Goal: Task Accomplishment & Management: Complete application form

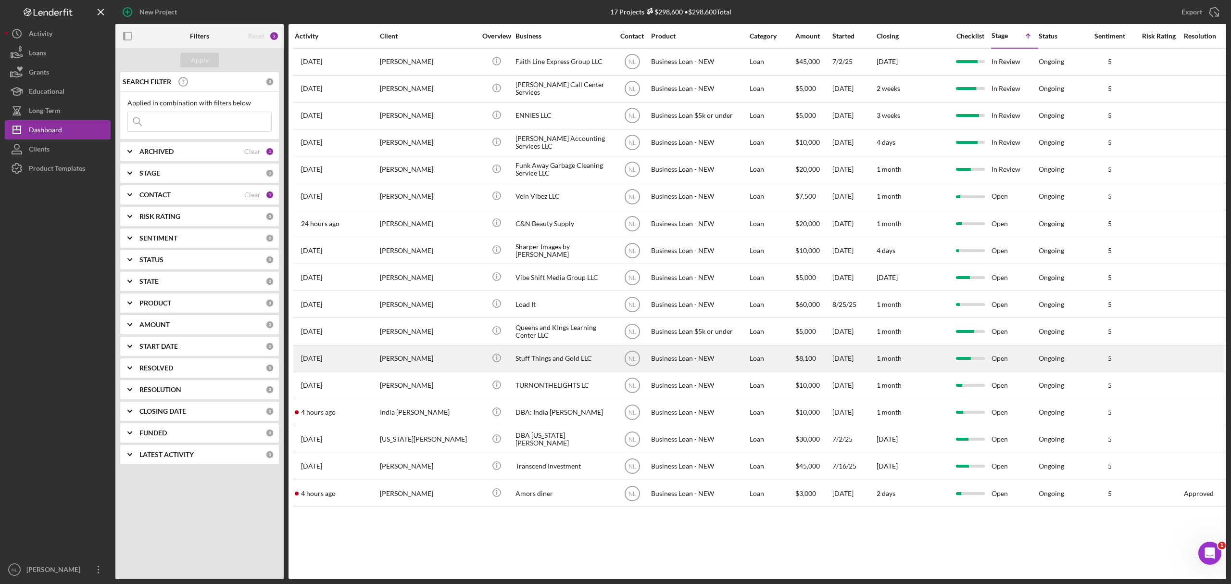
click at [412, 362] on div "[PERSON_NAME]" at bounding box center [428, 358] width 96 height 25
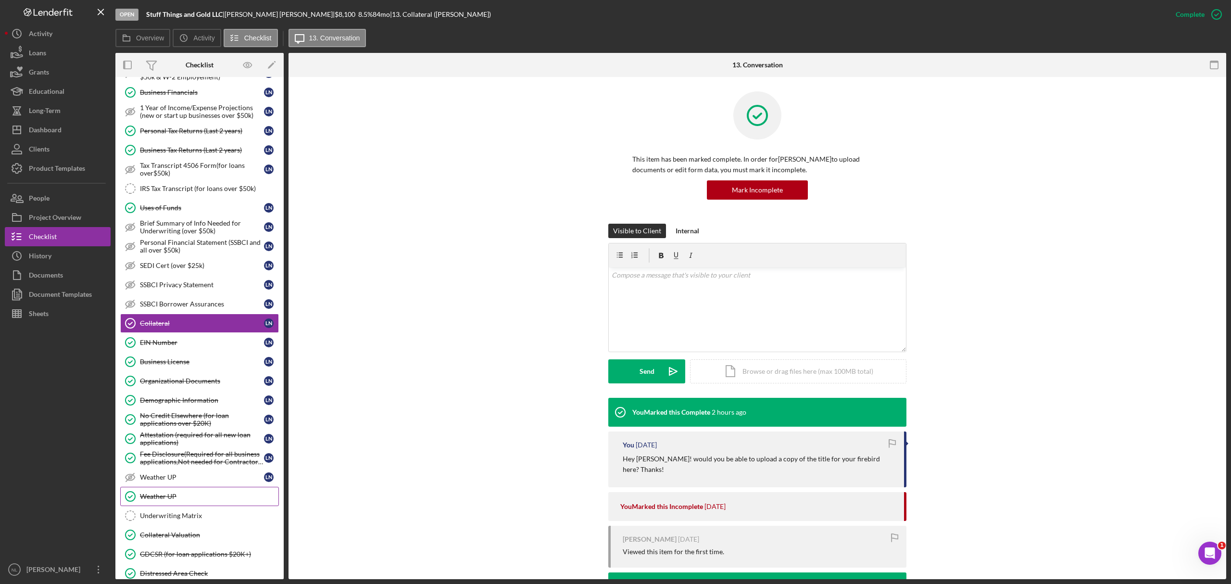
scroll to position [246, 0]
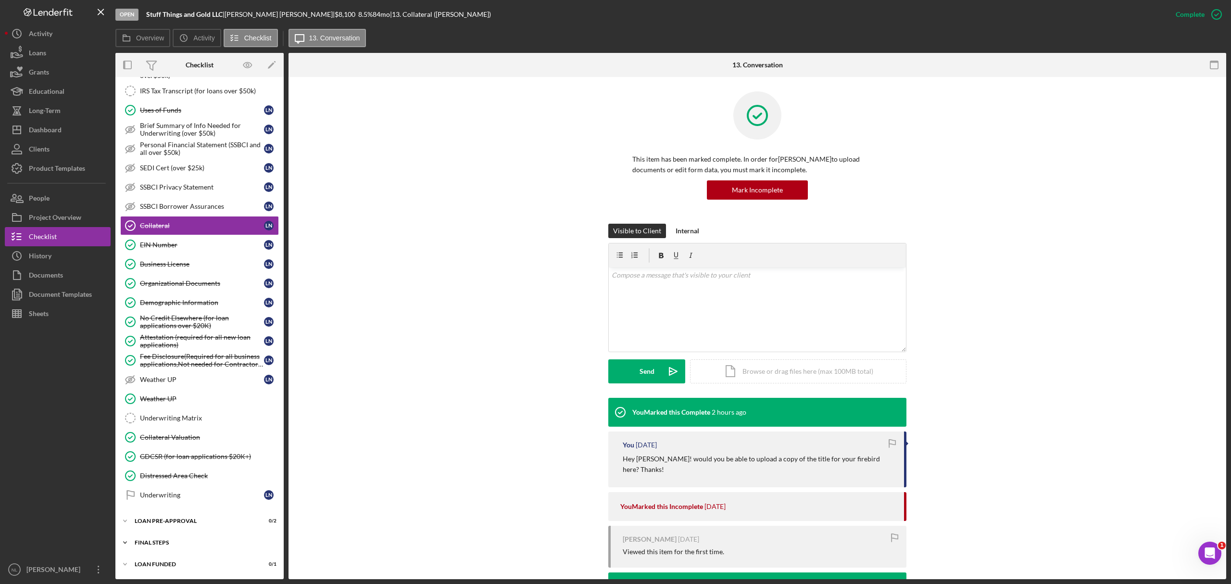
click at [186, 546] on div "Icon/Expander FINAL STEPS 3 / 19" at bounding box center [199, 542] width 168 height 19
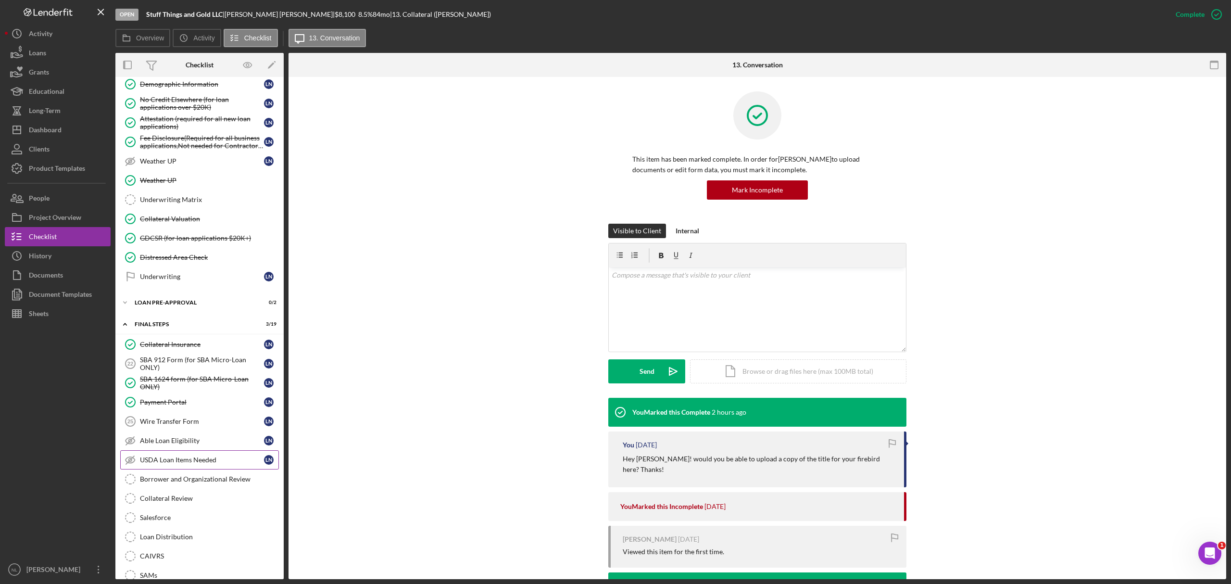
scroll to position [467, 0]
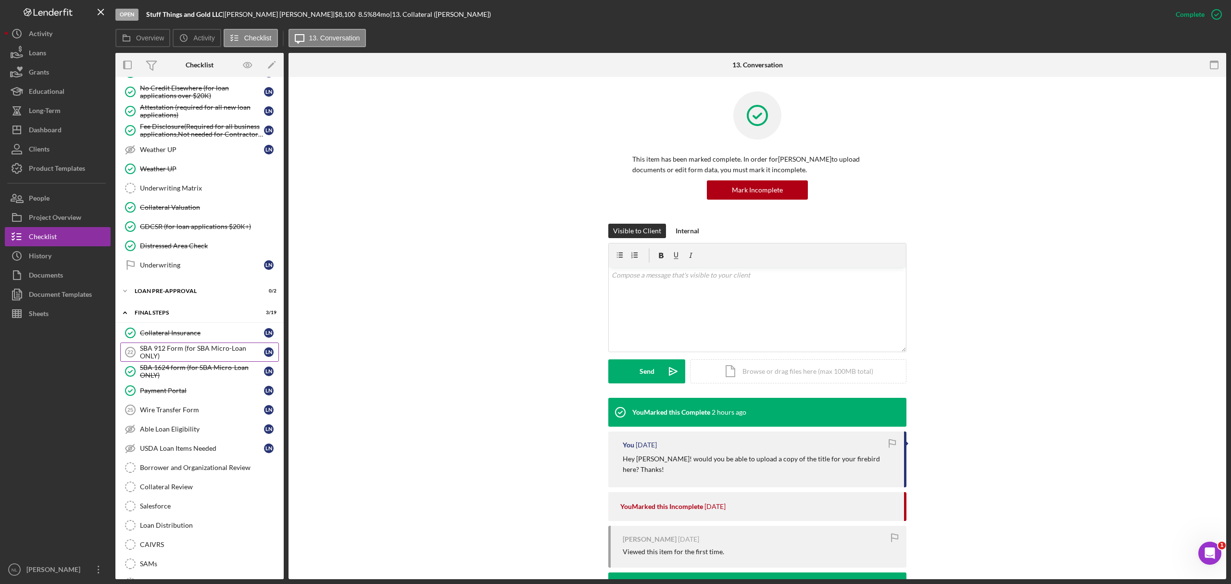
click at [183, 358] on div "SBA 912 Form (for SBA Micro-Loan ONLY)" at bounding box center [202, 351] width 124 height 15
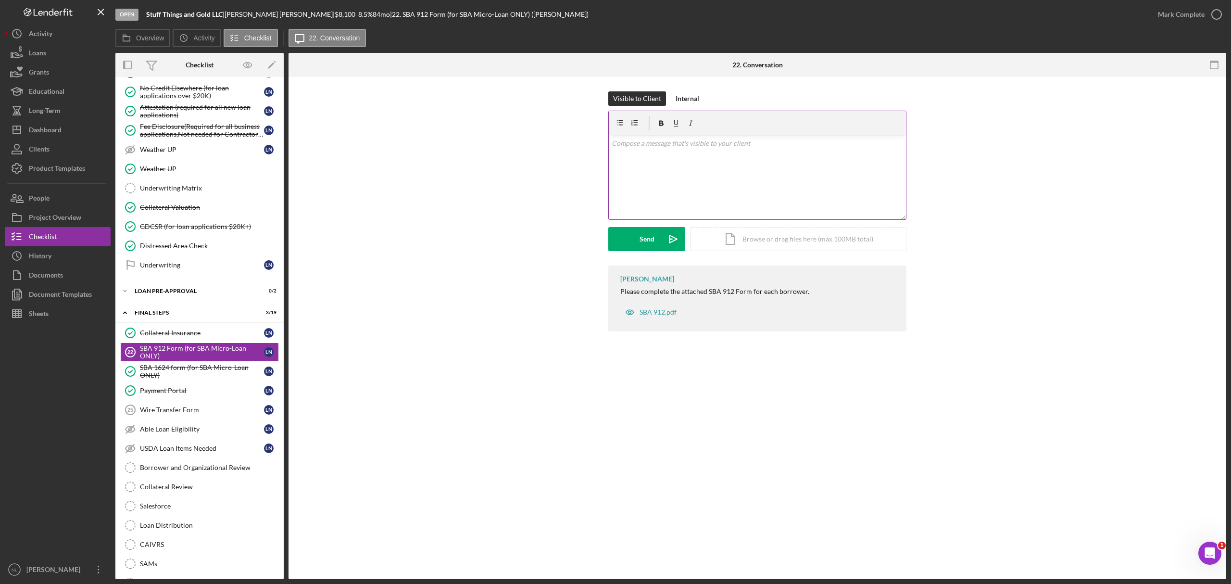
click at [727, 185] on div "v Color teal Color pink Remove color Add row above Add row below Add column bef…" at bounding box center [757, 177] width 297 height 84
click at [635, 241] on button "Send Icon/icon-invite-send" at bounding box center [646, 239] width 77 height 24
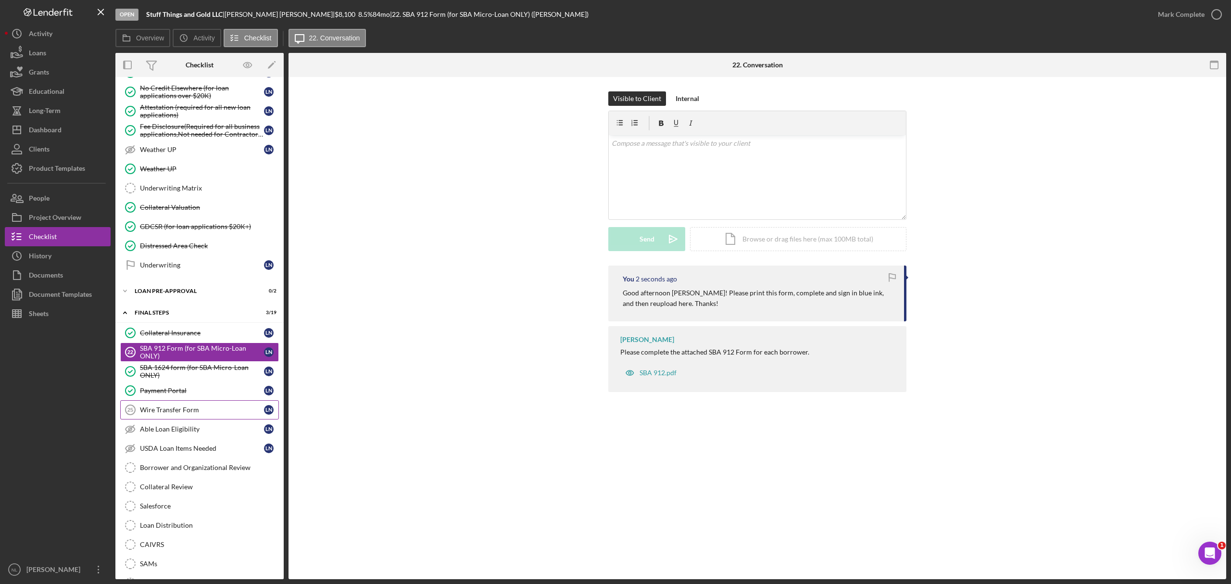
click at [161, 419] on link "Wire Transfer Form 25 Wire Transfer Form L N" at bounding box center [199, 409] width 159 height 19
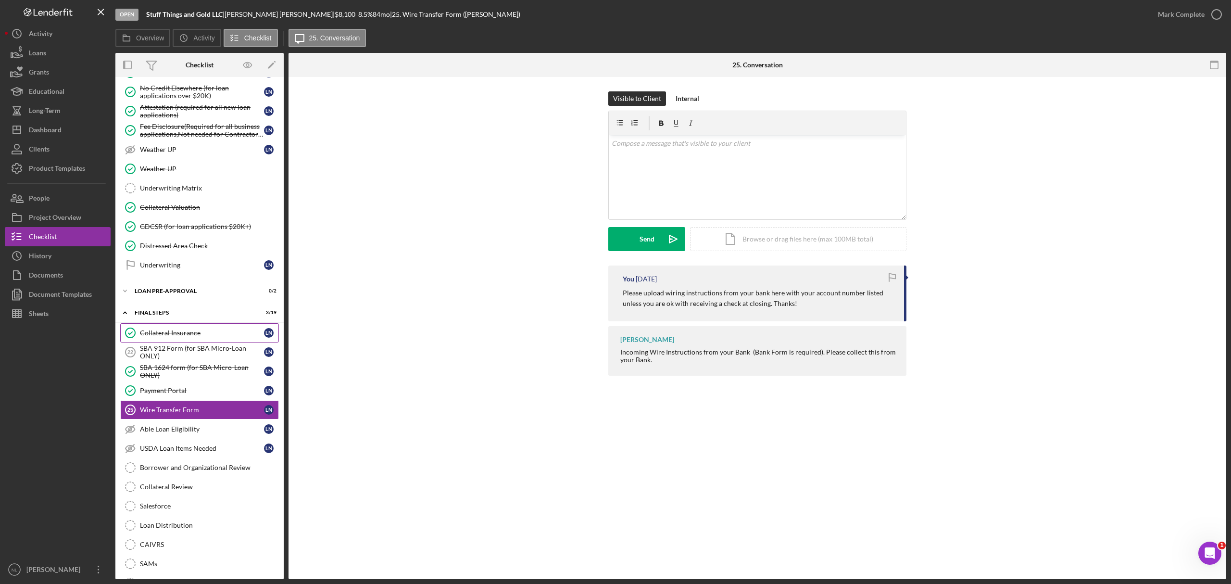
click at [169, 337] on div "Collateral Insurance" at bounding box center [202, 333] width 124 height 8
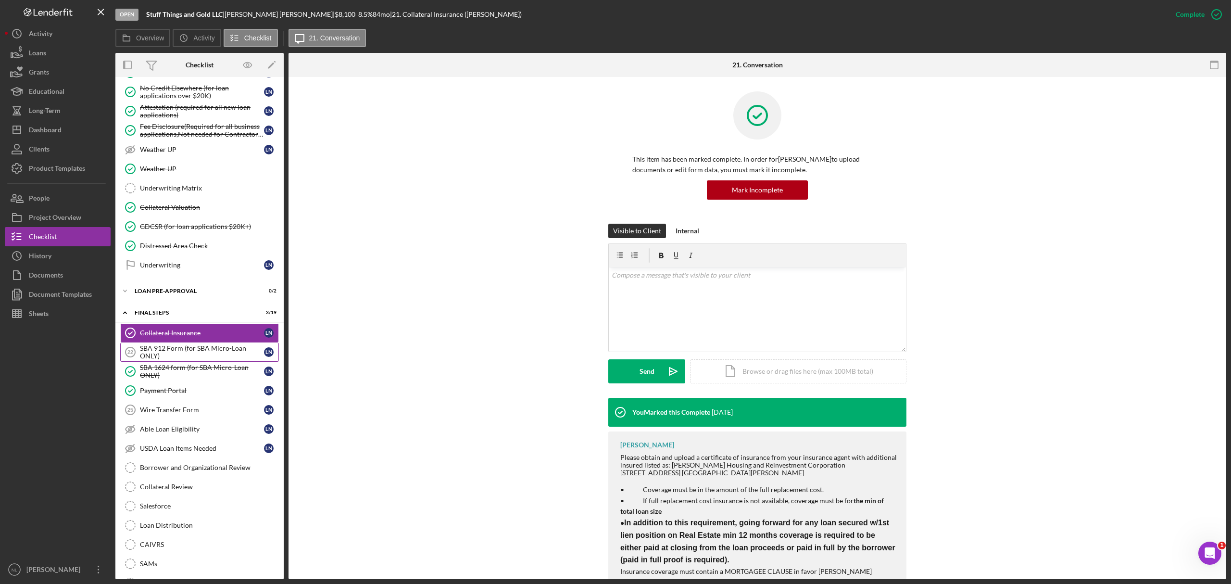
click at [156, 360] on div "SBA 912 Form (for SBA Micro-Loan ONLY)" at bounding box center [202, 351] width 124 height 15
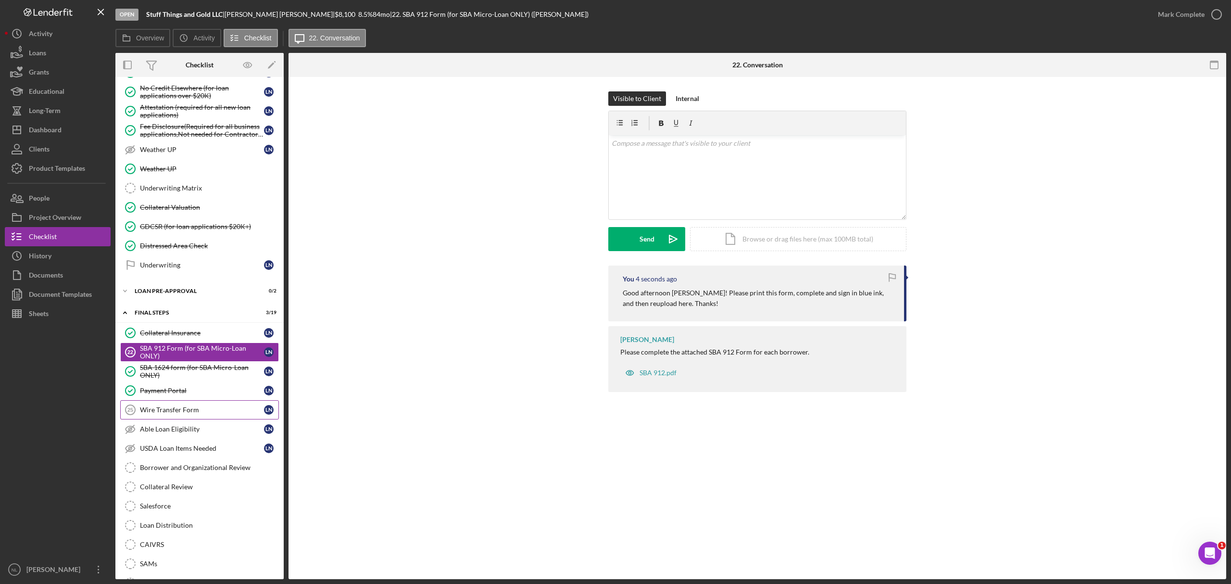
click at [160, 416] on link "Wire Transfer Form 25 Wire Transfer Form L N" at bounding box center [199, 409] width 159 height 19
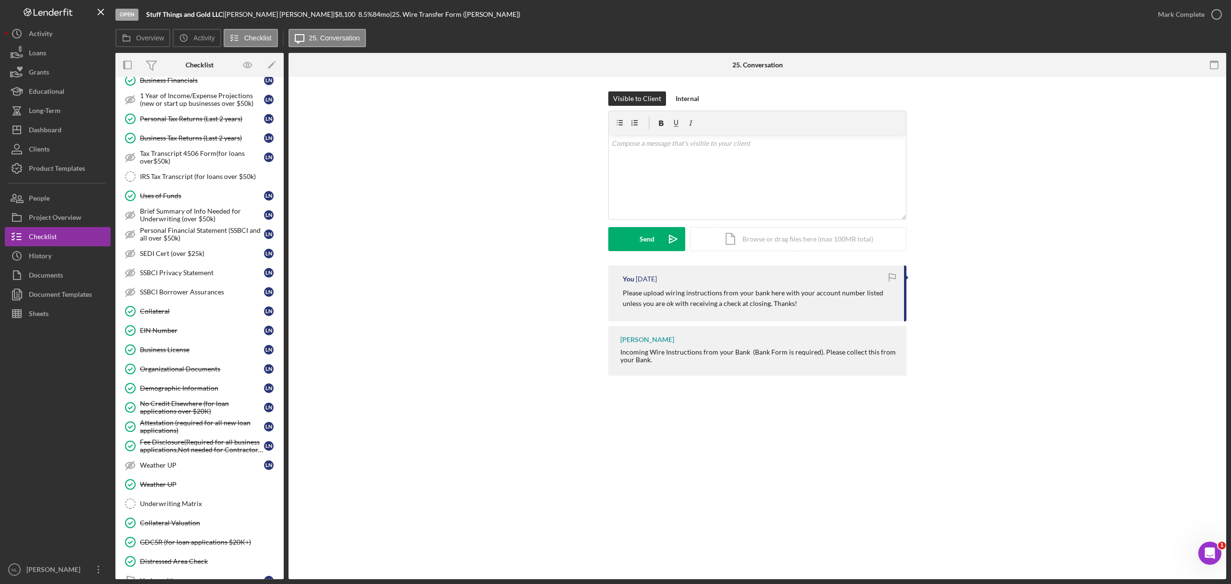
scroll to position [93, 0]
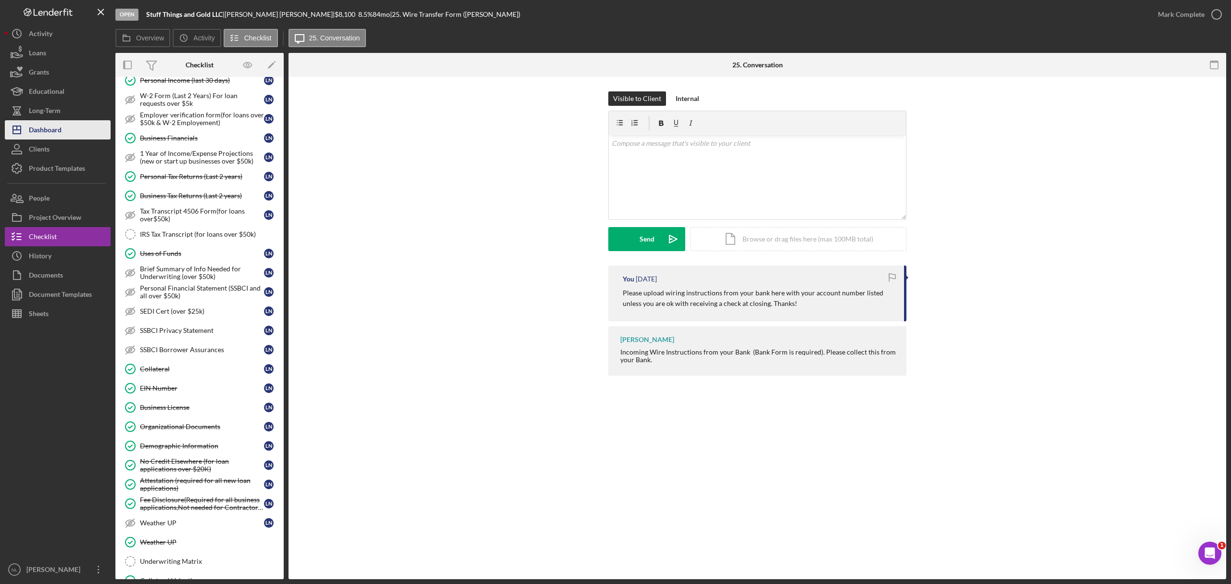
click at [38, 123] on div "Dashboard" at bounding box center [45, 131] width 33 height 22
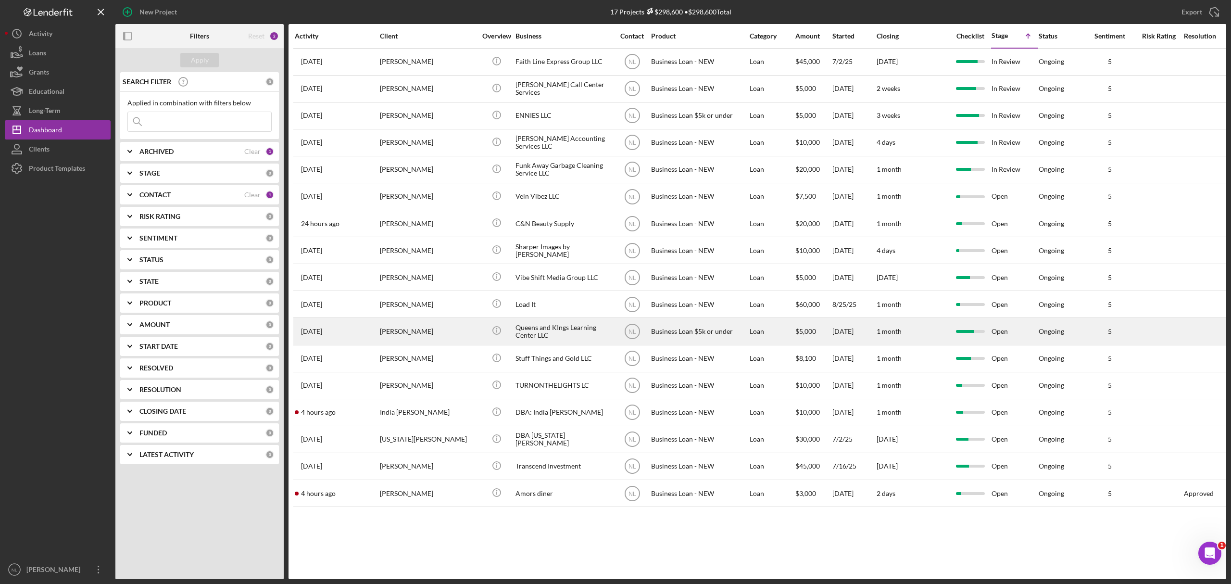
click at [442, 339] on div "[PERSON_NAME]" at bounding box center [428, 330] width 96 height 25
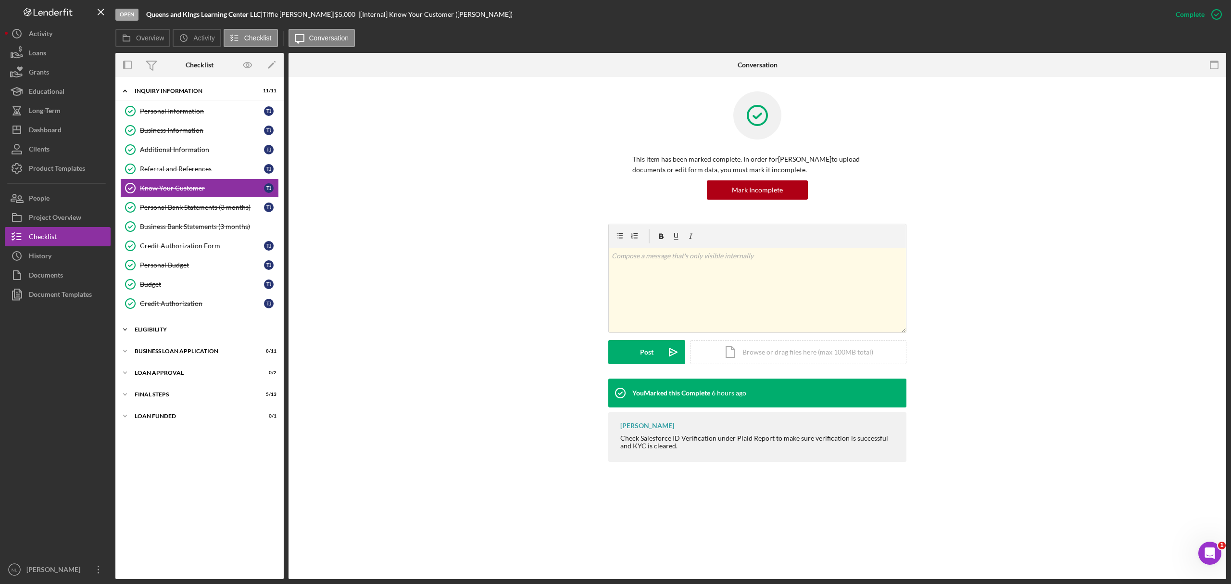
click at [193, 331] on div "Eligibility" at bounding box center [203, 330] width 137 height 6
click at [195, 434] on div "Icon/Expander BUSINESS LOAN APPLICATION 8 / 11" at bounding box center [199, 433] width 168 height 19
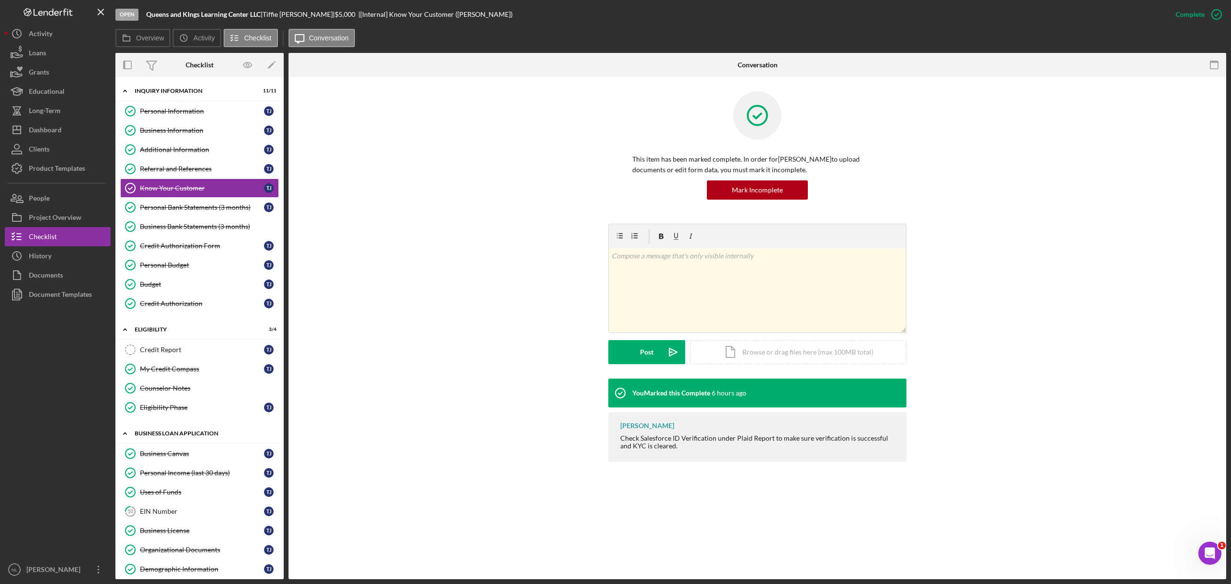
scroll to position [159, 0]
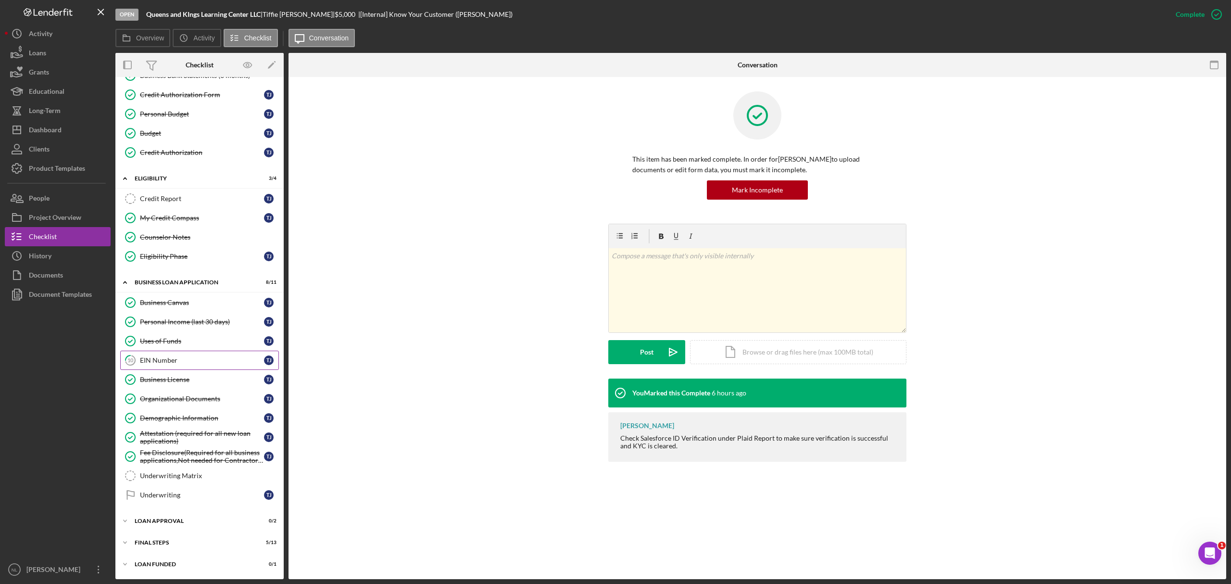
click at [160, 354] on link "10 EIN Number T J" at bounding box center [199, 360] width 159 height 19
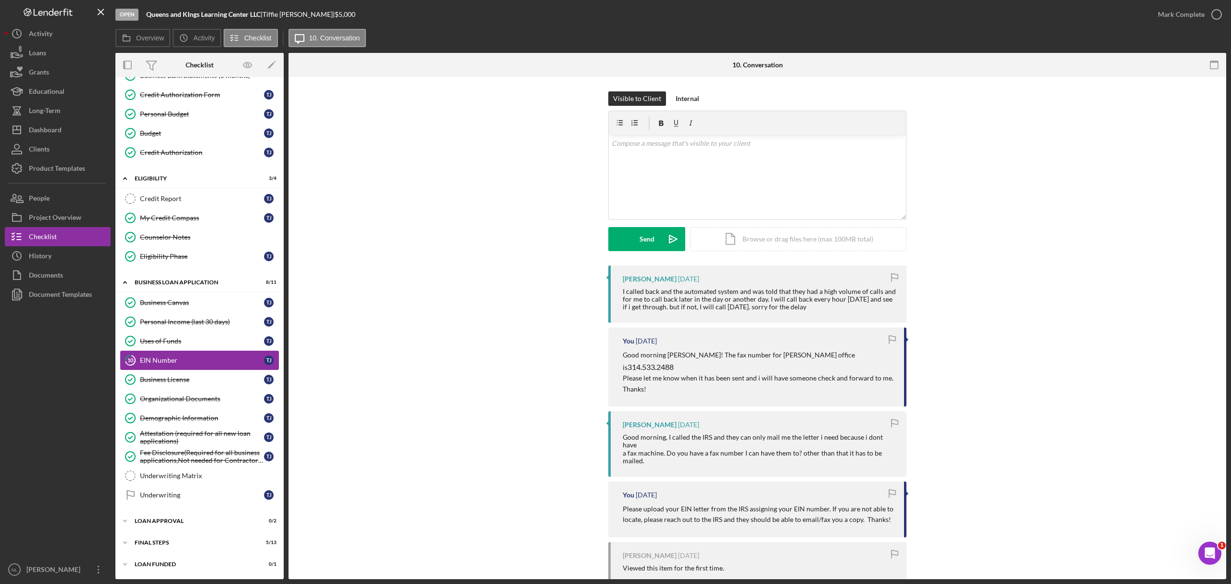
scroll to position [159, 0]
click at [184, 512] on div "Icon/Expander Loan Approval 0 / 2" at bounding box center [199, 520] width 168 height 19
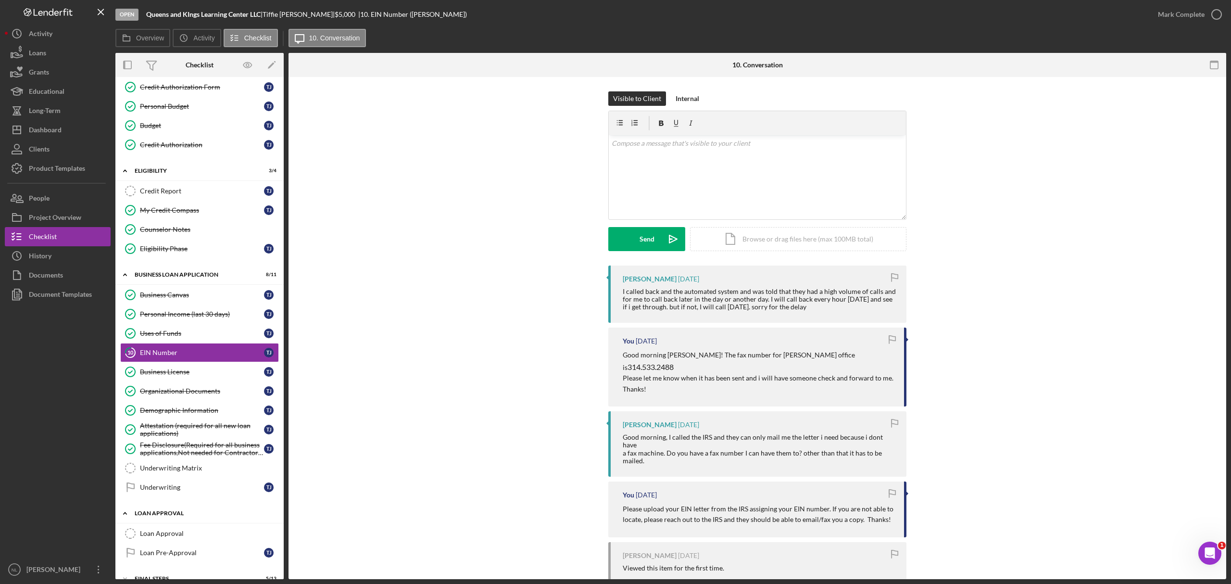
scroll to position [204, 0]
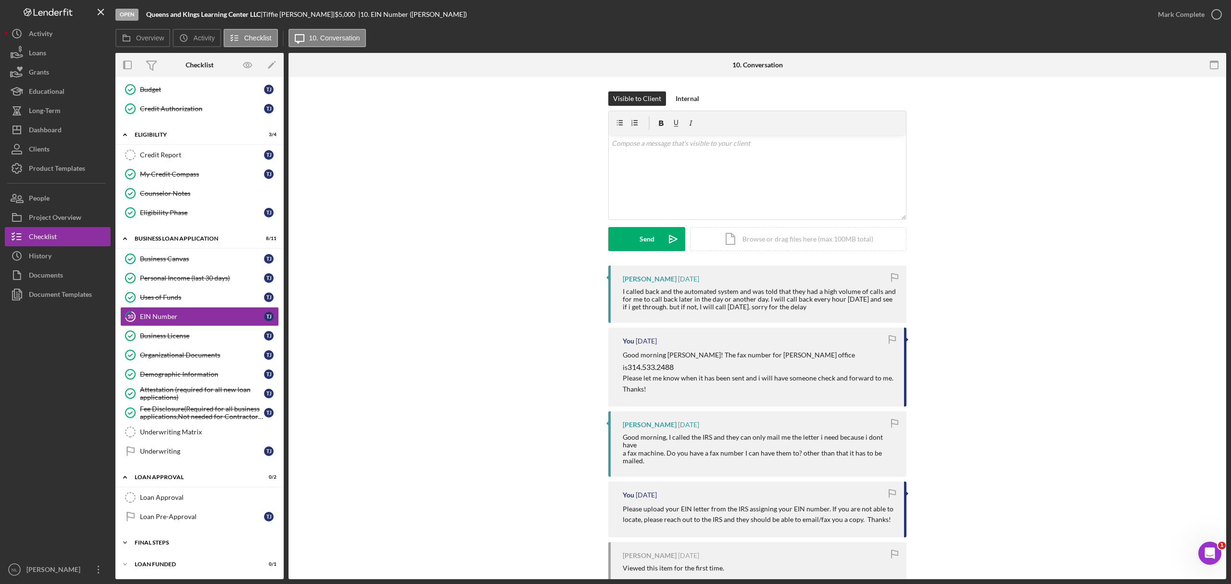
click at [181, 546] on div "Icon/Expander Final Steps 5 / 13" at bounding box center [199, 542] width 168 height 19
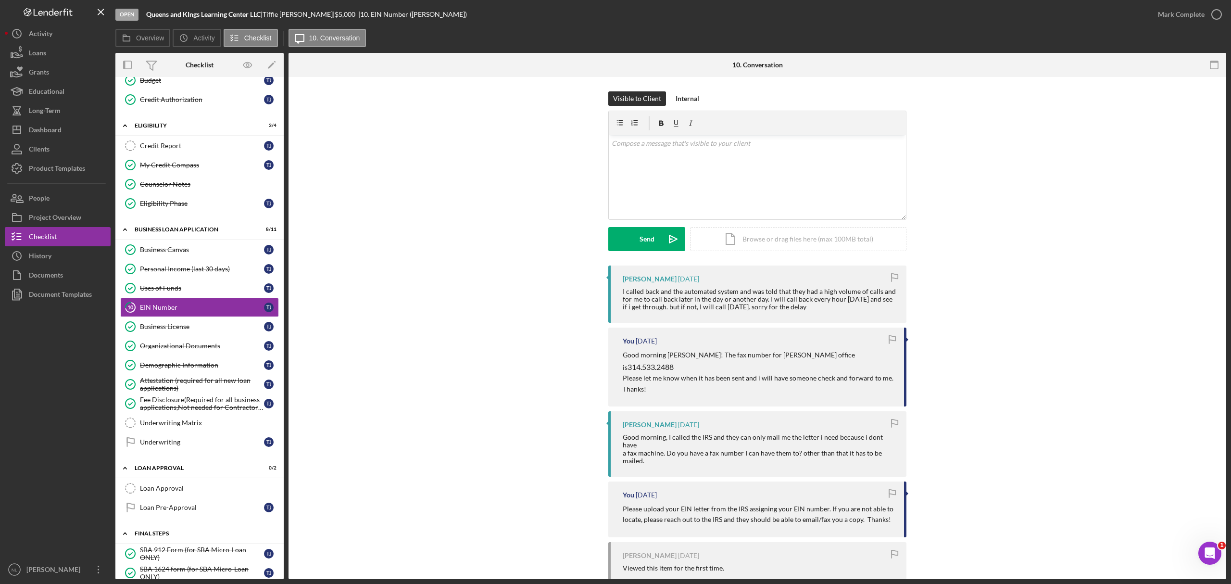
scroll to position [464, 0]
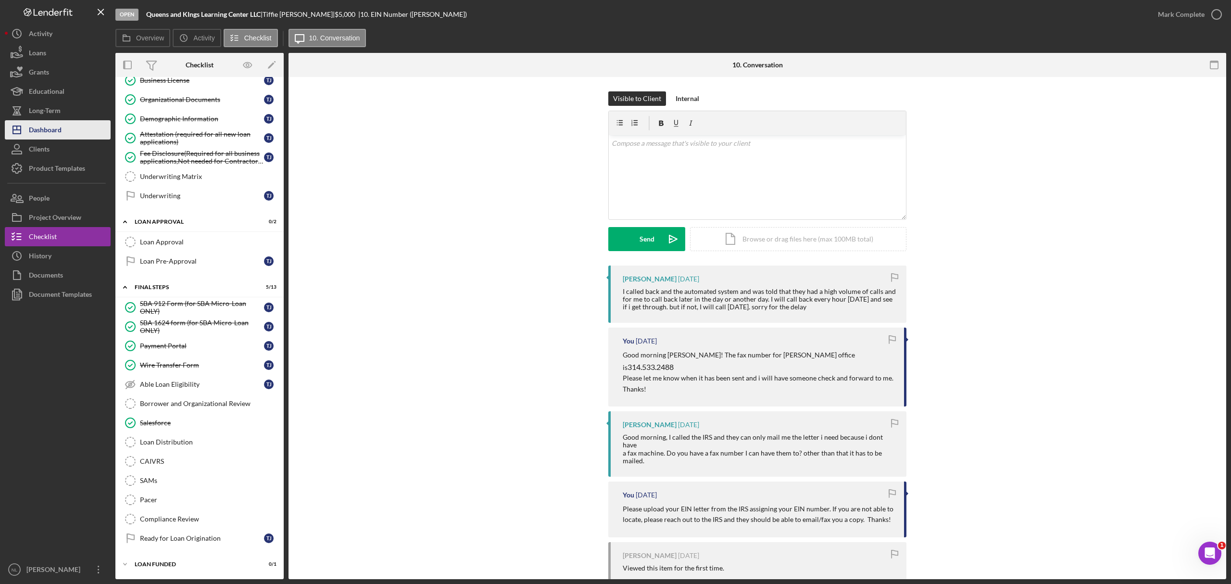
click at [63, 135] on button "Icon/Dashboard Dashboard" at bounding box center [58, 129] width 106 height 19
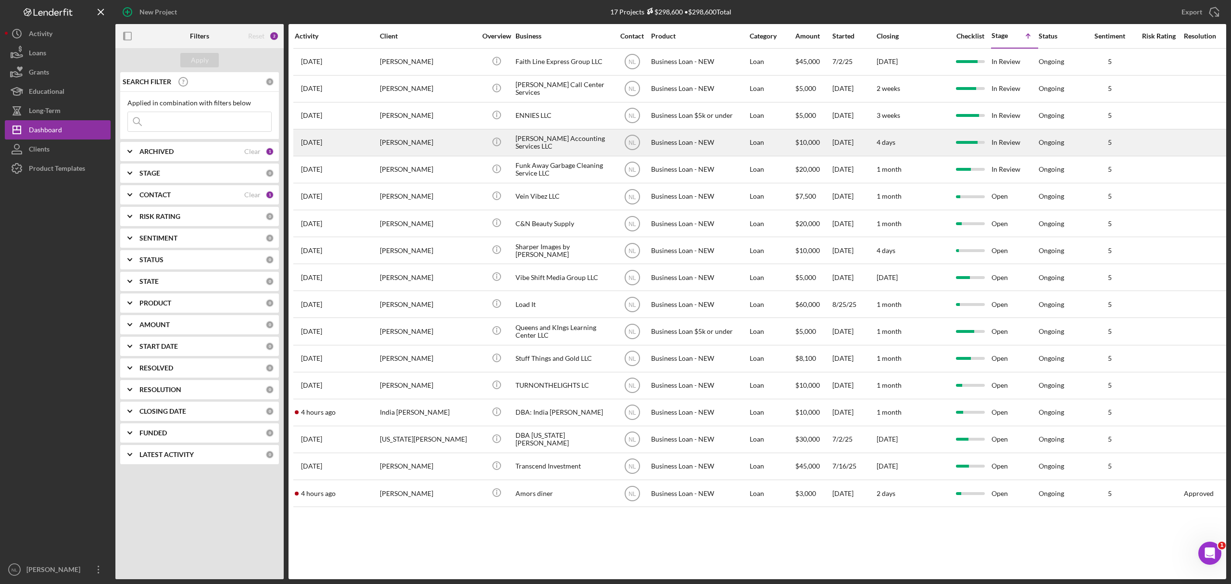
click at [374, 144] on div "[DATE] [PERSON_NAME]" at bounding box center [337, 142] width 84 height 25
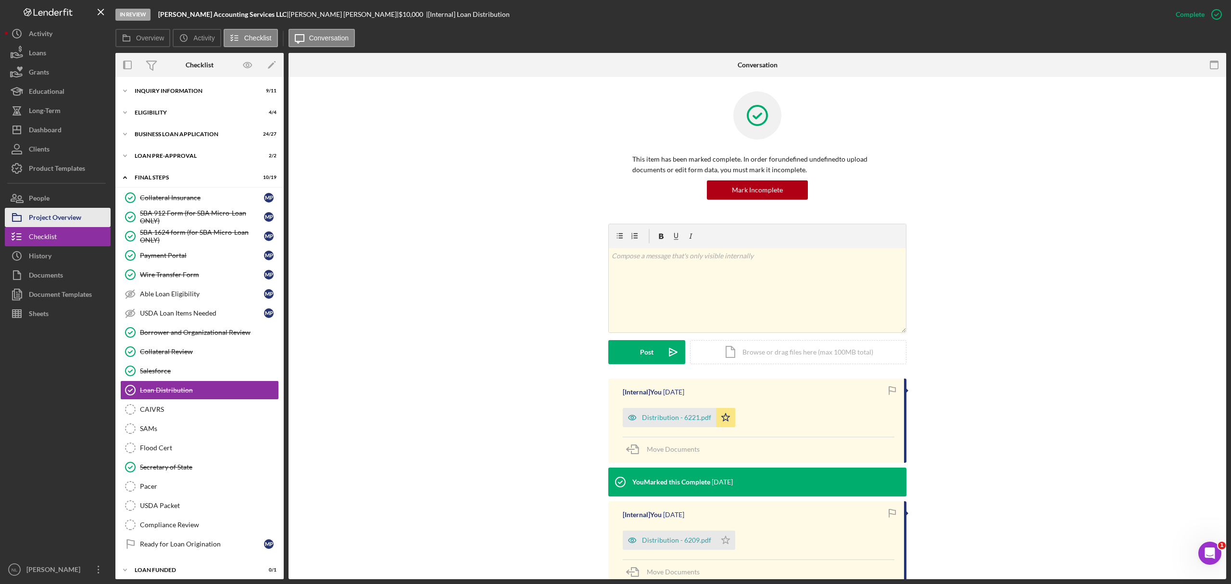
scroll to position [11, 0]
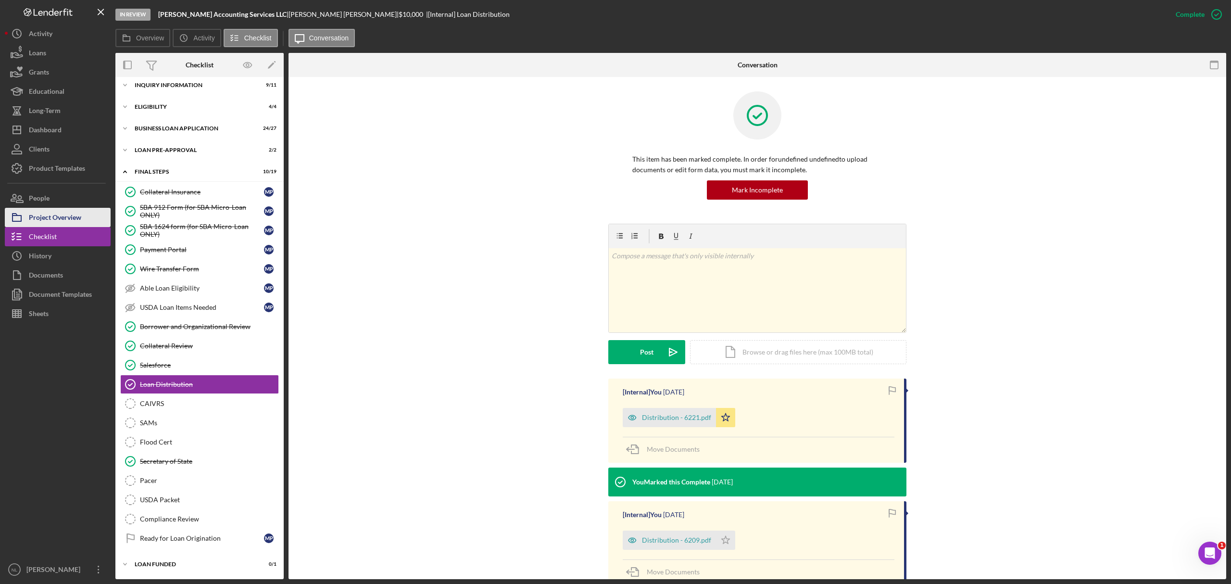
click at [33, 212] on div "Project Overview" at bounding box center [55, 219] width 52 height 22
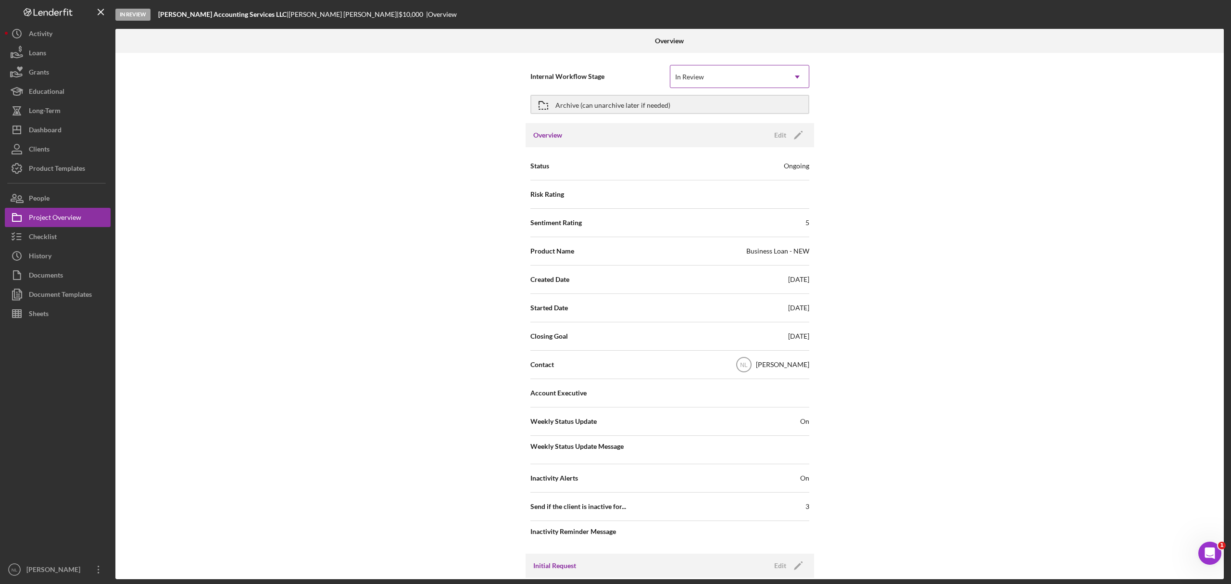
click at [748, 80] on div "In Review" at bounding box center [727, 77] width 115 height 22
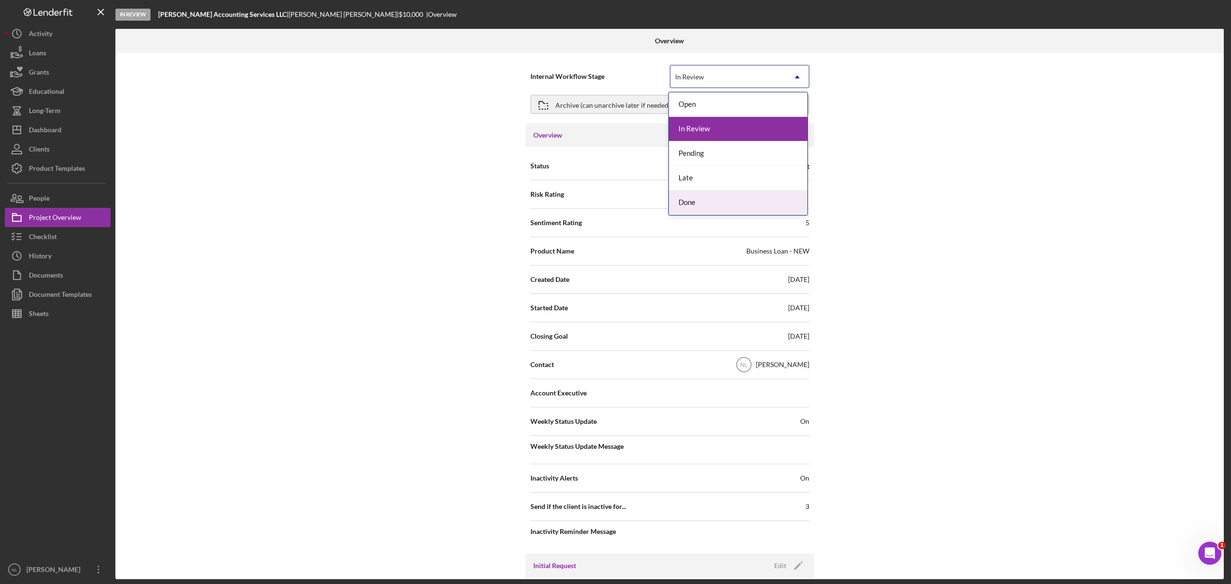
click at [716, 212] on div "Done" at bounding box center [738, 202] width 139 height 25
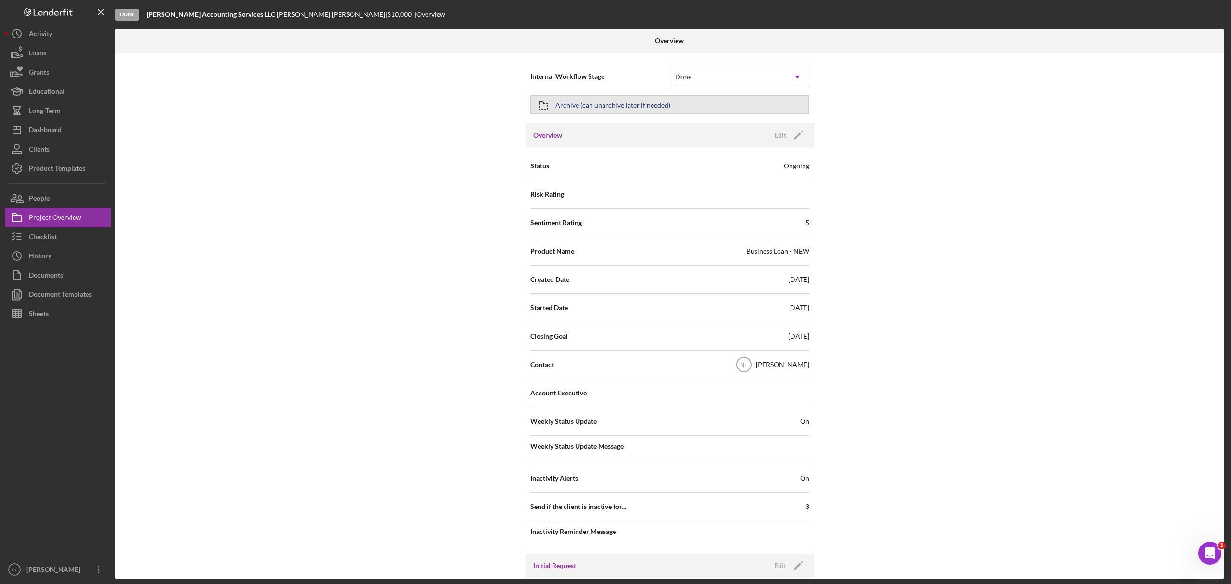
click at [614, 103] on div "Archive (can unarchive later if needed)" at bounding box center [612, 104] width 115 height 17
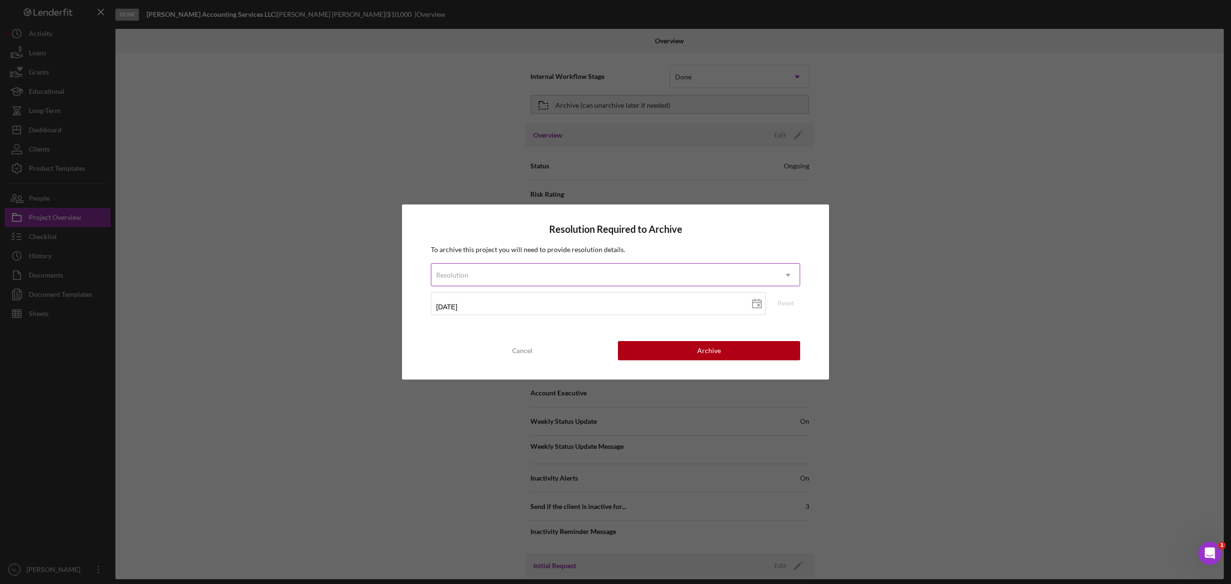
click at [589, 281] on div "Resolution" at bounding box center [603, 275] width 345 height 22
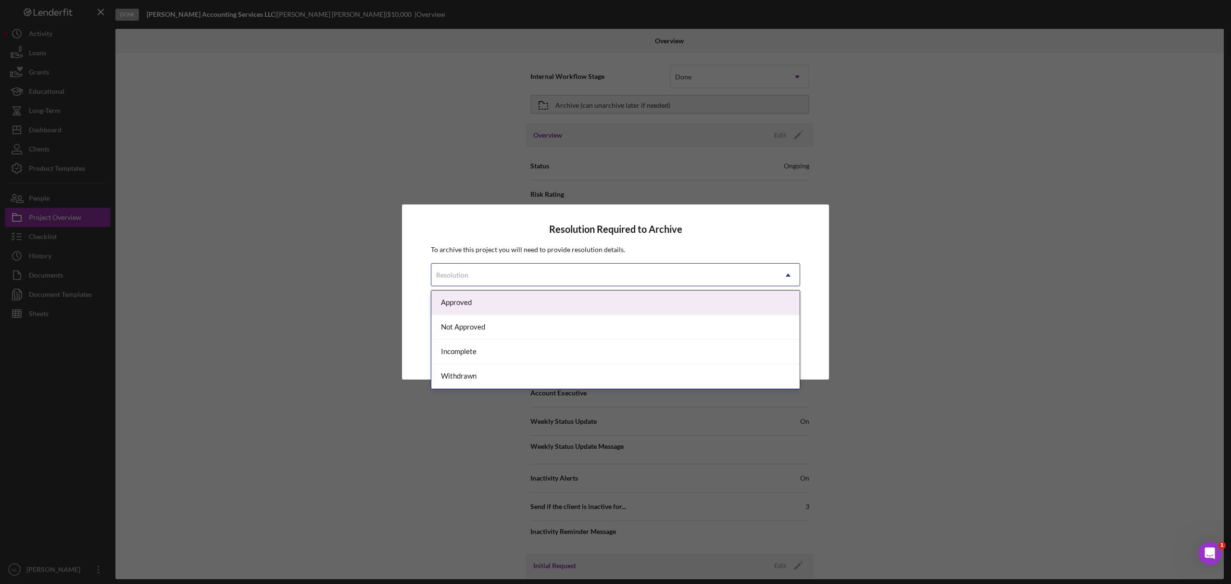
click at [547, 308] on div "Approved" at bounding box center [615, 302] width 368 height 25
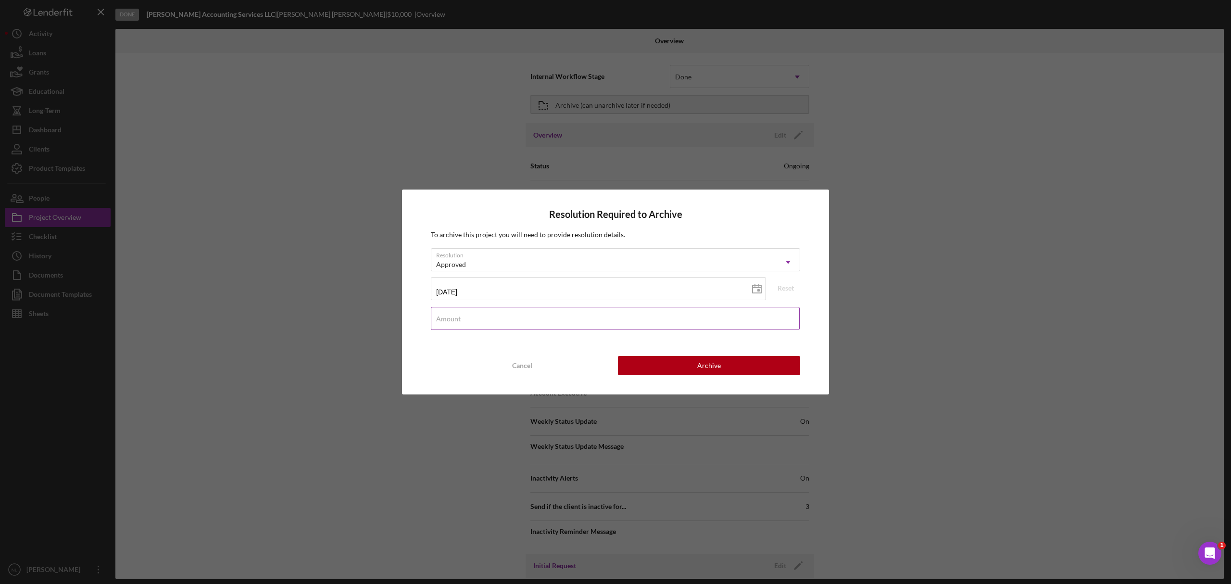
click at [588, 322] on input "Amount" at bounding box center [615, 318] width 369 height 23
type input "$10,000"
click at [680, 371] on button "Archive" at bounding box center [709, 365] width 182 height 19
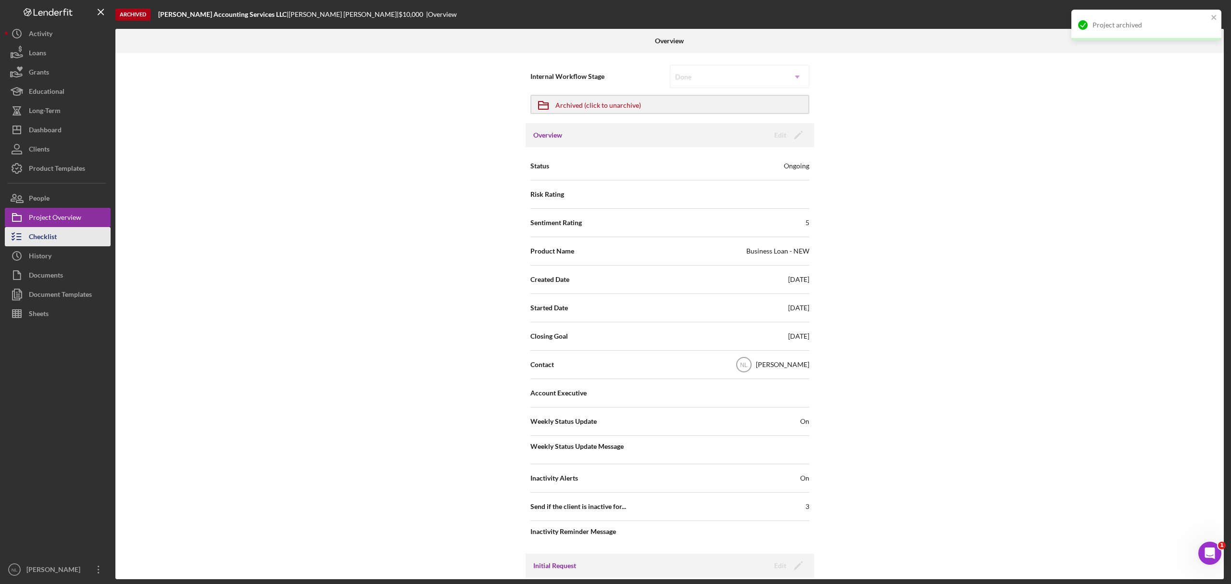
click at [44, 233] on div "Checklist" at bounding box center [43, 238] width 28 height 22
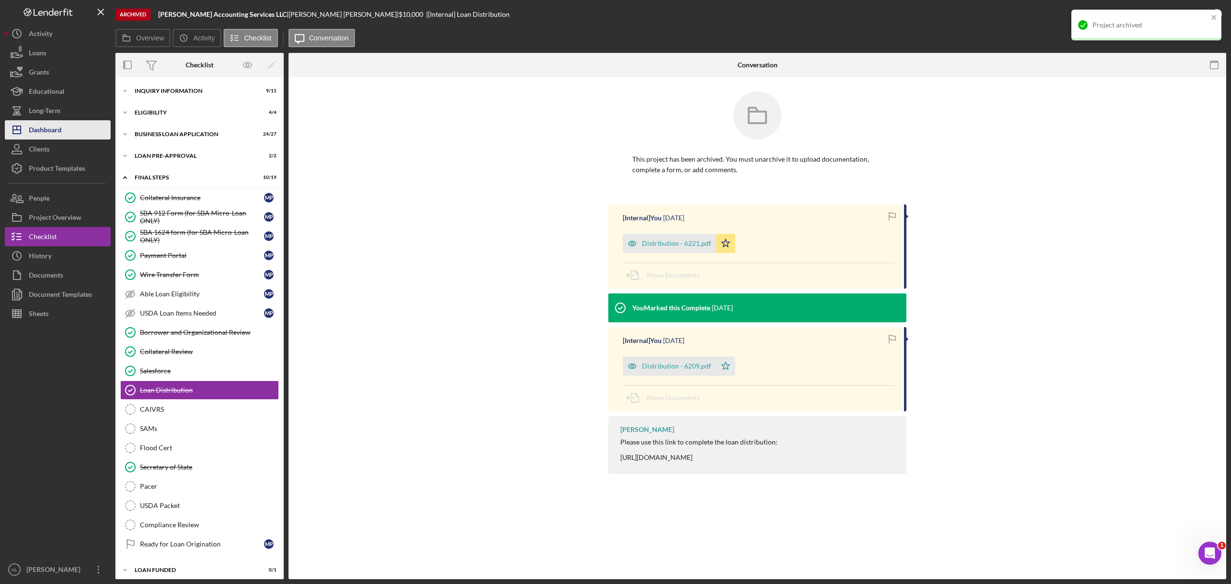
scroll to position [11, 0]
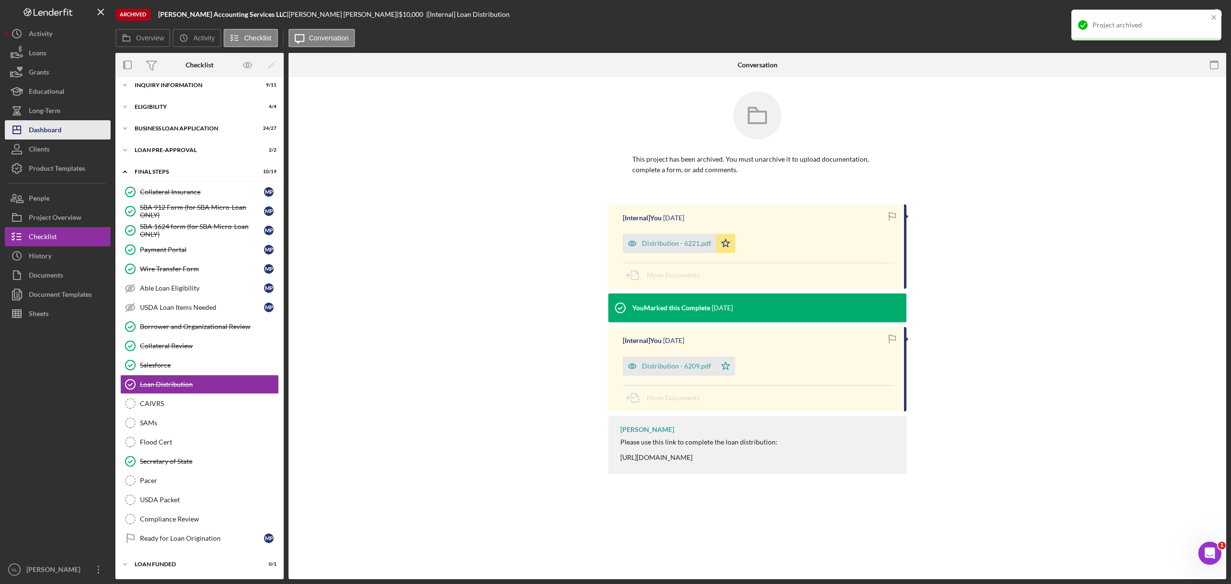
click at [51, 127] on div "Dashboard" at bounding box center [45, 131] width 33 height 22
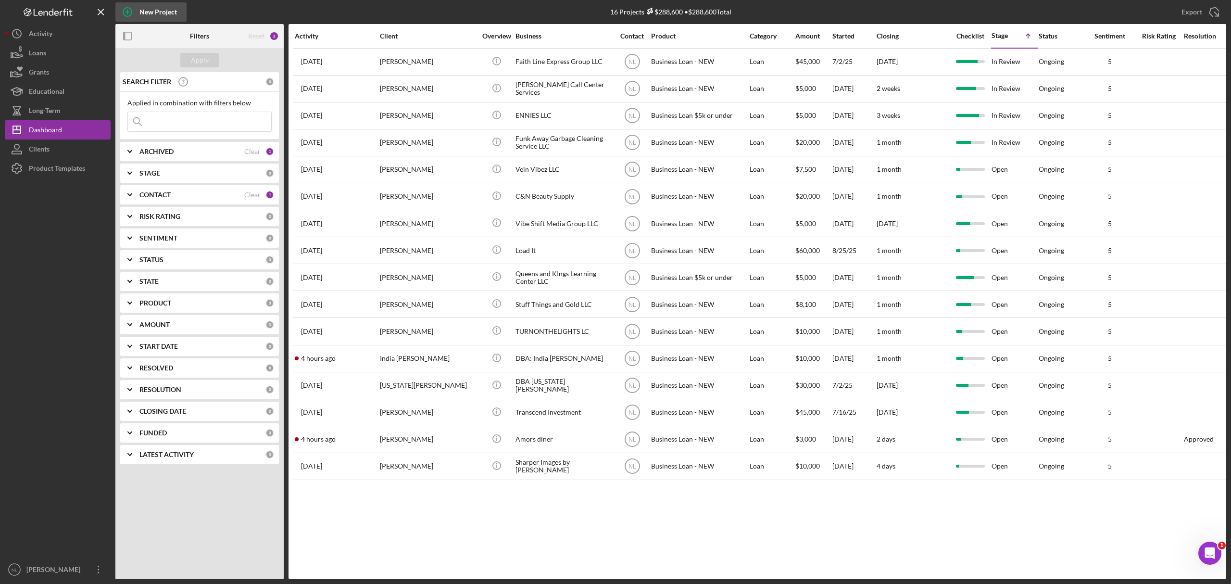
click at [164, 13] on div "New Project" at bounding box center [158, 11] width 38 height 19
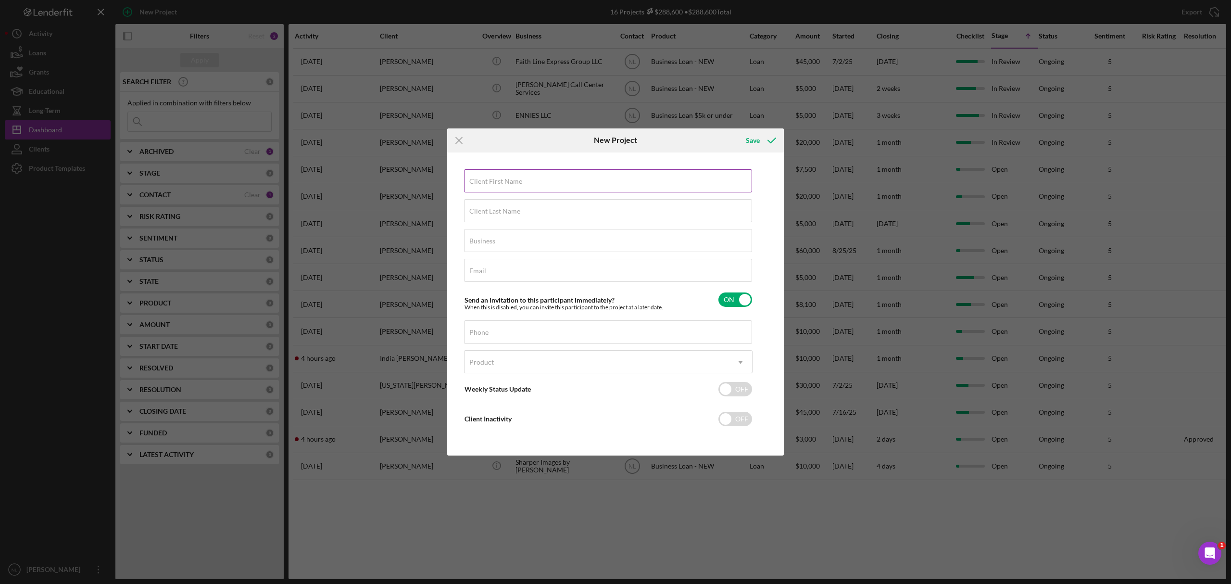
click at [500, 185] on input "Client First Name" at bounding box center [608, 180] width 288 height 23
type input "[PERSON_NAME]"
click at [492, 212] on label "Client Last Name" at bounding box center [494, 211] width 51 height 8
click at [492, 212] on input "Client Last Name" at bounding box center [608, 210] width 288 height 23
type input "Arconati"
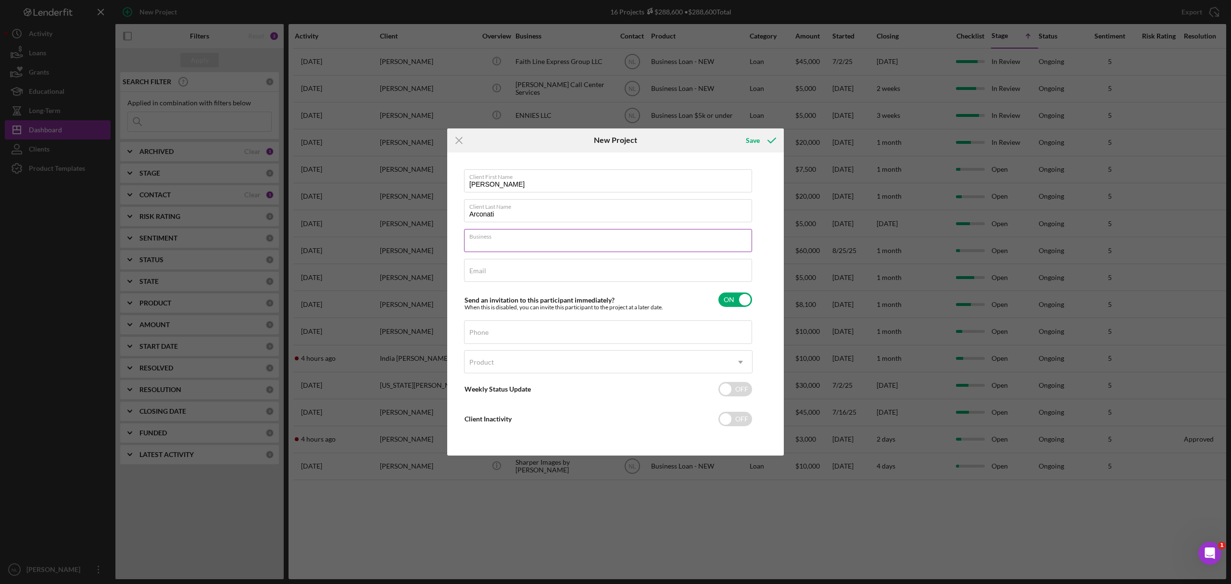
click at [512, 247] on input "Business" at bounding box center [608, 240] width 288 height 23
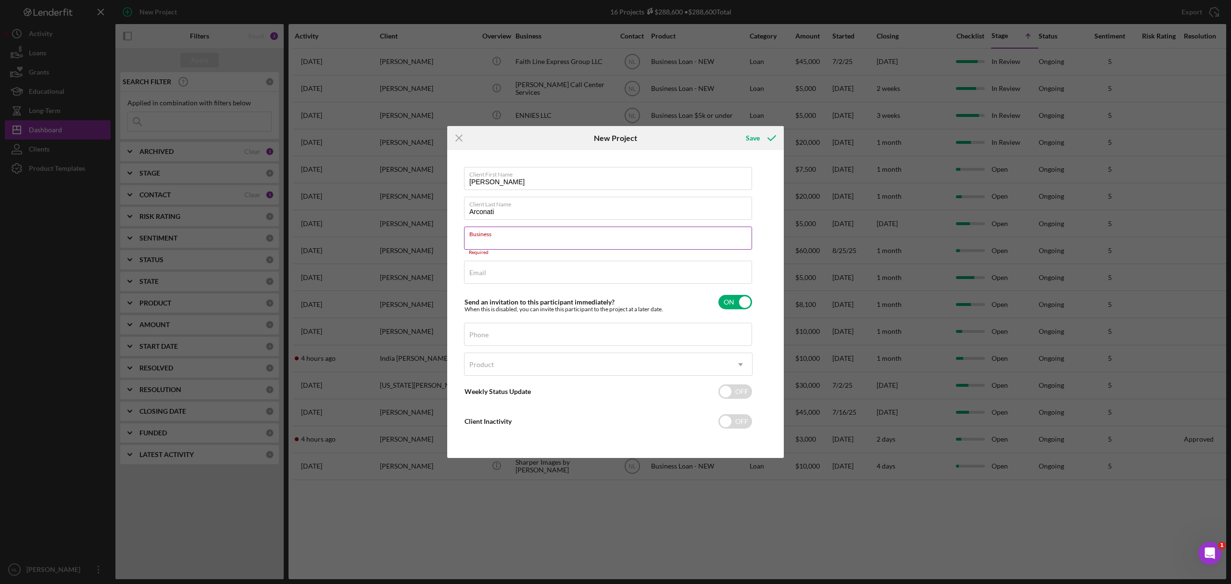
click at [489, 243] on input "Business" at bounding box center [608, 238] width 288 height 23
paste input "WILDCREAM LLC"
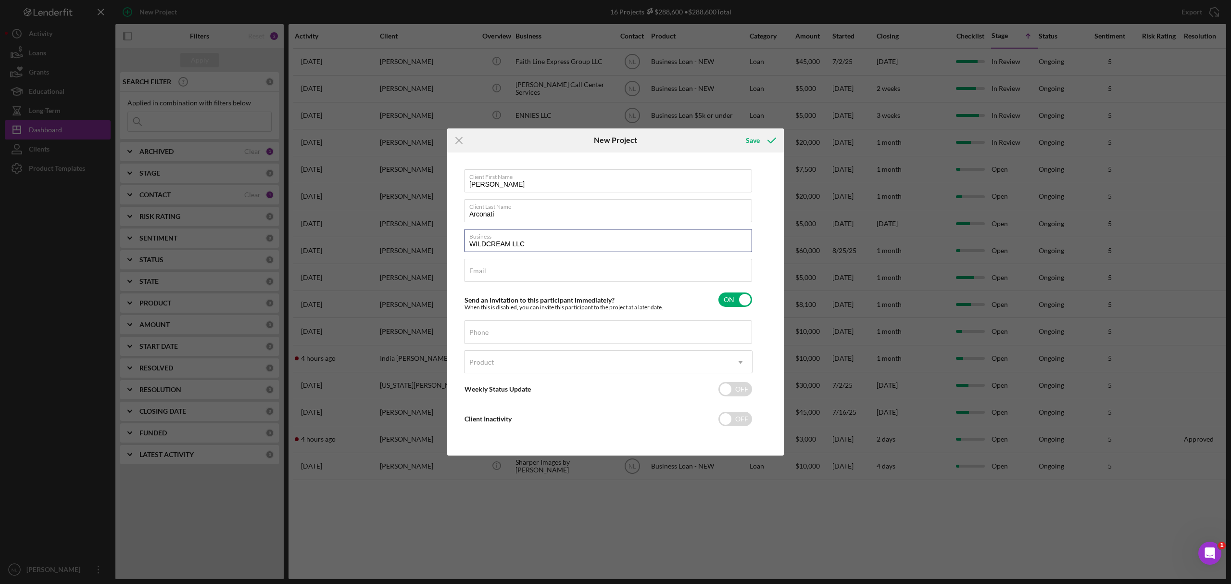
type input "WILDCREAM LLC"
click at [492, 274] on input "Email" at bounding box center [608, 270] width 288 height 23
paste input "[EMAIL_ADDRESS][DOMAIN_NAME]"
type input "[EMAIL_ADDRESS][DOMAIN_NAME]"
click at [503, 331] on div "Phone" at bounding box center [608, 332] width 289 height 24
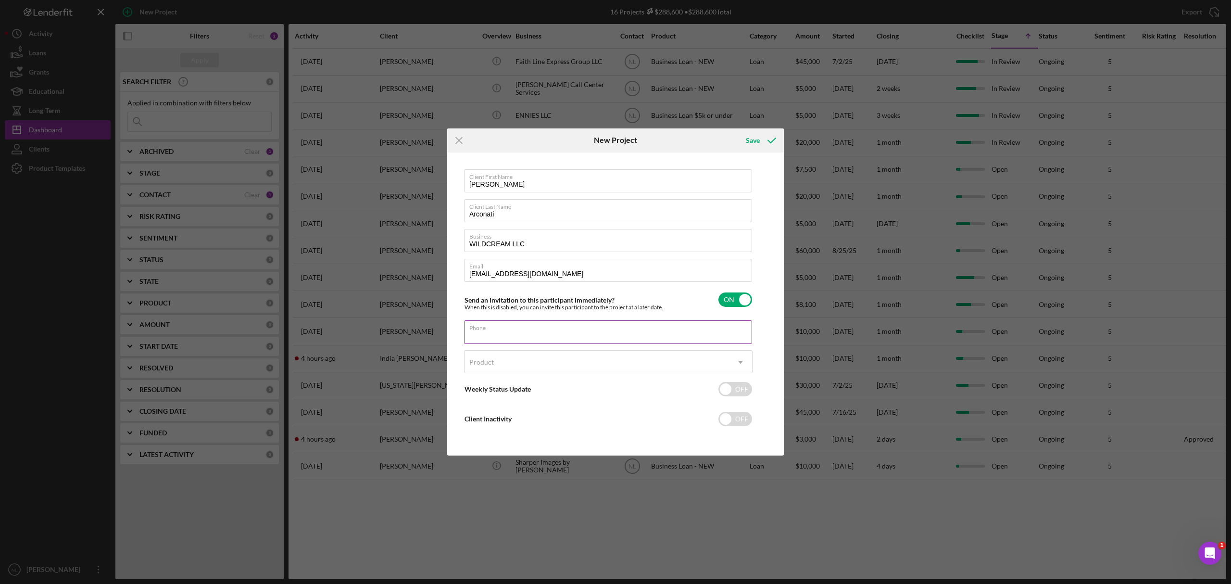
click at [501, 337] on input "Phone" at bounding box center [608, 331] width 288 height 23
paste input "[PHONE_NUMBER]"
type input "[PHONE_NUMBER]"
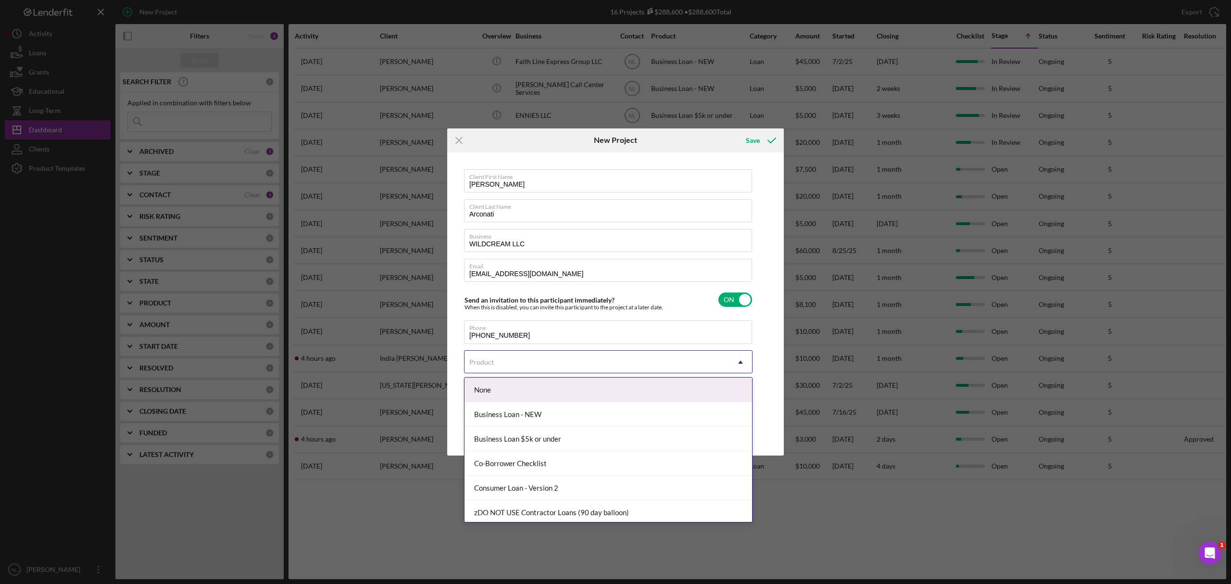
click at [501, 369] on div "Product" at bounding box center [597, 362] width 265 height 22
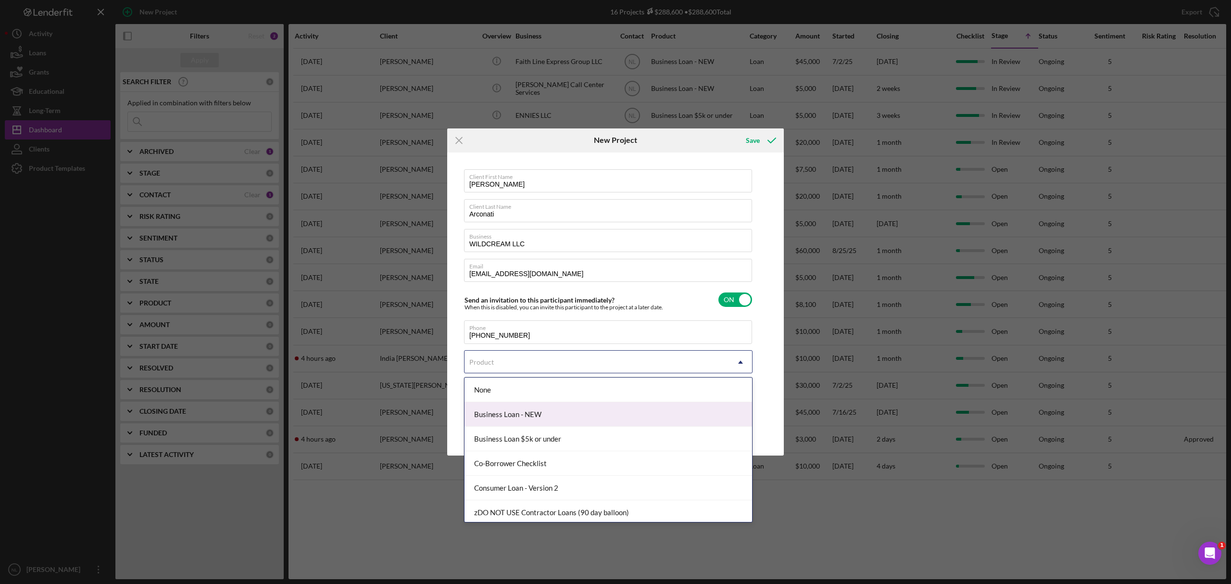
click at [506, 416] on div "Business Loan - NEW" at bounding box center [609, 414] width 288 height 25
checkbox input "true"
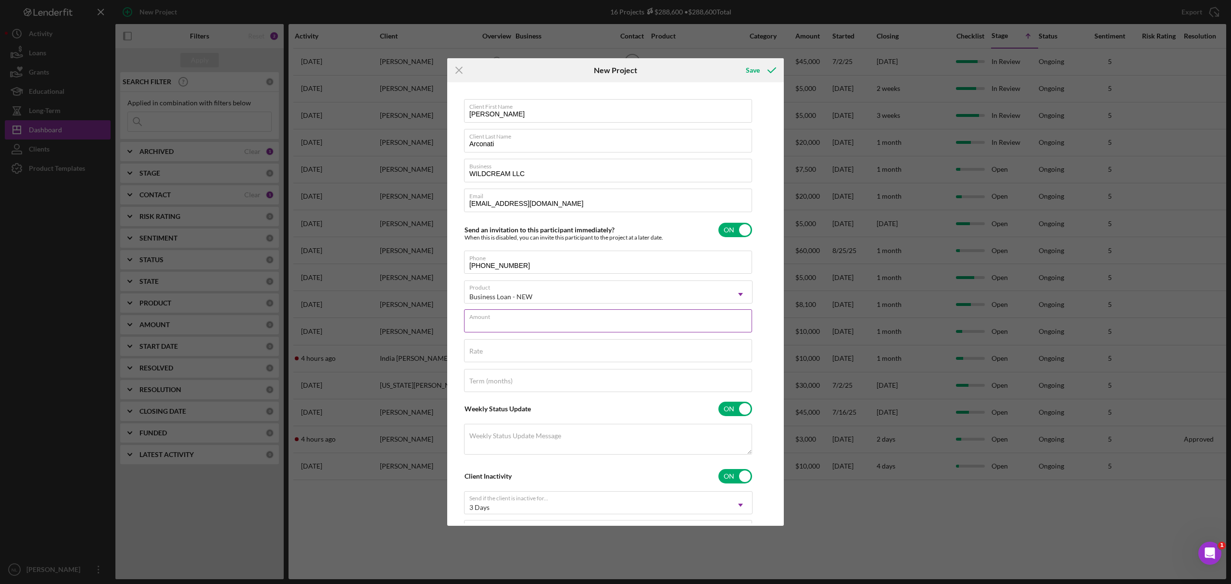
click at [512, 327] on input "Amount" at bounding box center [608, 320] width 288 height 23
type input "$10,000"
click at [489, 351] on input "Rate" at bounding box center [608, 350] width 288 height 23
type input "8.500%"
click at [743, 234] on input "checkbox" at bounding box center [736, 230] width 34 height 14
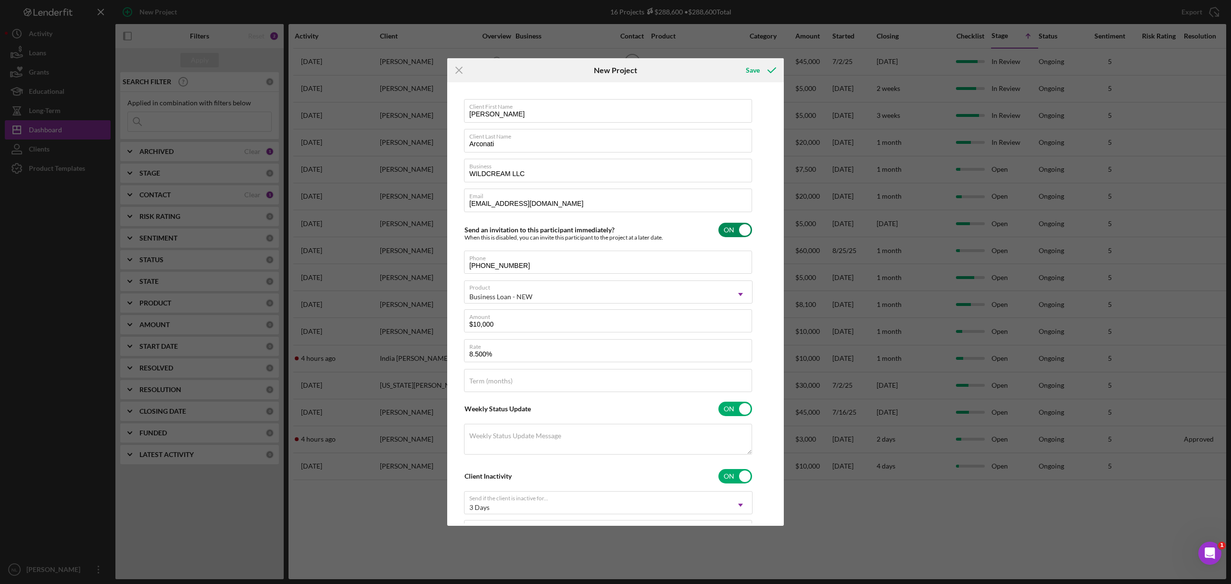
checkbox input "false"
click at [755, 73] on div "Save" at bounding box center [753, 70] width 14 height 19
checkbox input "true"
checkbox input "false"
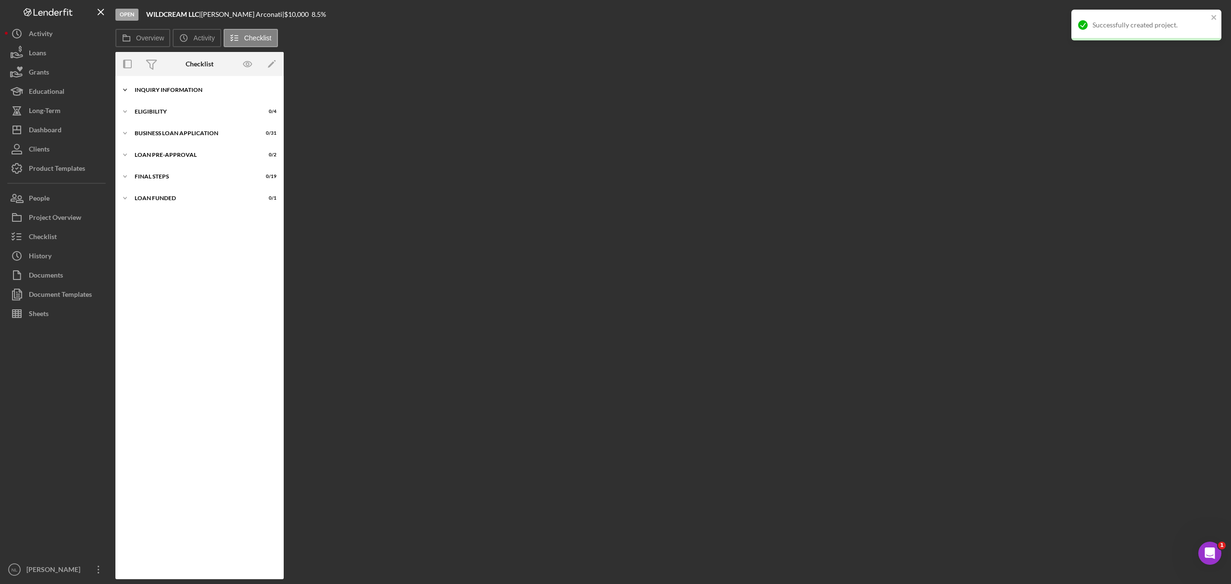
click at [174, 82] on div "Icon/Expander INQUIRY INFORMATION 0 / 11" at bounding box center [199, 89] width 168 height 19
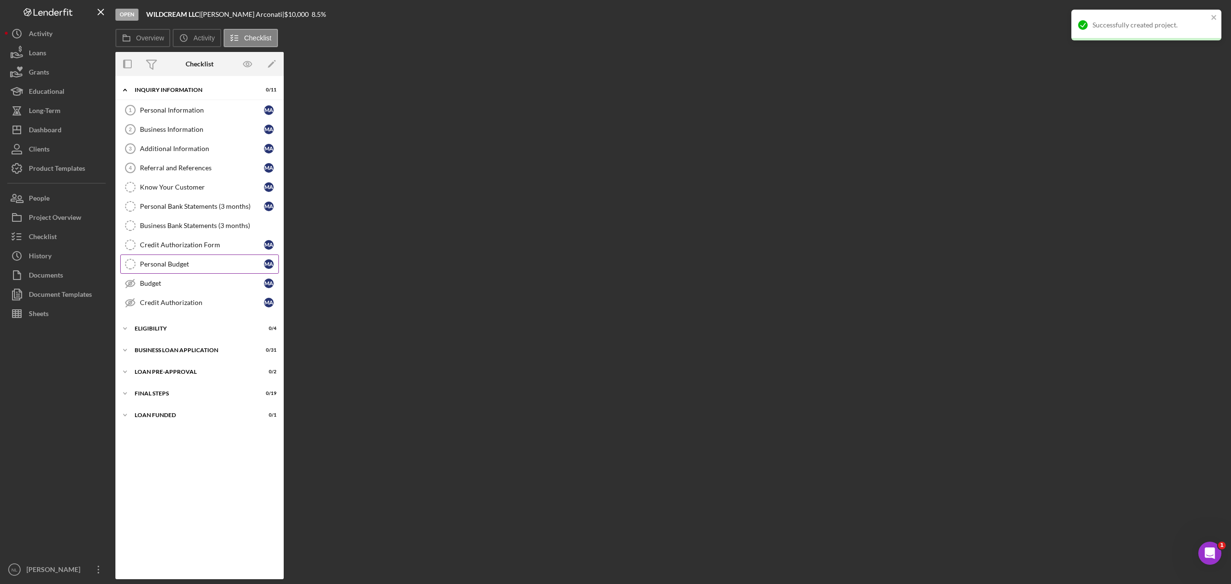
click at [182, 274] on link "Personal Budget Personal Budget M A" at bounding box center [199, 263] width 159 height 19
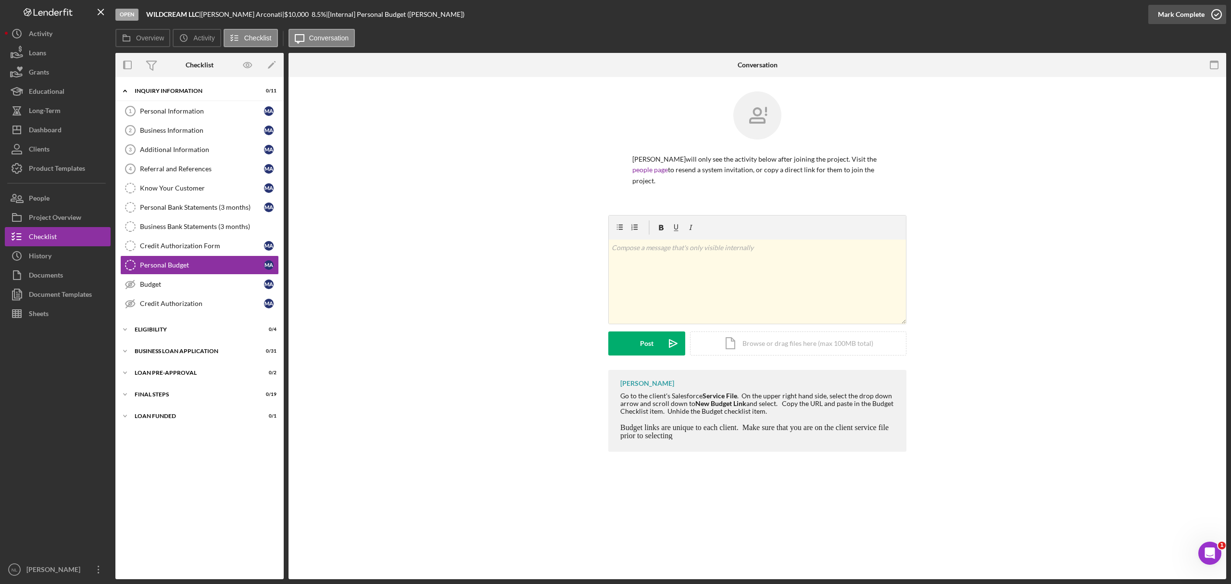
click at [1198, 10] on div "Mark Complete" at bounding box center [1181, 14] width 47 height 19
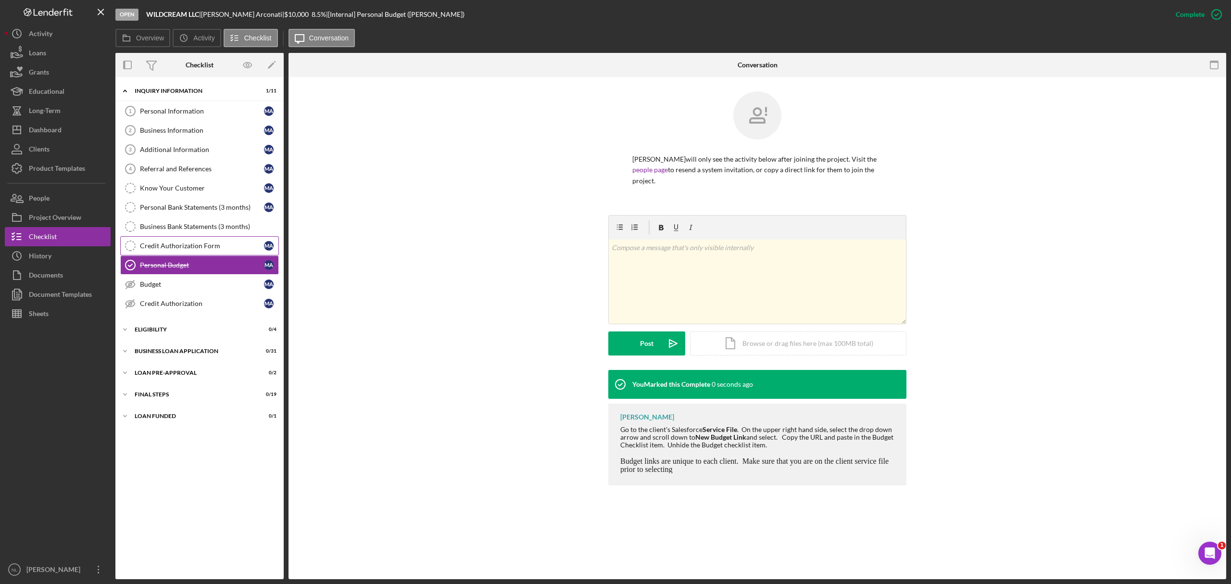
click at [233, 245] on div "Credit Authorization Form" at bounding box center [202, 246] width 124 height 8
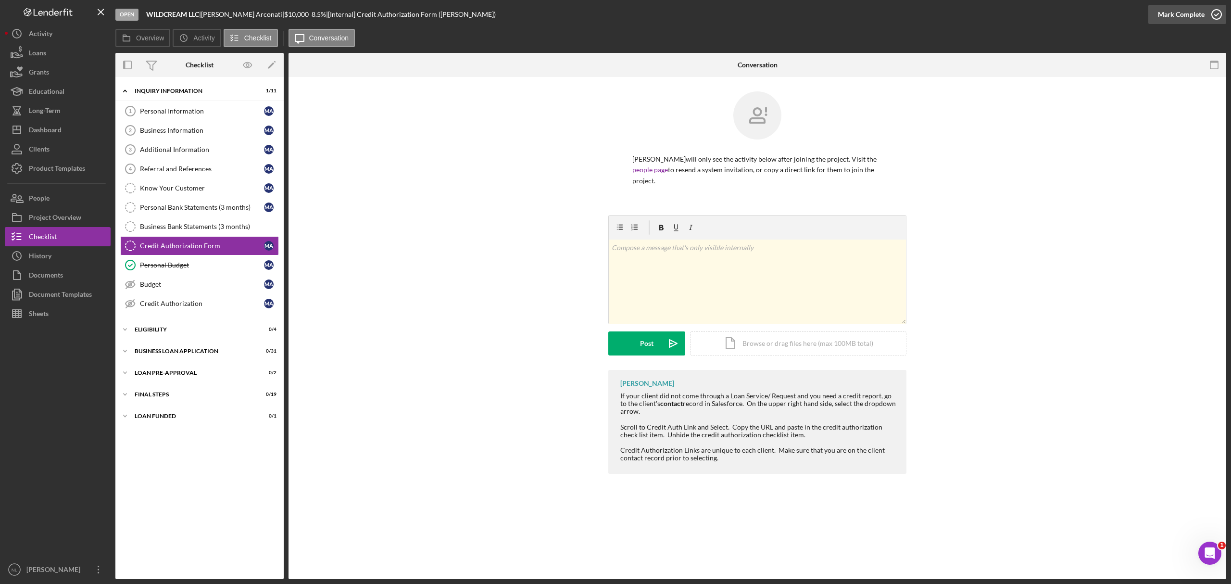
click at [1179, 15] on div "Mark Complete" at bounding box center [1181, 14] width 47 height 19
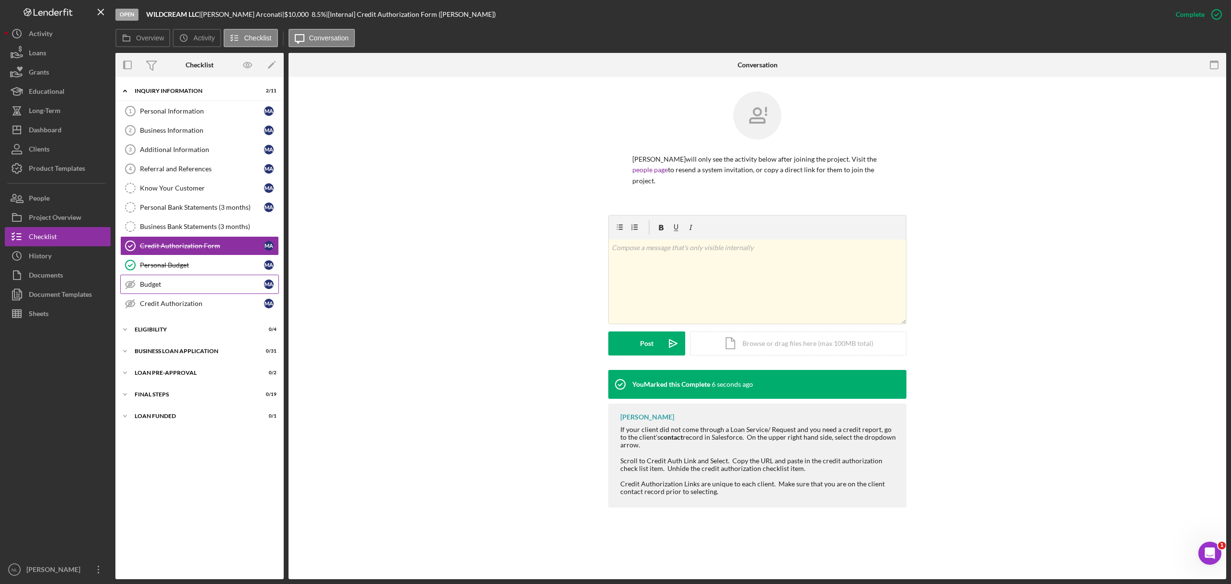
click at [175, 284] on div "Budget" at bounding box center [202, 284] width 124 height 8
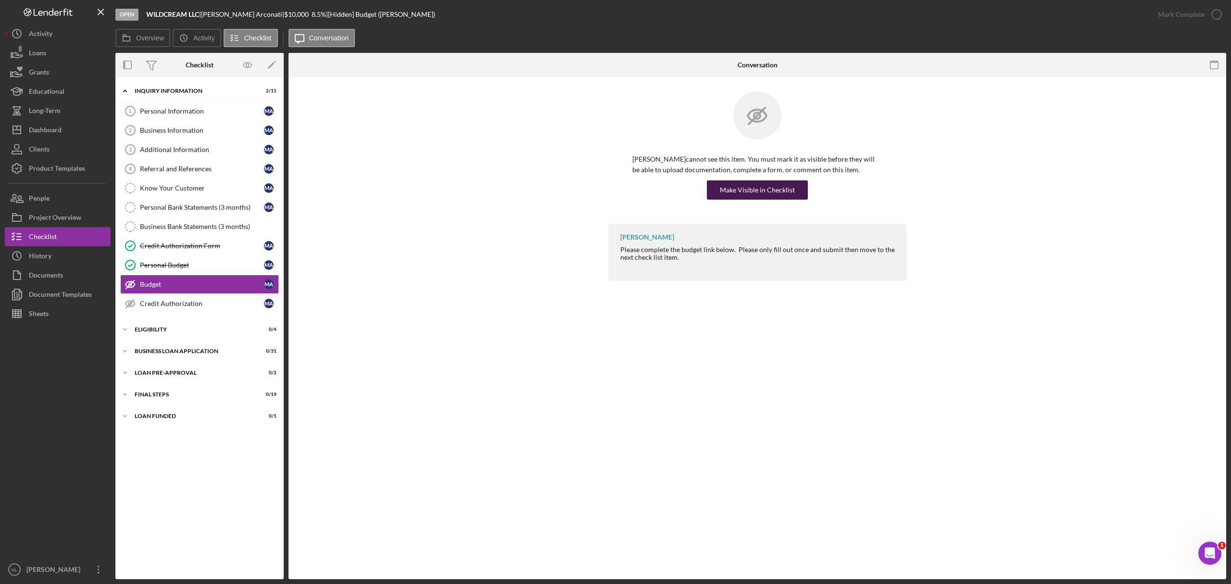
click at [774, 191] on div "Make Visible in Checklist" at bounding box center [757, 189] width 75 height 19
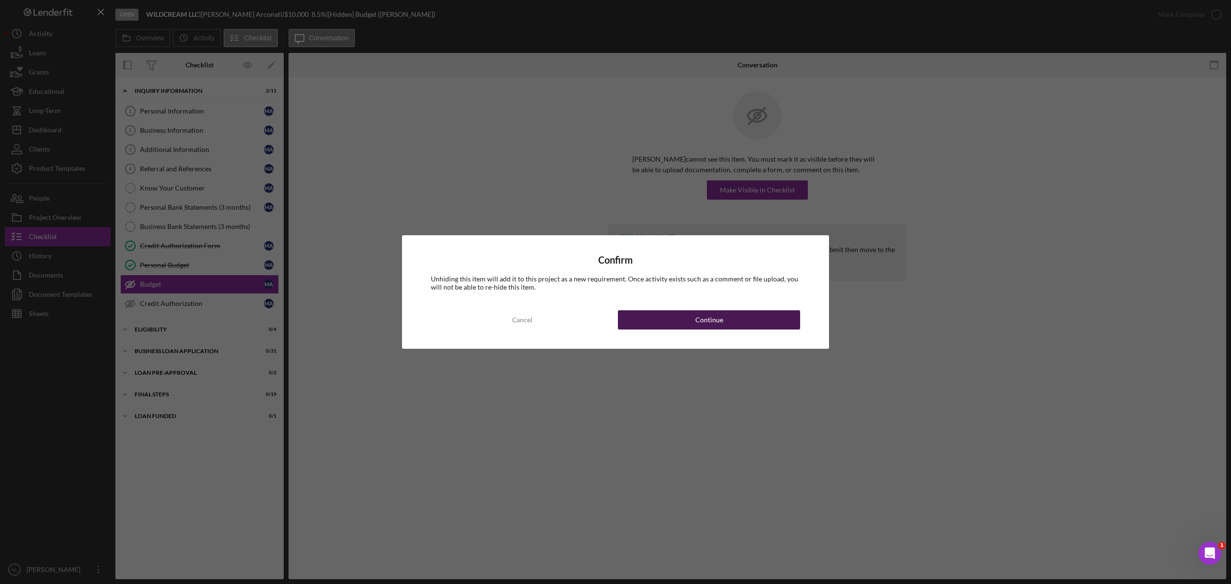
click at [703, 316] on div "Continue" at bounding box center [709, 319] width 28 height 19
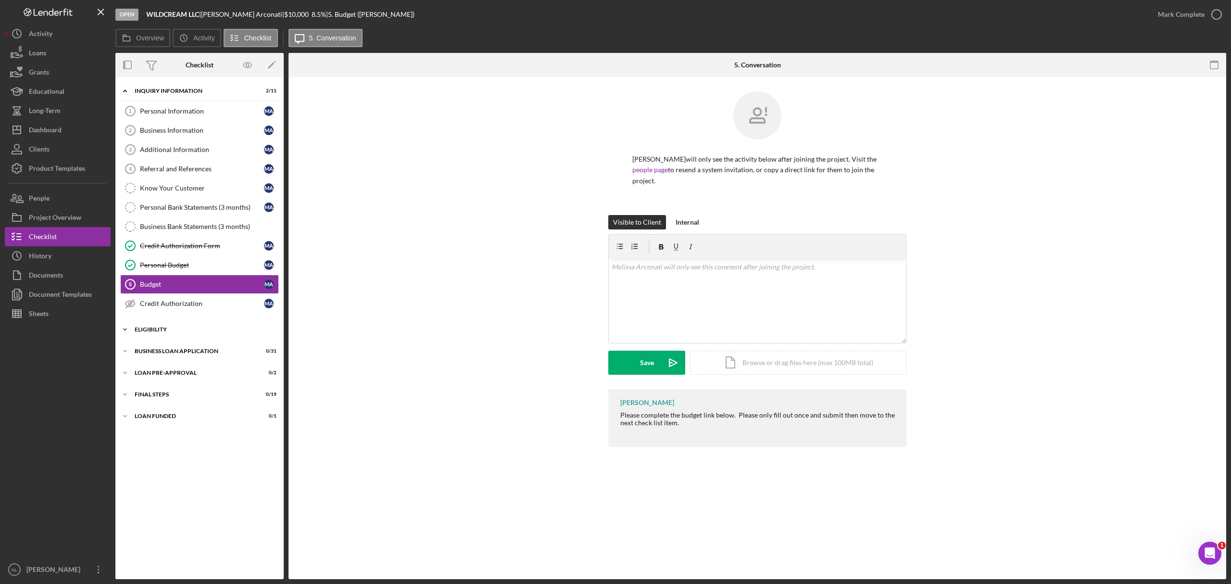
click at [181, 331] on div "ELIGIBILITY" at bounding box center [203, 330] width 137 height 6
click at [208, 417] on link "Eligibility Phase Eligibility Phase M A" at bounding box center [199, 407] width 159 height 19
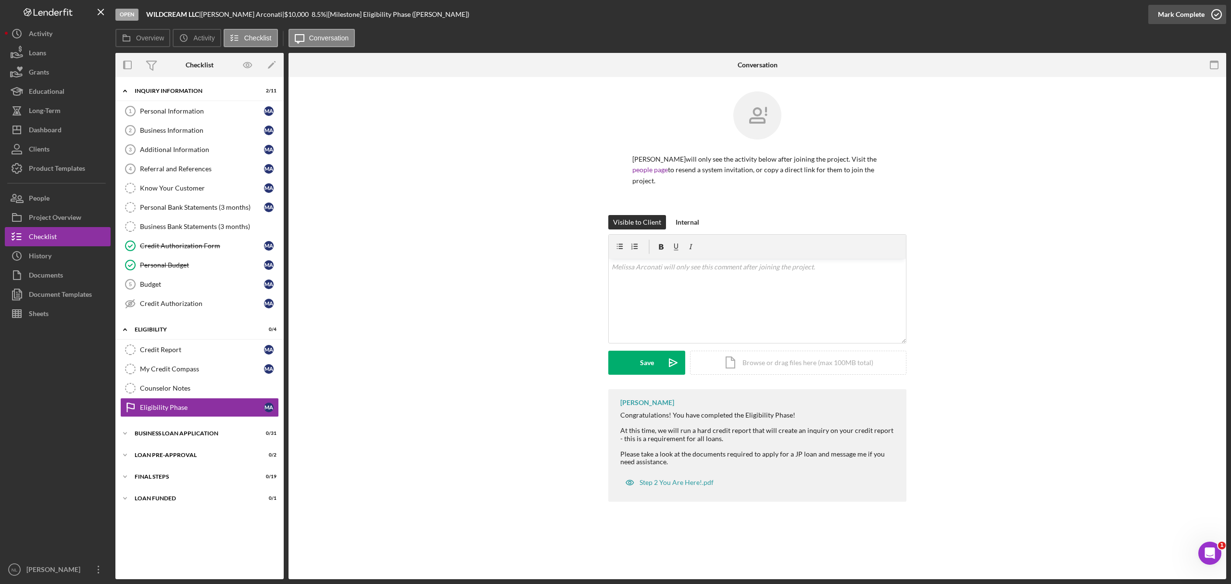
click at [1179, 12] on div "Mark Complete" at bounding box center [1181, 14] width 47 height 19
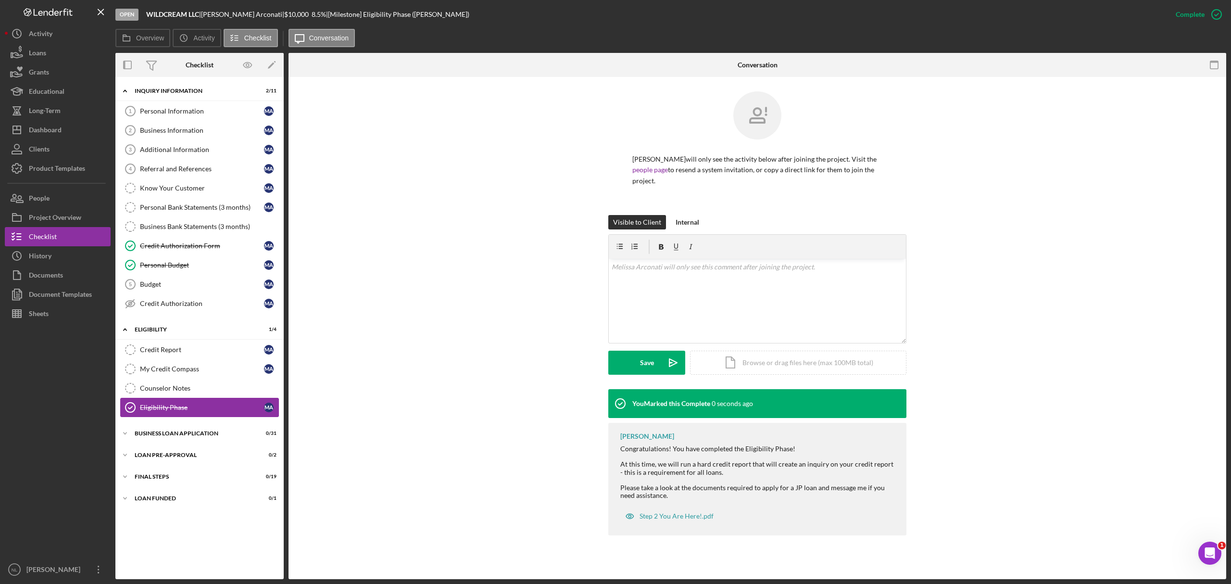
click at [238, 402] on link "Eligibility Phase Eligibility Phase M A" at bounding box center [199, 407] width 159 height 19
click at [257, 386] on link "Counselor Notes Counselor Notes" at bounding box center [199, 387] width 159 height 19
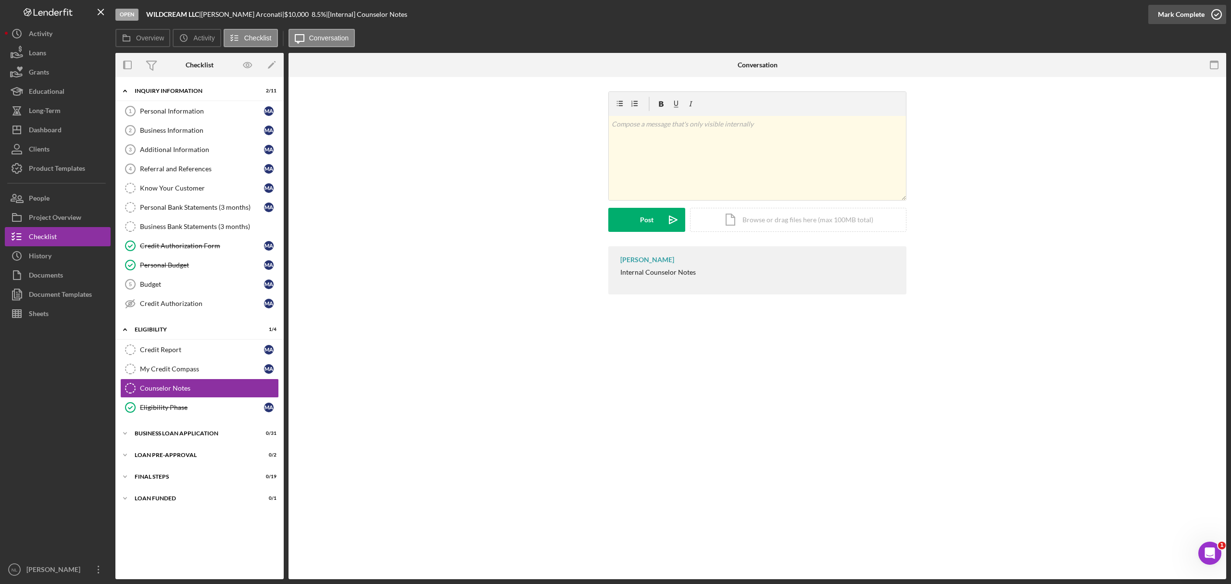
click at [1170, 14] on div "Mark Complete" at bounding box center [1181, 14] width 47 height 19
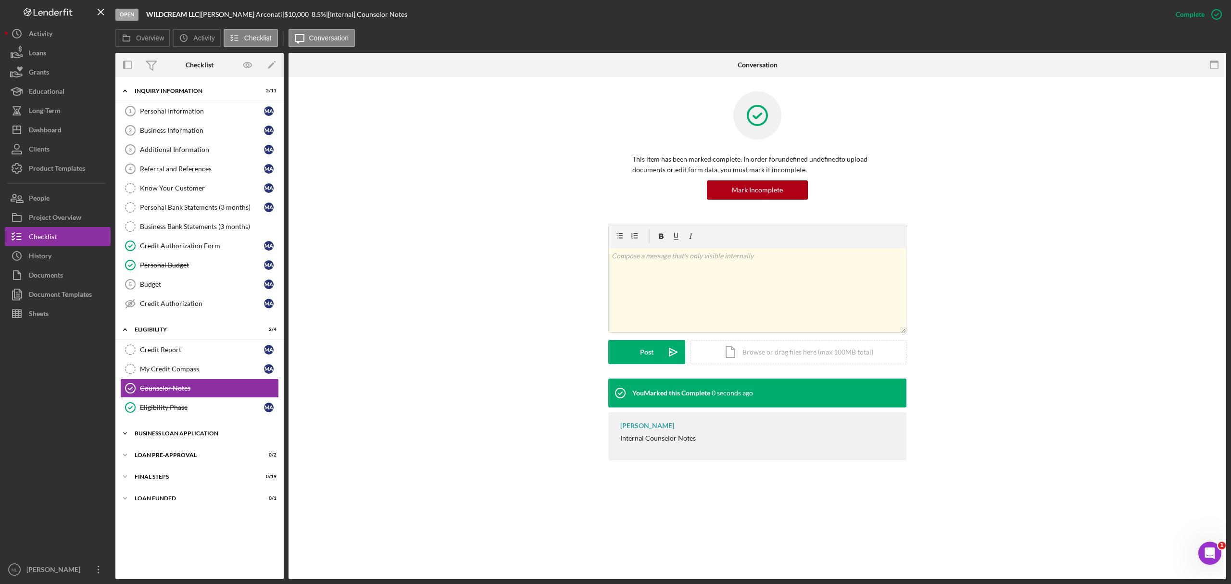
click at [162, 436] on div "BUSINESS LOAN APPLICATION" at bounding box center [203, 433] width 137 height 6
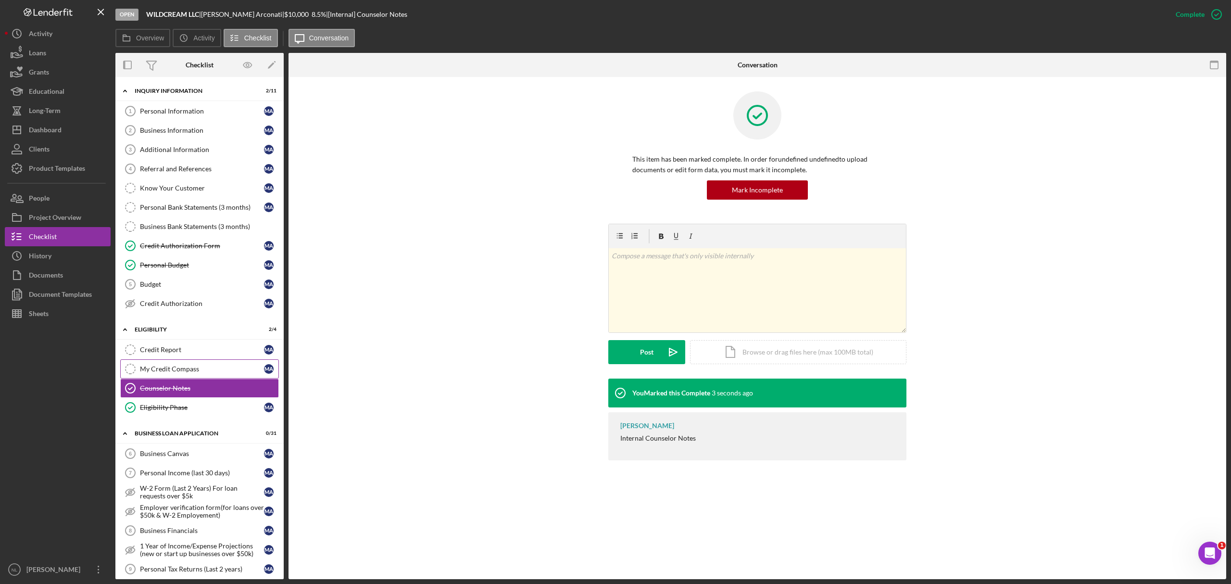
click at [173, 378] on link "My Credit Compass My Credit Compass M A" at bounding box center [199, 368] width 159 height 19
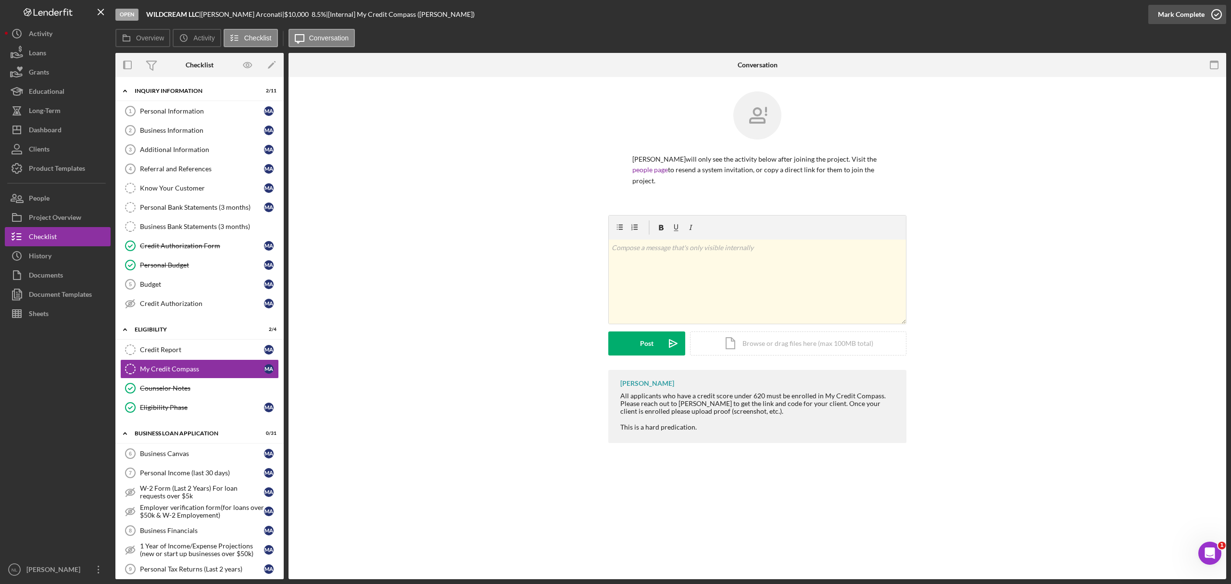
click at [1178, 10] on div "Mark Complete" at bounding box center [1181, 14] width 47 height 19
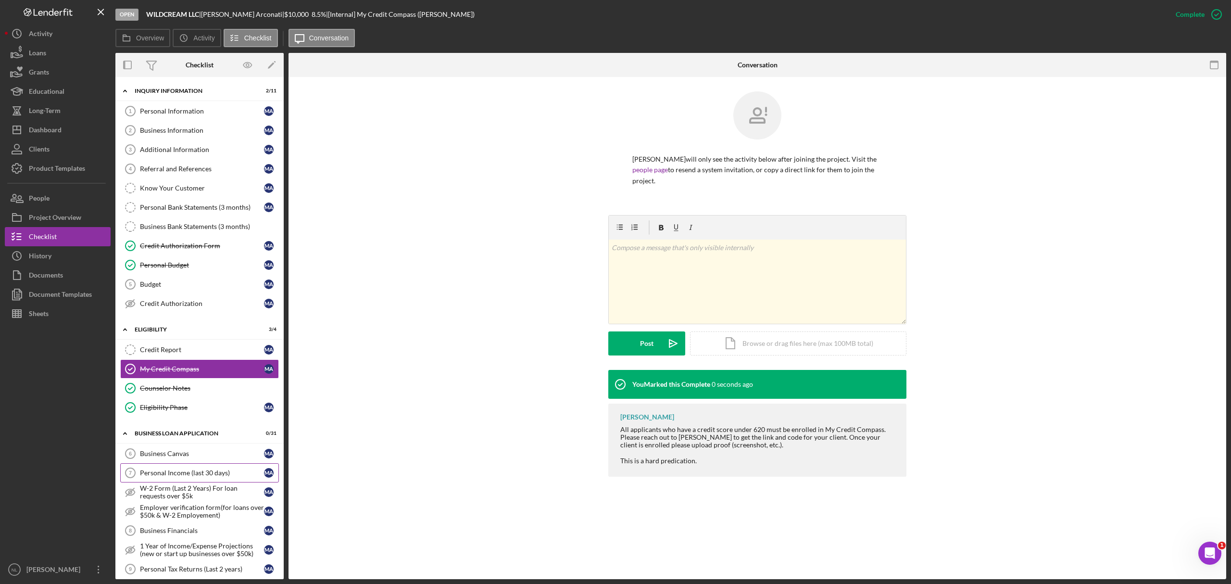
scroll to position [180, 0]
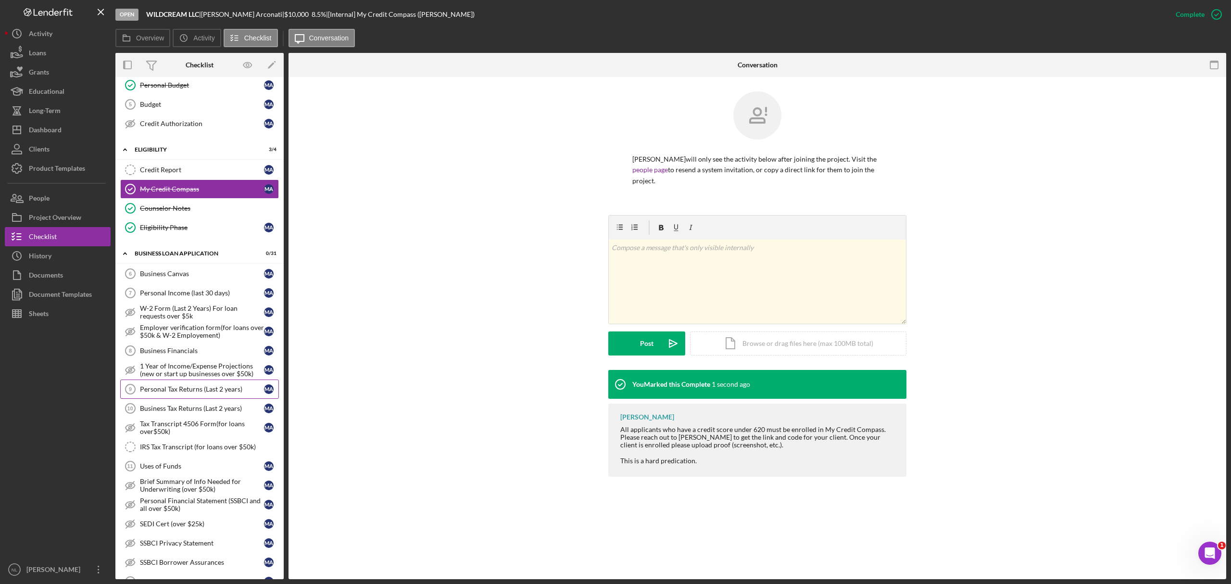
click at [177, 393] on div "Personal Tax Returns (Last 2 years)" at bounding box center [202, 389] width 124 height 8
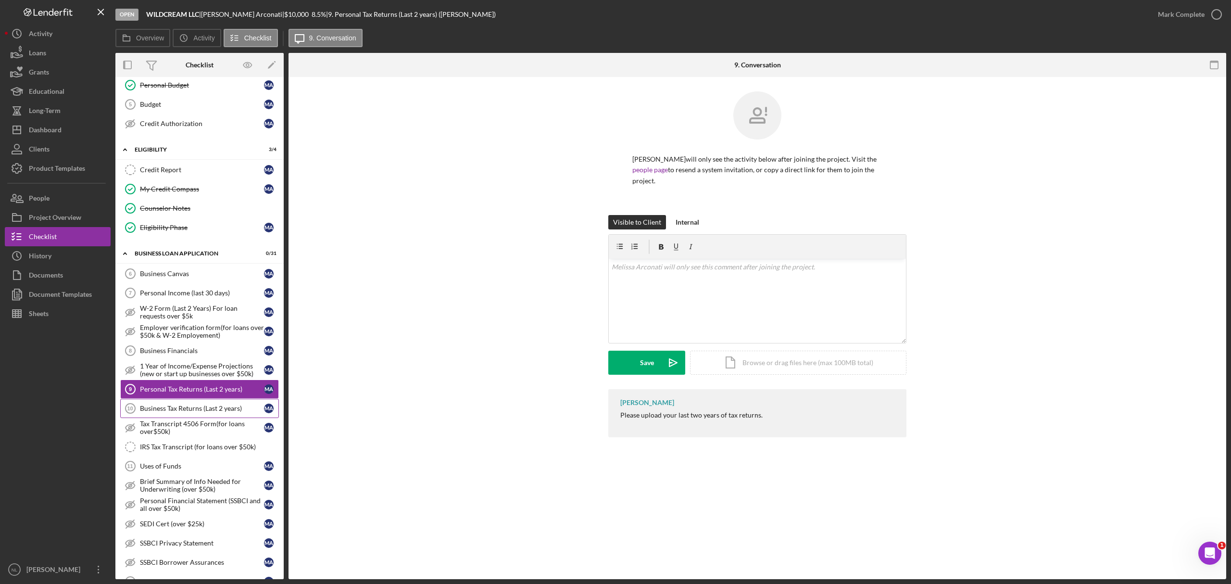
click at [171, 412] on div "Business Tax Returns (Last 2 years)" at bounding box center [202, 408] width 124 height 8
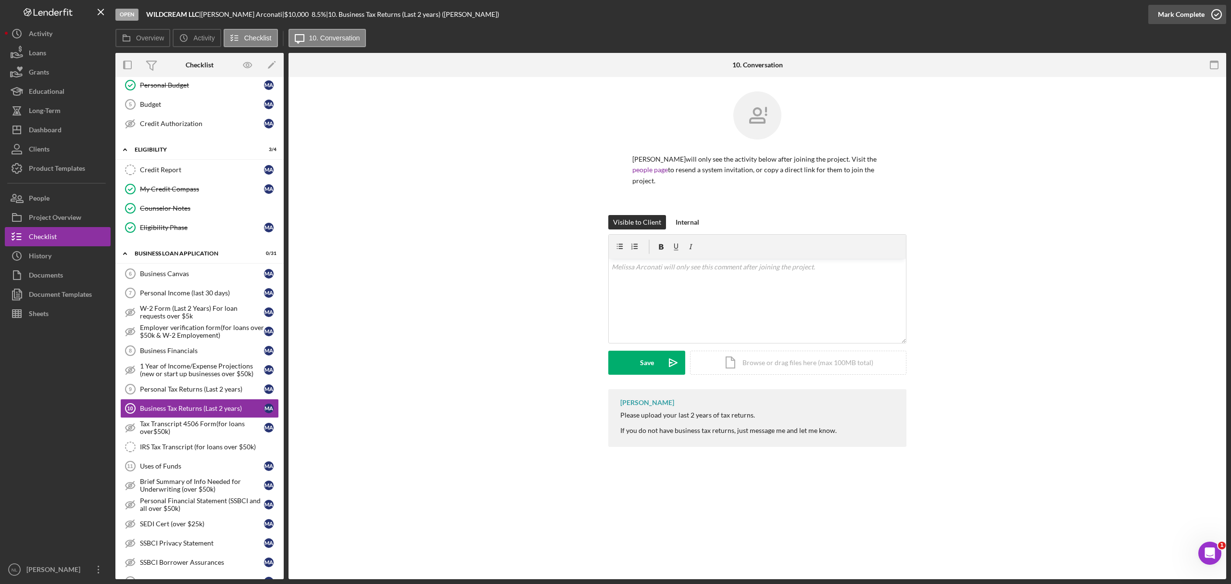
click at [1171, 13] on div "Mark Complete" at bounding box center [1181, 14] width 47 height 19
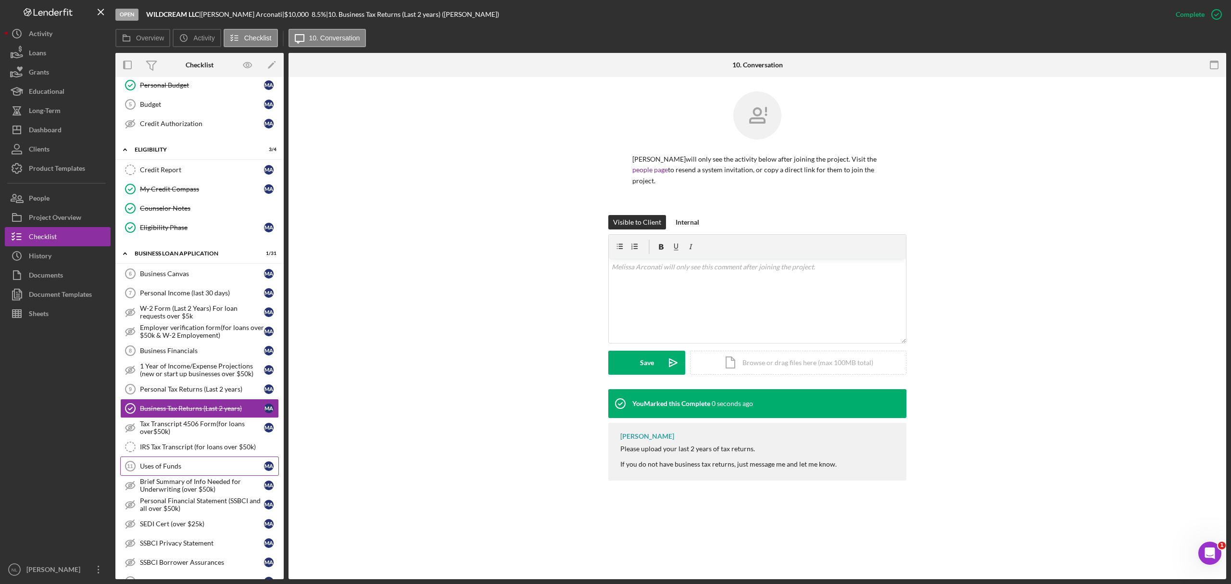
scroll to position [321, 0]
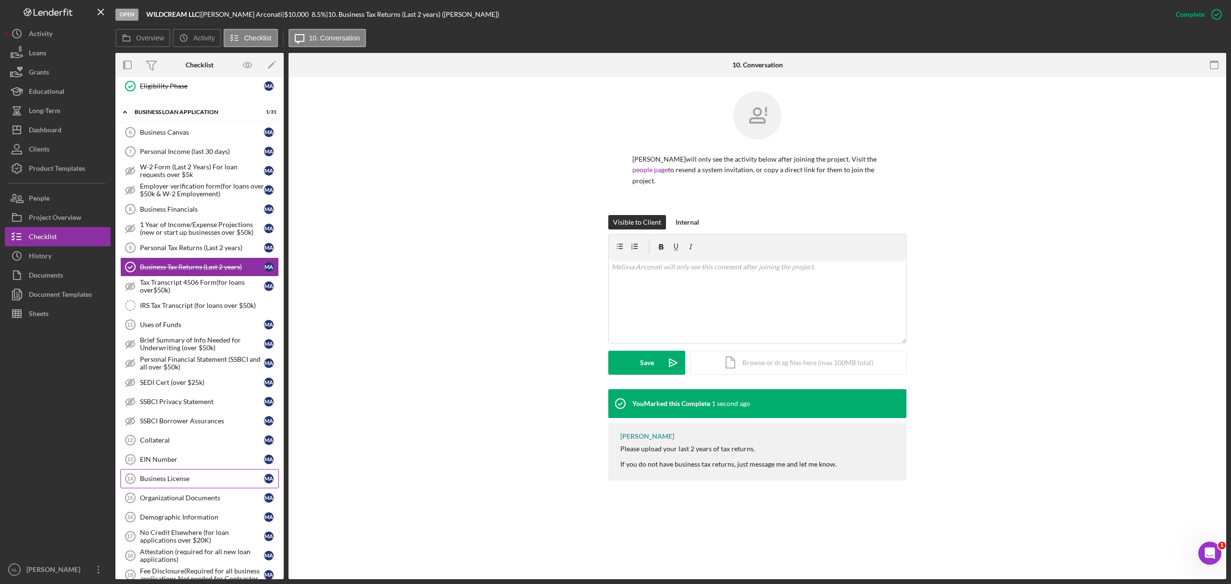
click at [200, 488] on link "Business License 14 Business License M A" at bounding box center [199, 478] width 159 height 19
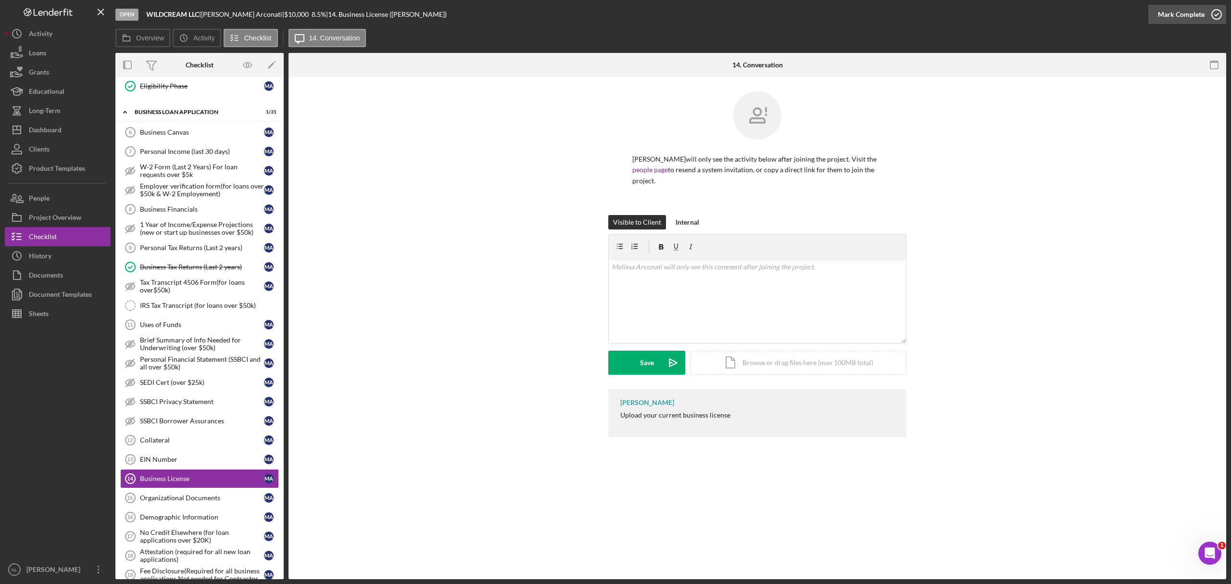
click at [1170, 13] on div "Mark Complete" at bounding box center [1181, 14] width 47 height 19
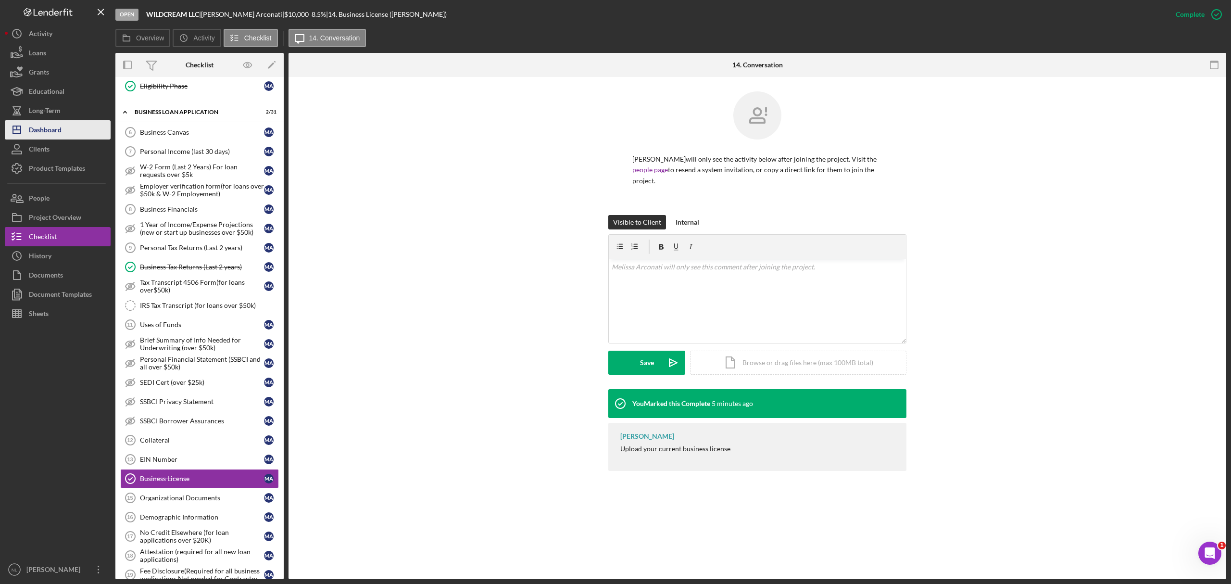
click at [59, 129] on div "Dashboard" at bounding box center [45, 131] width 33 height 22
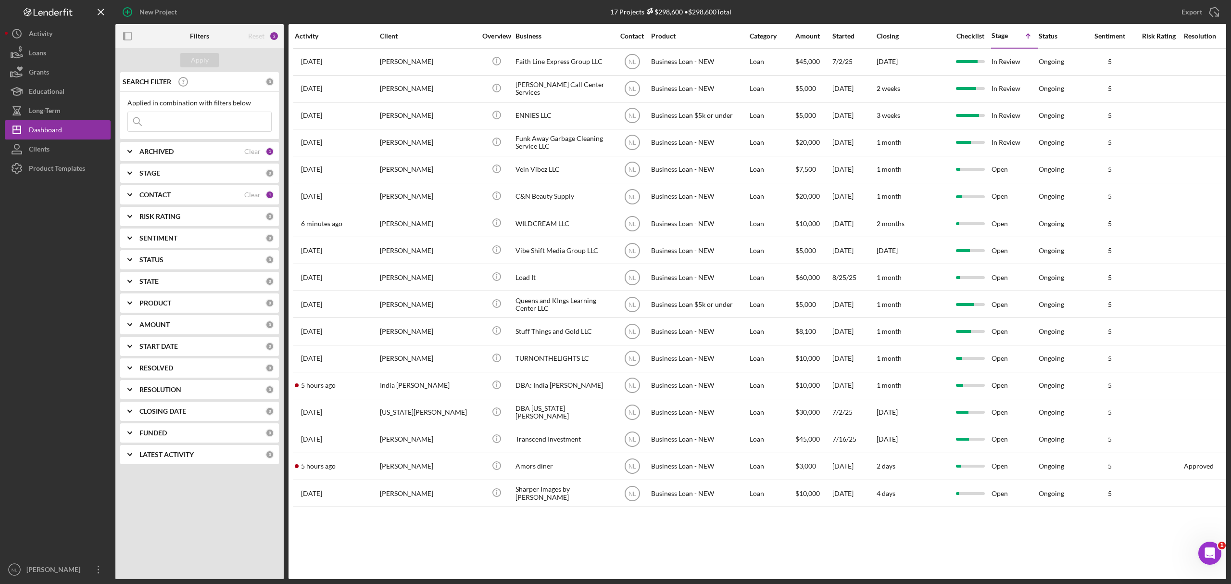
drag, startPoint x: 472, startPoint y: 233, endPoint x: 512, endPoint y: 608, distance: 377.2
click at [512, 583] on html "New Project 17 Projects $298,600 • $298,600 Total Export Icon/Export Filters Re…" at bounding box center [615, 292] width 1231 height 584
click at [551, 561] on div "Activity Client Overview Business Contact Product Category Amount Started Closi…" at bounding box center [758, 301] width 938 height 555
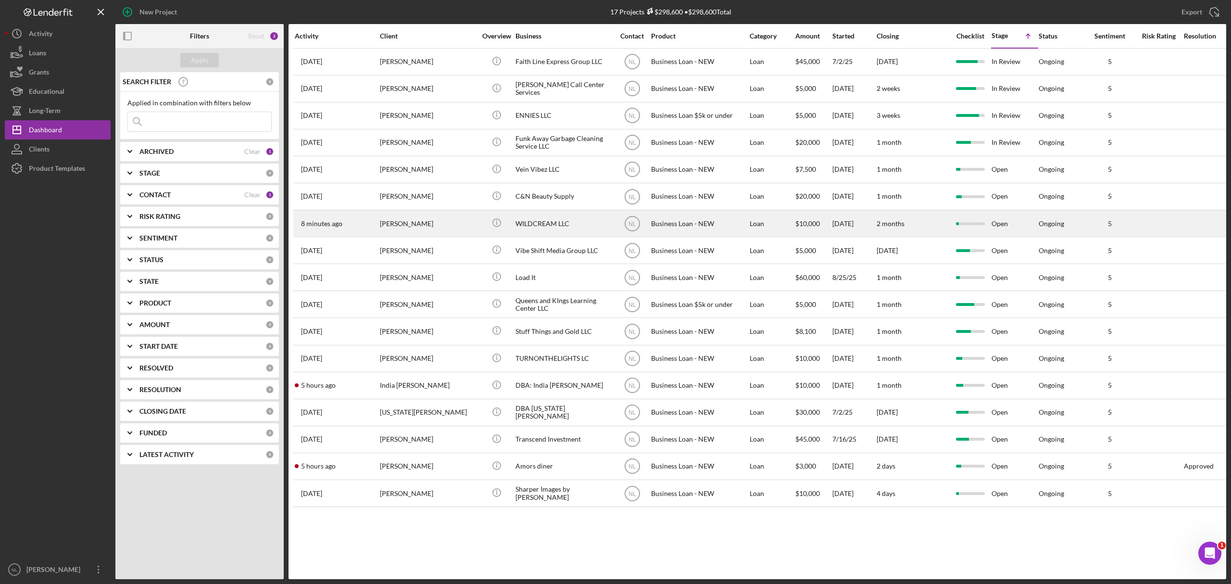
click at [439, 232] on div "[PERSON_NAME]" at bounding box center [428, 223] width 96 height 25
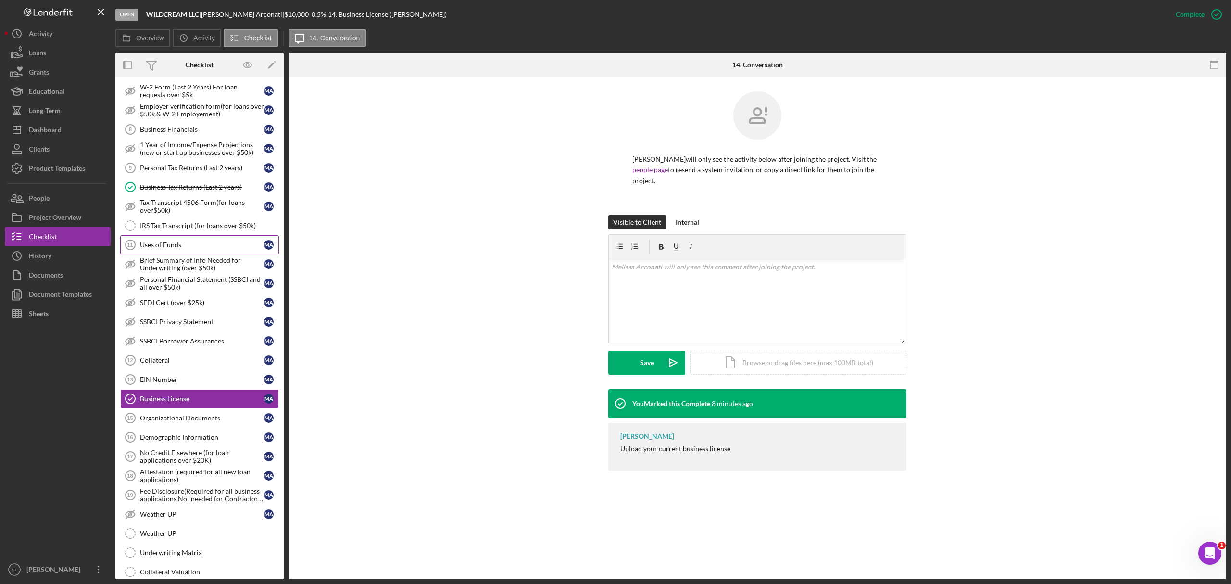
scroll to position [143, 0]
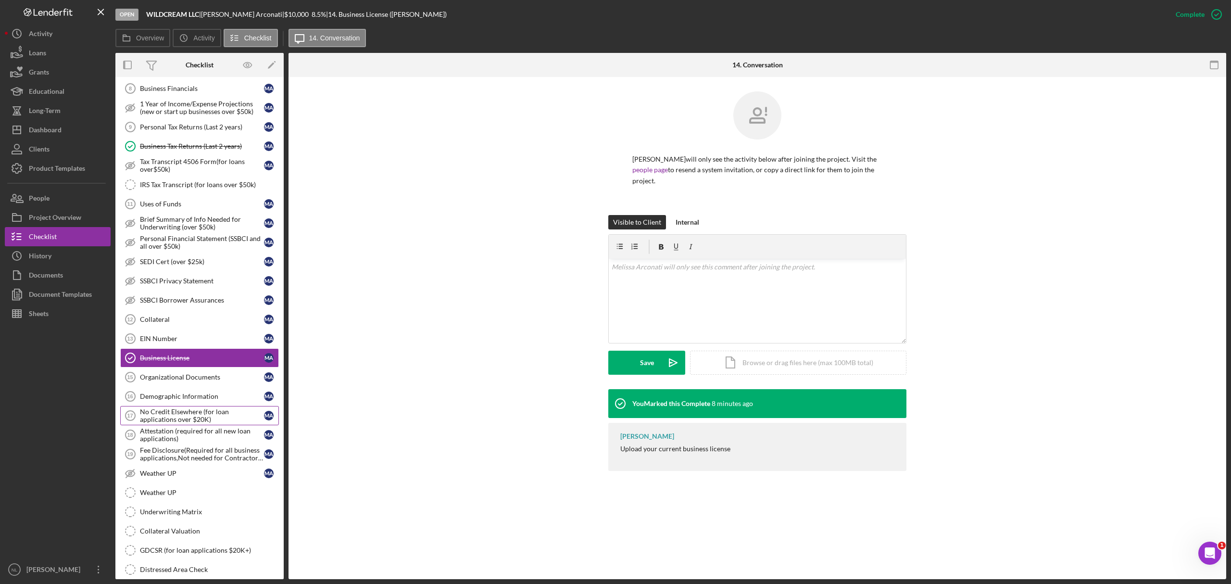
click at [214, 418] on div "No Credit Elsewhere (for loan applications over $20K)" at bounding box center [202, 415] width 124 height 15
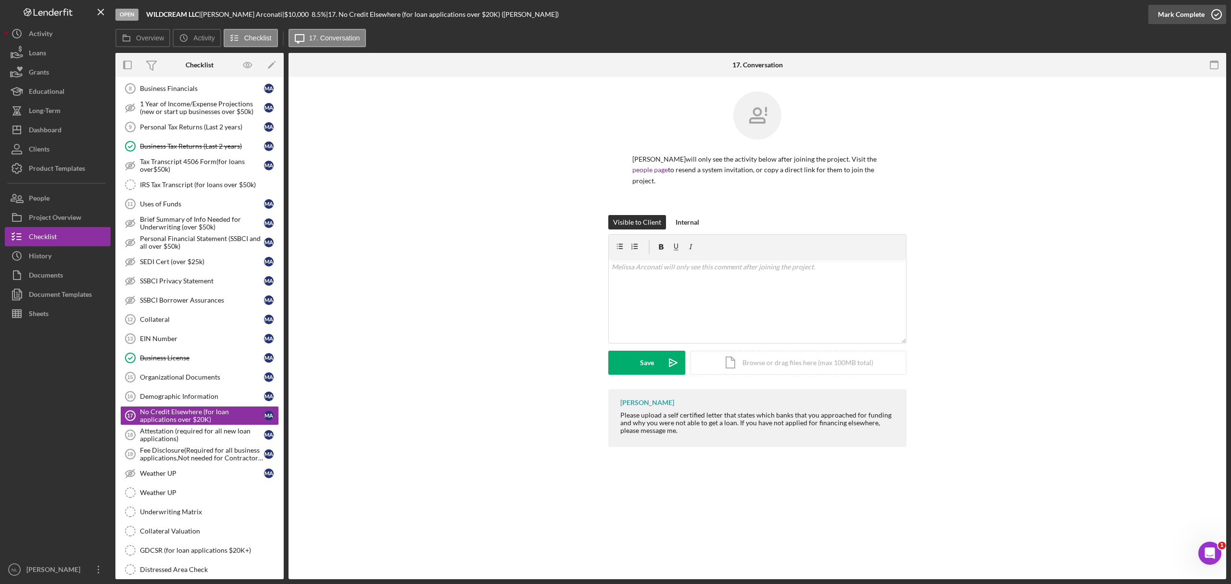
click at [1170, 16] on div "Mark Complete" at bounding box center [1181, 14] width 47 height 19
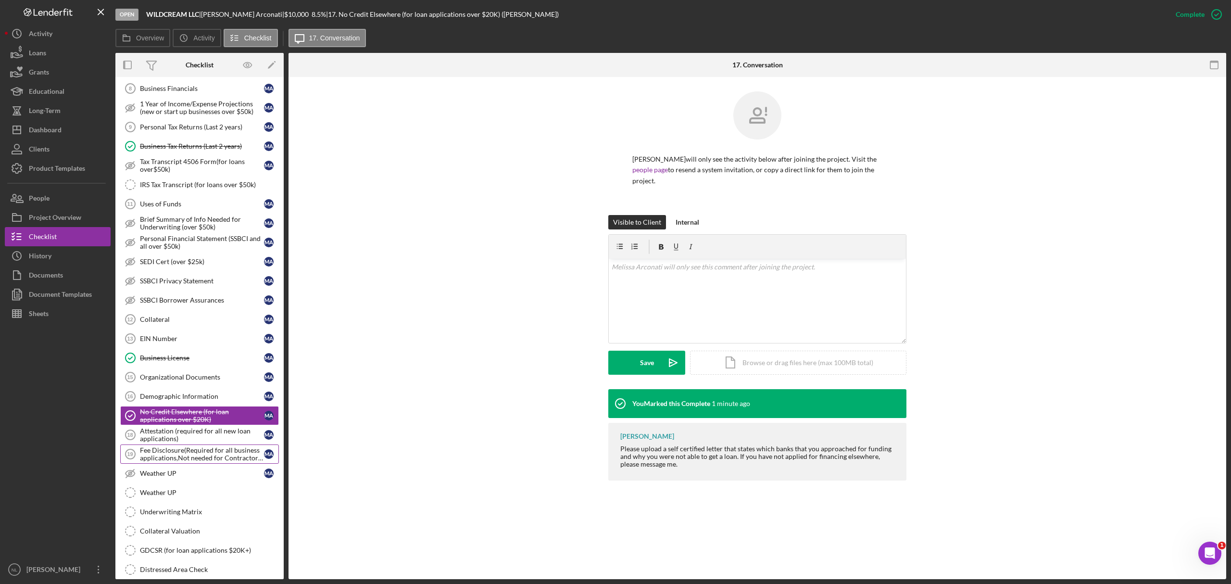
click at [210, 462] on div "Fee Disclosure(Required for all business applications,Not needed for Contractor…" at bounding box center [202, 453] width 124 height 15
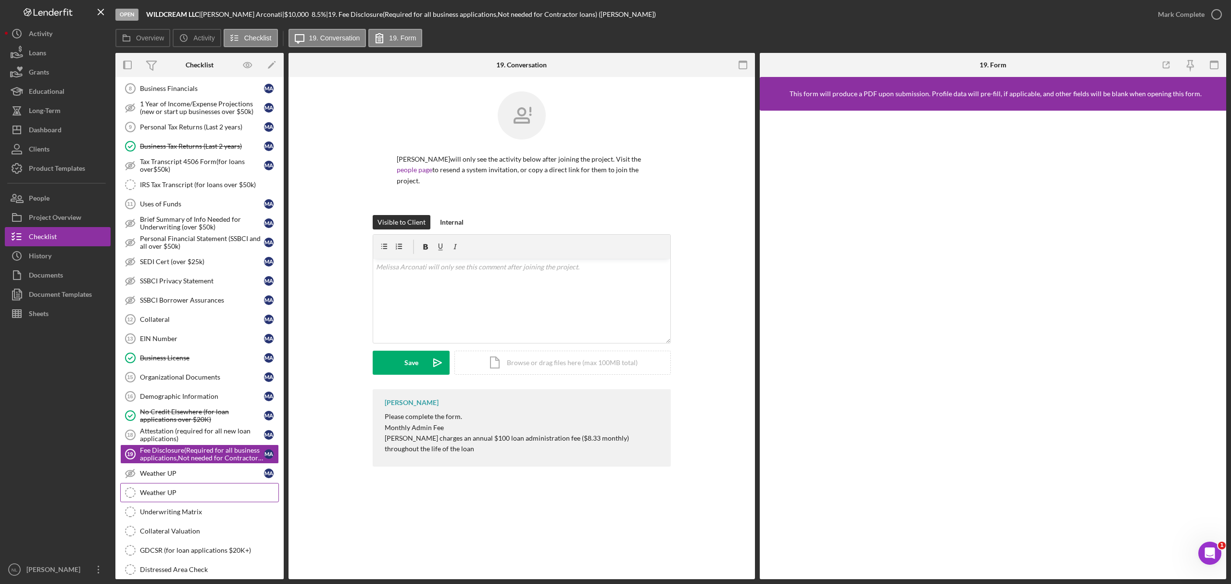
click at [193, 496] on div "Weather UP" at bounding box center [209, 493] width 139 height 8
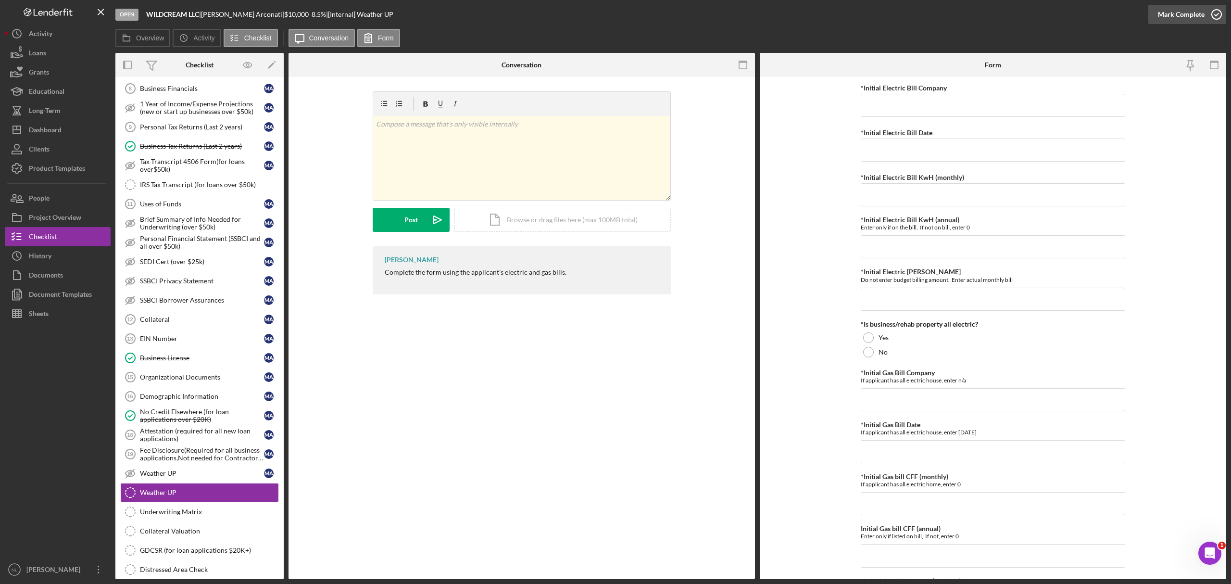
click at [1166, 17] on div "Mark Complete" at bounding box center [1181, 14] width 47 height 19
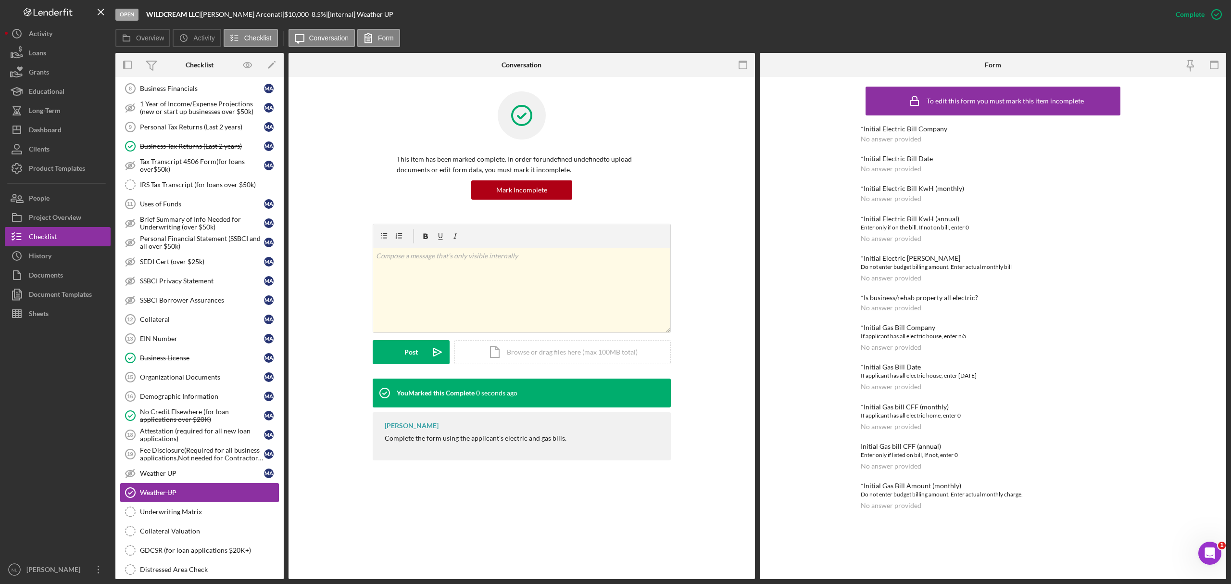
scroll to position [246, 0]
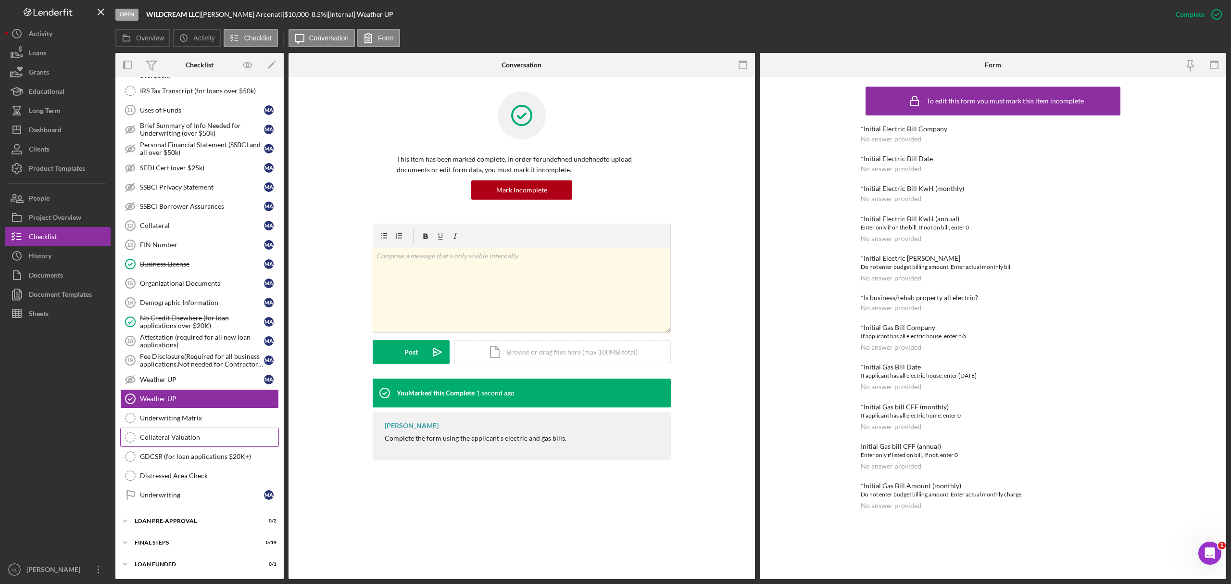
click at [188, 437] on div "Collateral Valuation" at bounding box center [209, 437] width 139 height 8
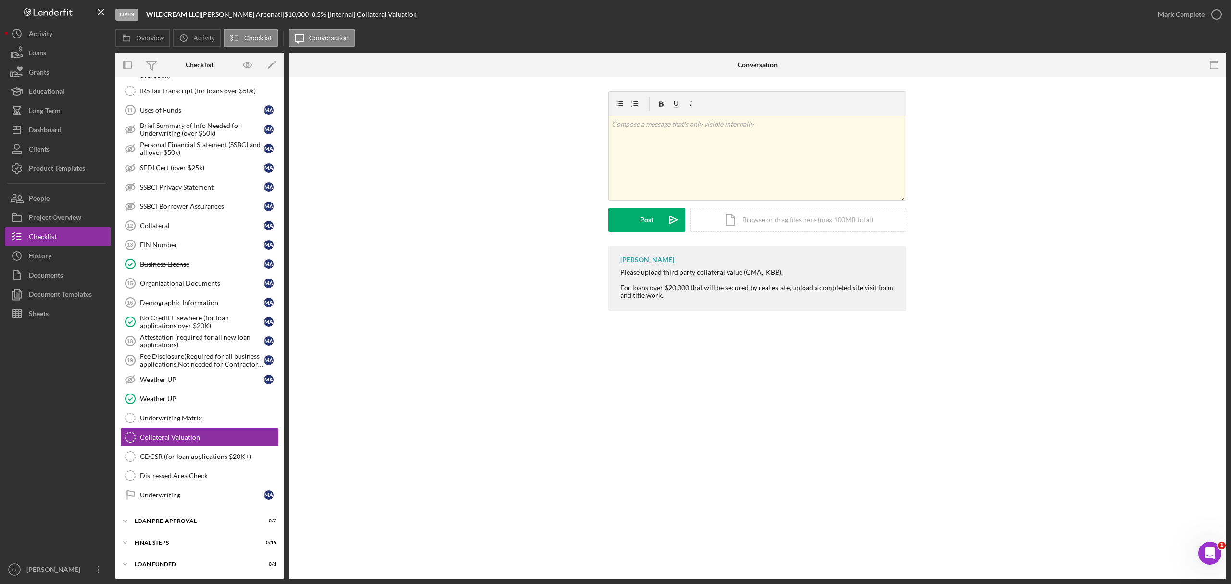
scroll to position [246, 0]
click at [1178, 14] on div "Mark Complete" at bounding box center [1181, 14] width 47 height 19
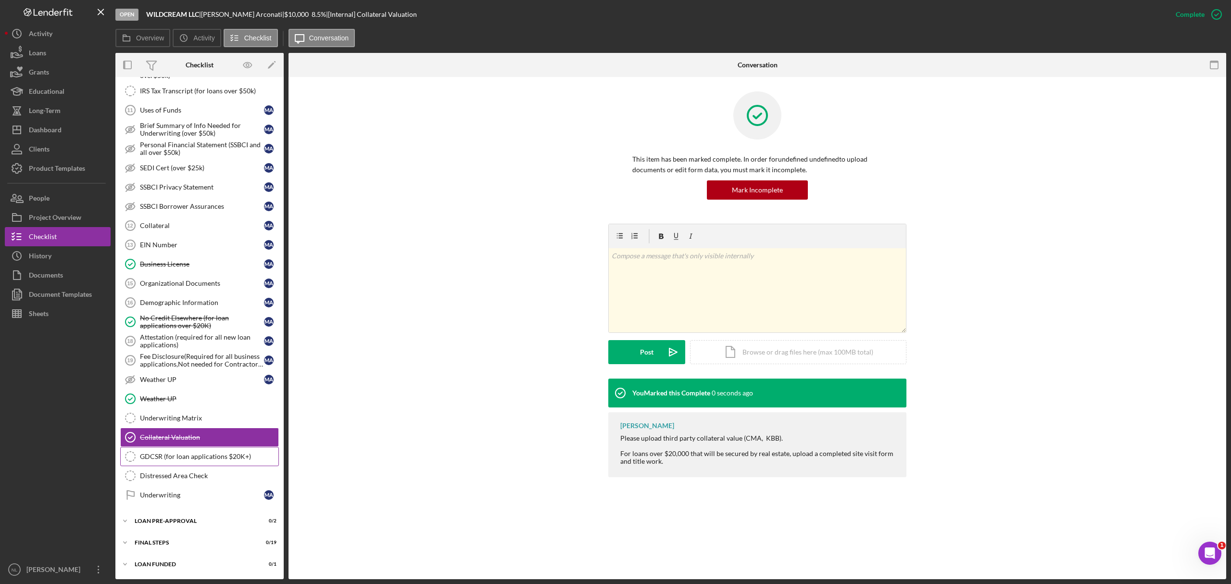
click at [193, 453] on div "GDCSR (for loan applications $20K+)" at bounding box center [209, 457] width 139 height 8
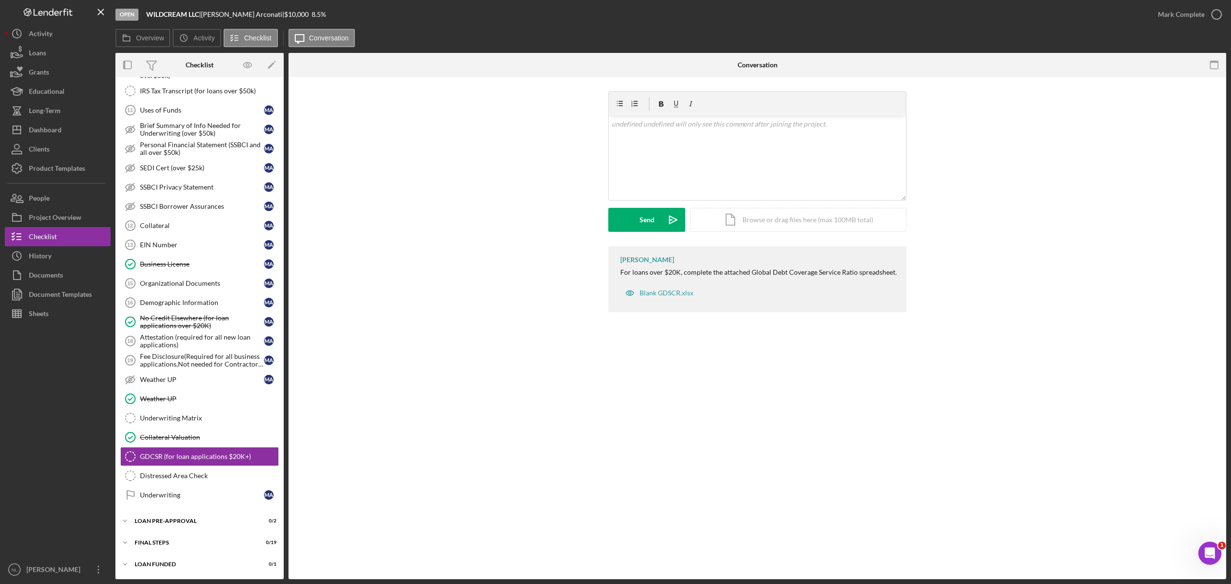
scroll to position [246, 0]
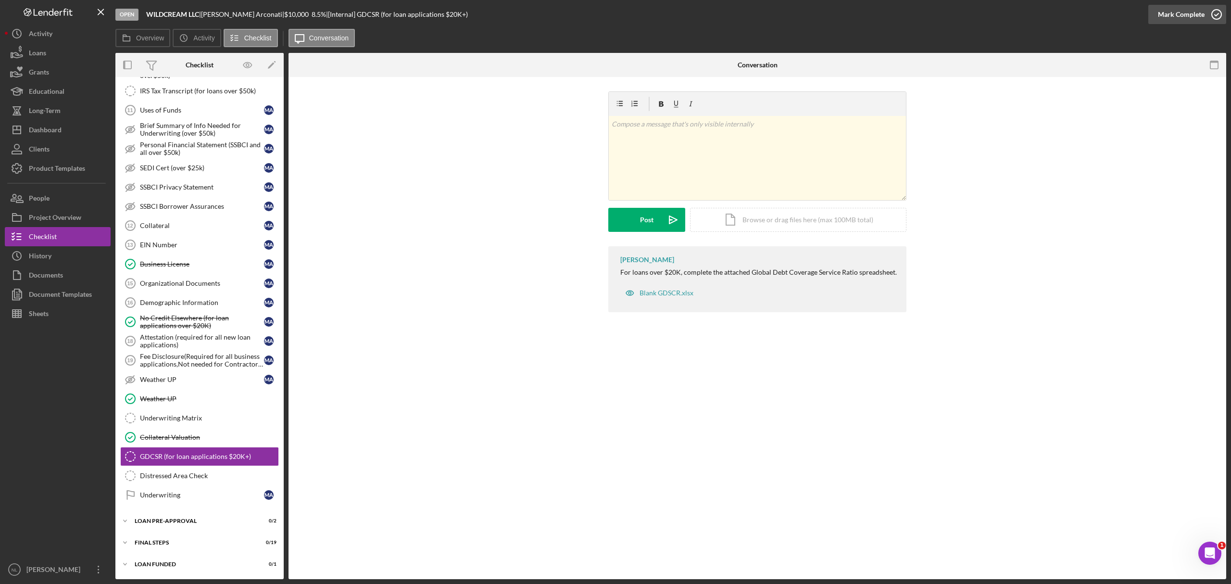
click at [1196, 14] on div "Mark Complete" at bounding box center [1181, 14] width 47 height 19
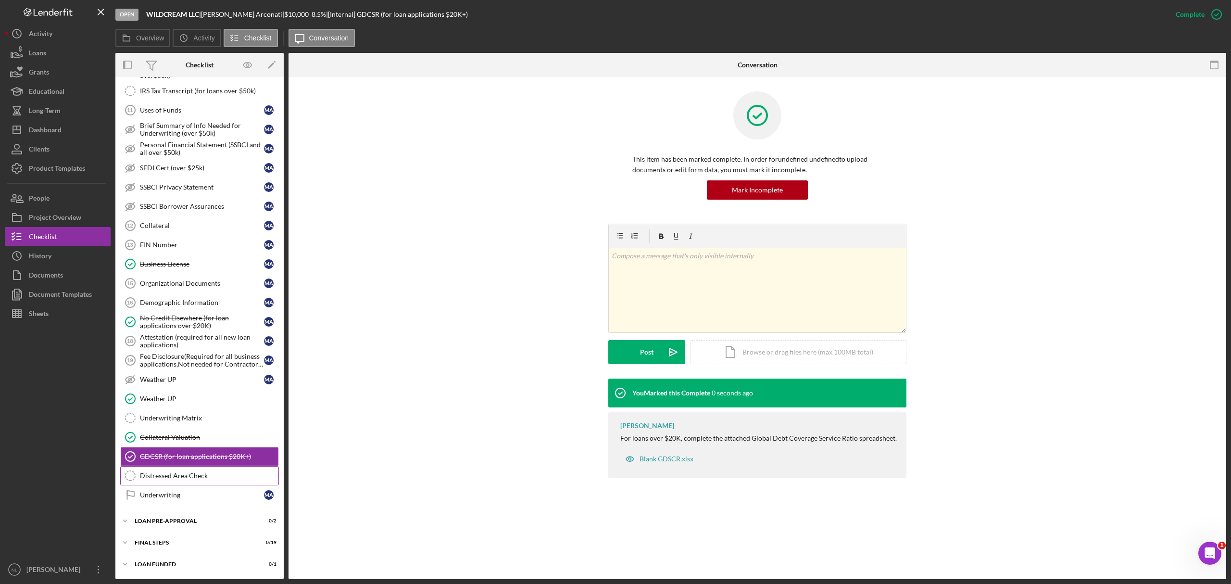
click at [229, 472] on div "Distressed Area Check" at bounding box center [209, 476] width 139 height 8
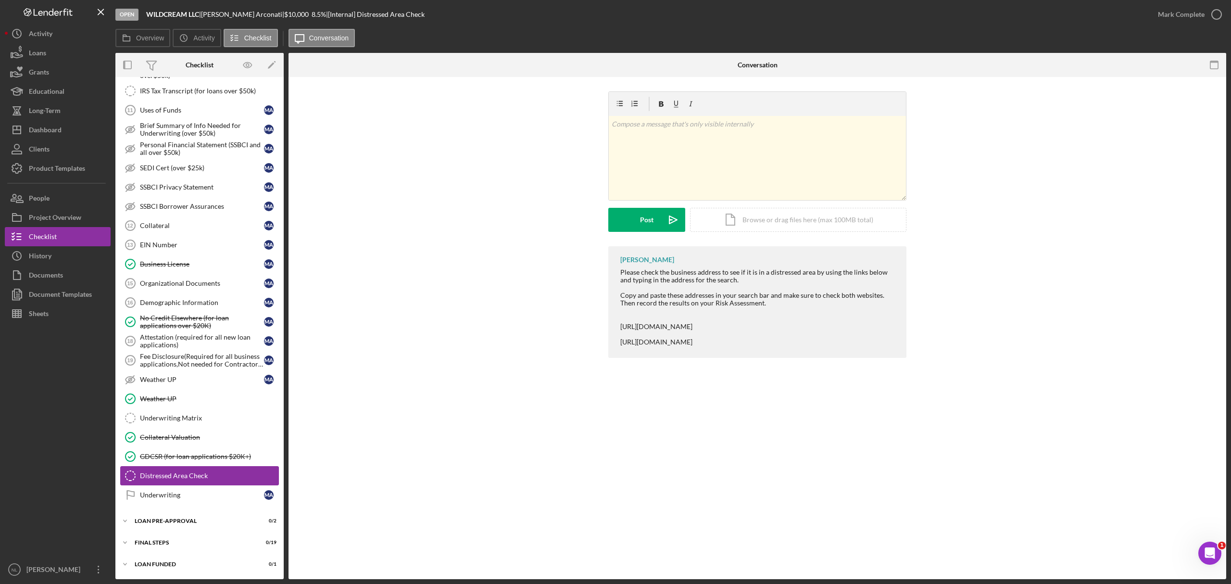
scroll to position [246, 0]
click at [1186, 13] on div "Mark Complete" at bounding box center [1181, 14] width 47 height 19
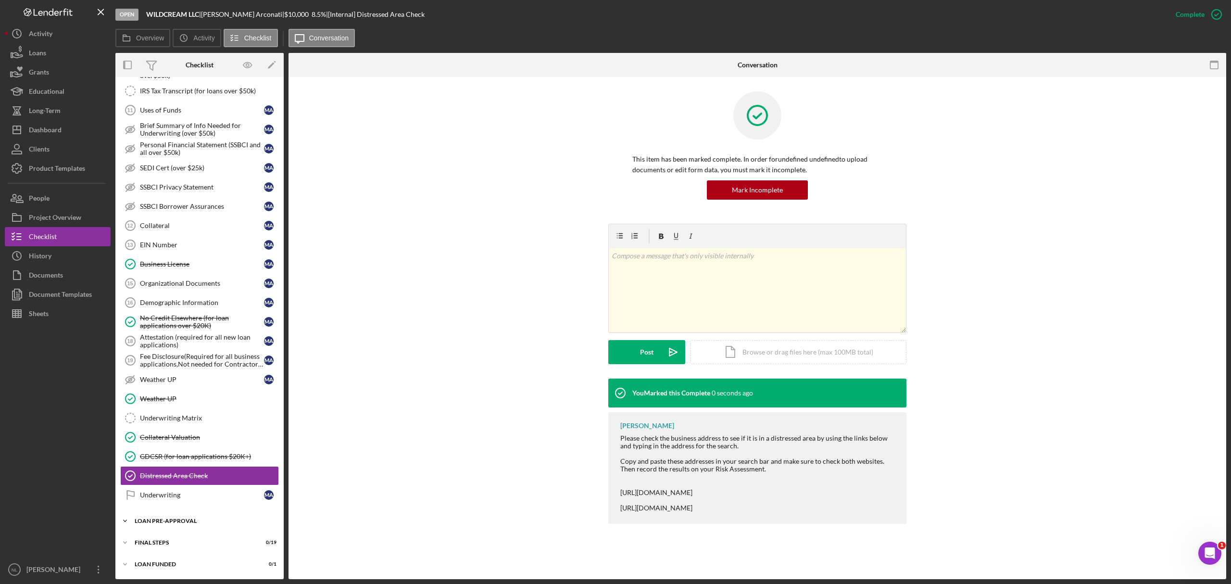
click at [178, 514] on div "Icon/Expander LOAN PRE-APPROVAL 0 / 2" at bounding box center [199, 520] width 168 height 19
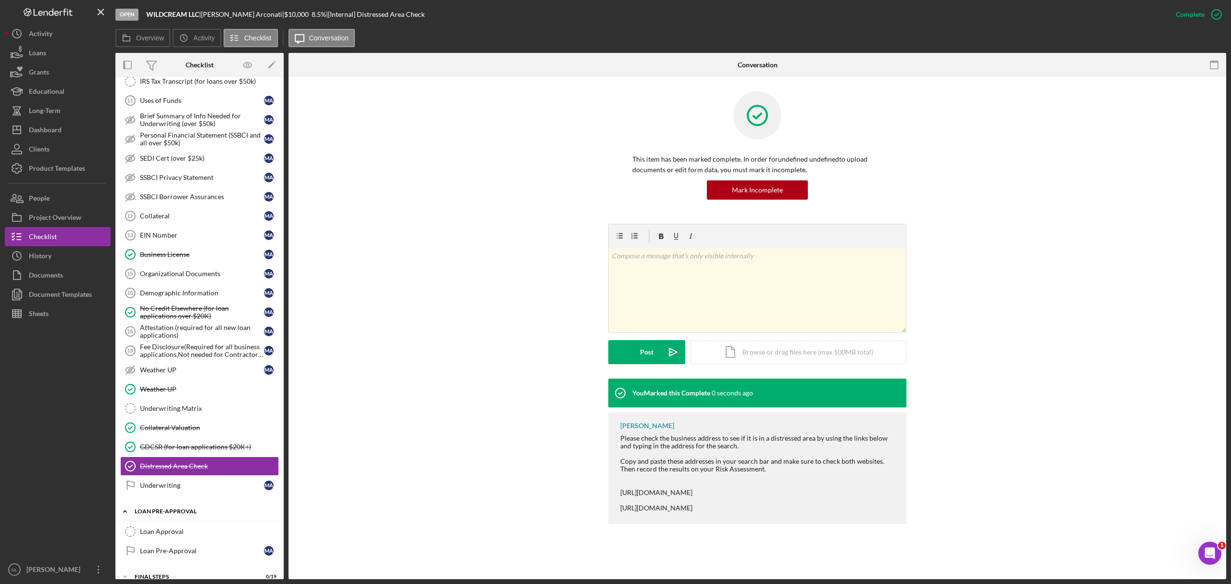
scroll to position [290, 0]
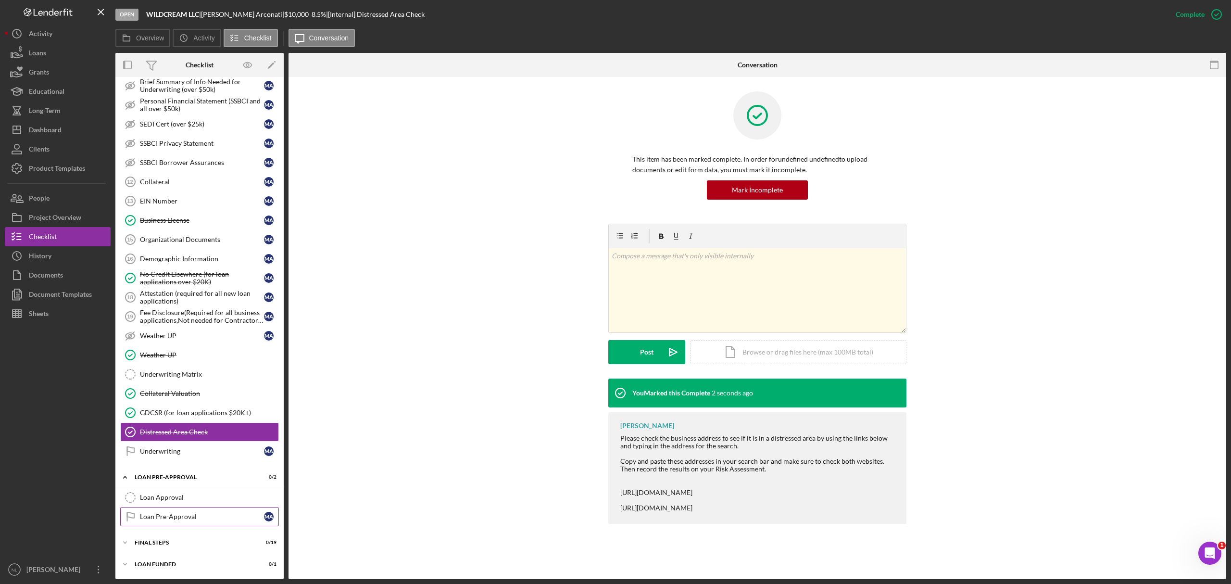
click at [179, 516] on div "Loan Pre-Approval" at bounding box center [202, 517] width 124 height 8
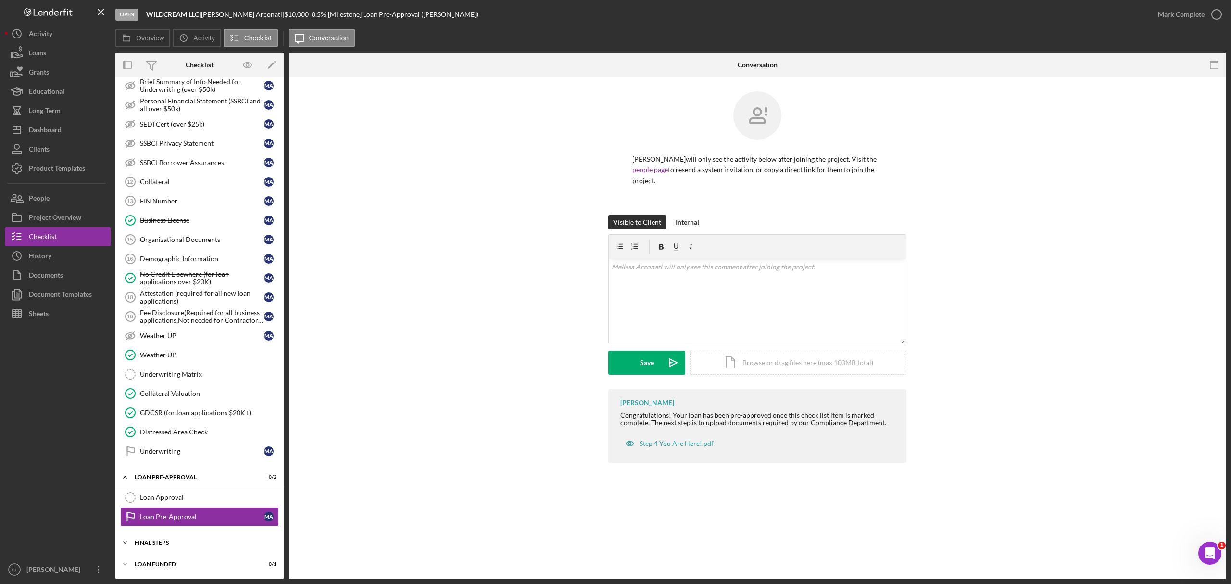
click at [166, 551] on div "Icon/Expander FINAL STEPS 0 / 19" at bounding box center [199, 542] width 168 height 19
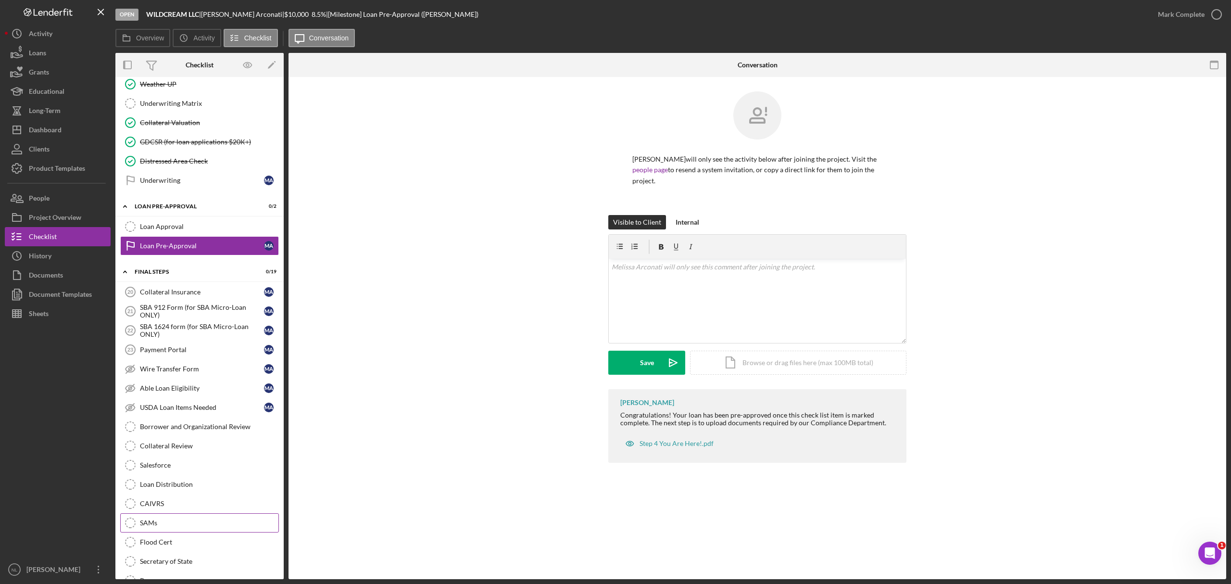
scroll to position [555, 0]
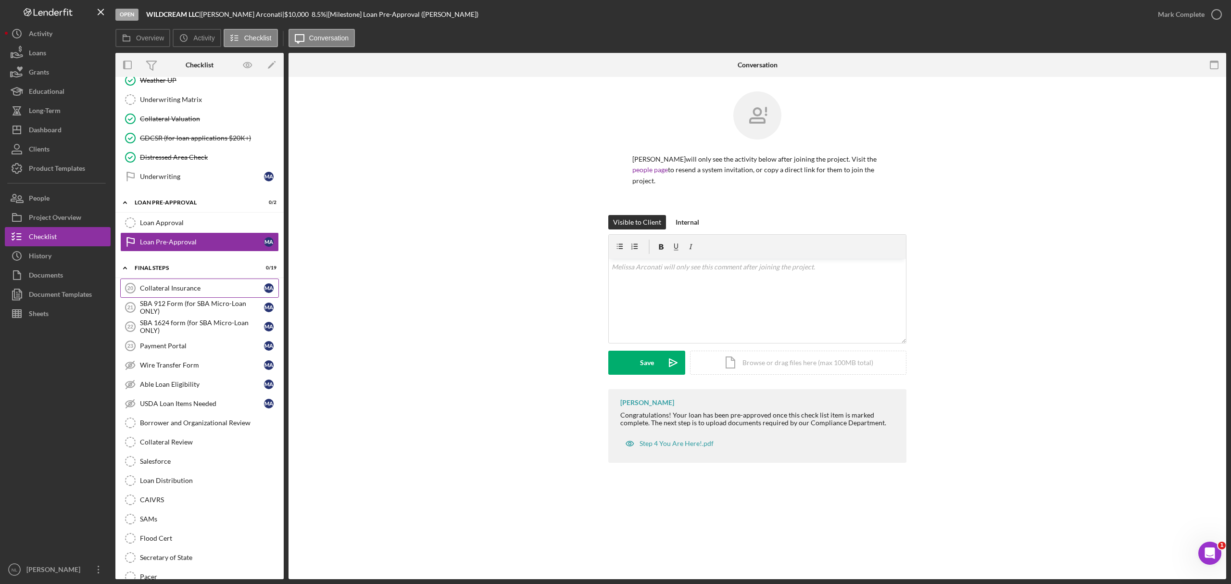
click at [167, 292] on div "Collateral Insurance" at bounding box center [202, 288] width 124 height 8
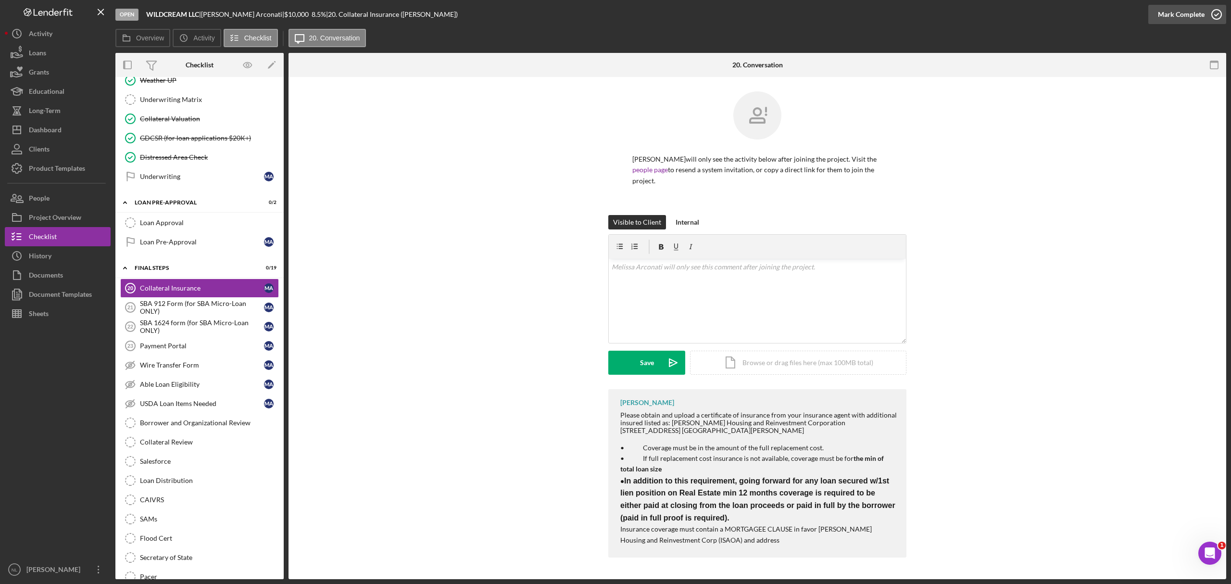
click at [1181, 16] on div "Mark Complete" at bounding box center [1181, 14] width 47 height 19
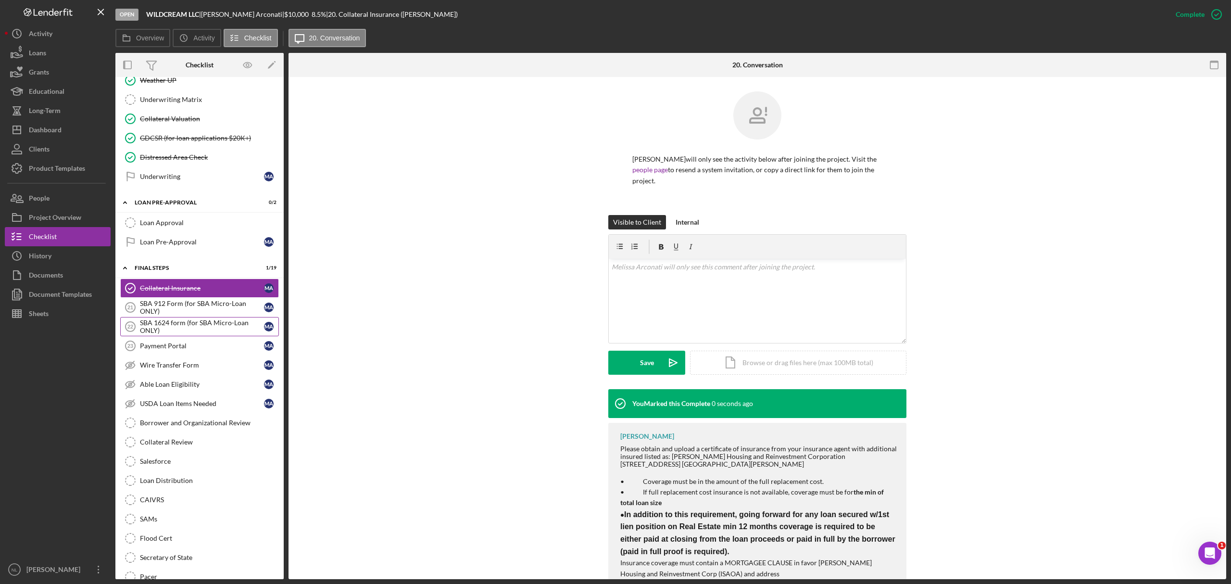
click at [209, 334] on div "SBA 1624 form (for SBA Micro-Loan ONLY)" at bounding box center [202, 326] width 124 height 15
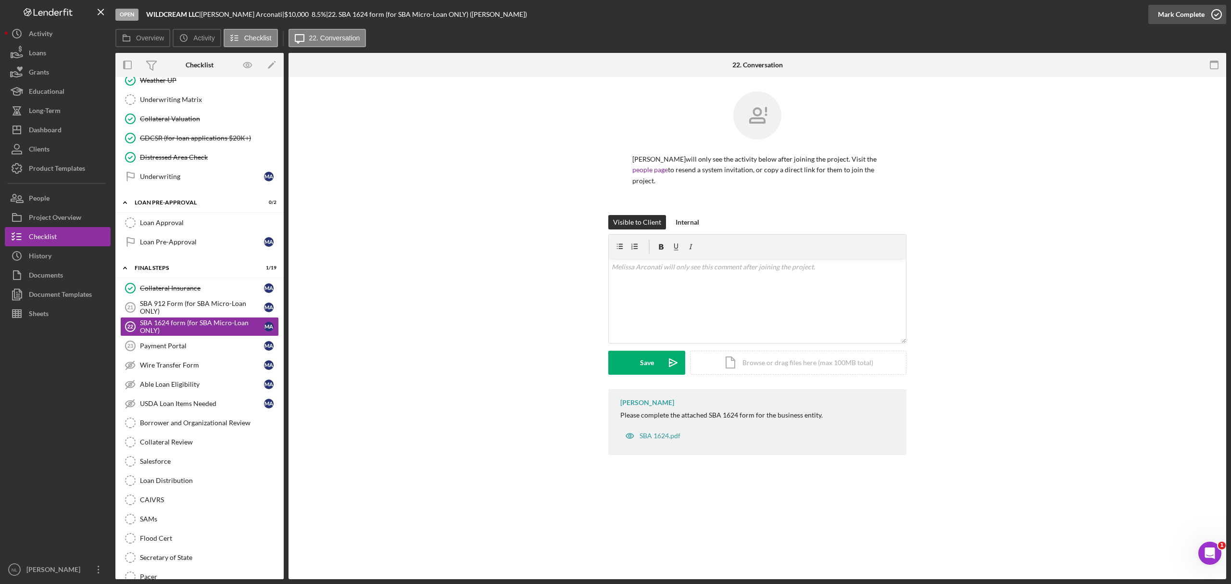
click at [1184, 10] on div "Mark Complete" at bounding box center [1181, 14] width 47 height 19
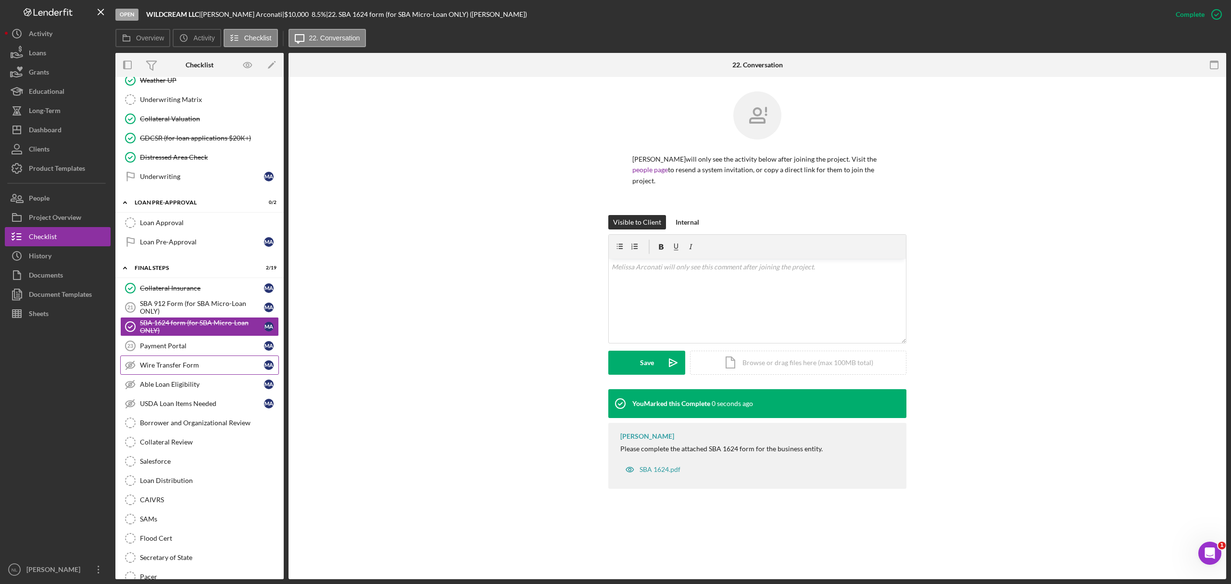
click at [174, 368] on link "Wire Transfer Form Wire Transfer Form M A" at bounding box center [199, 364] width 159 height 19
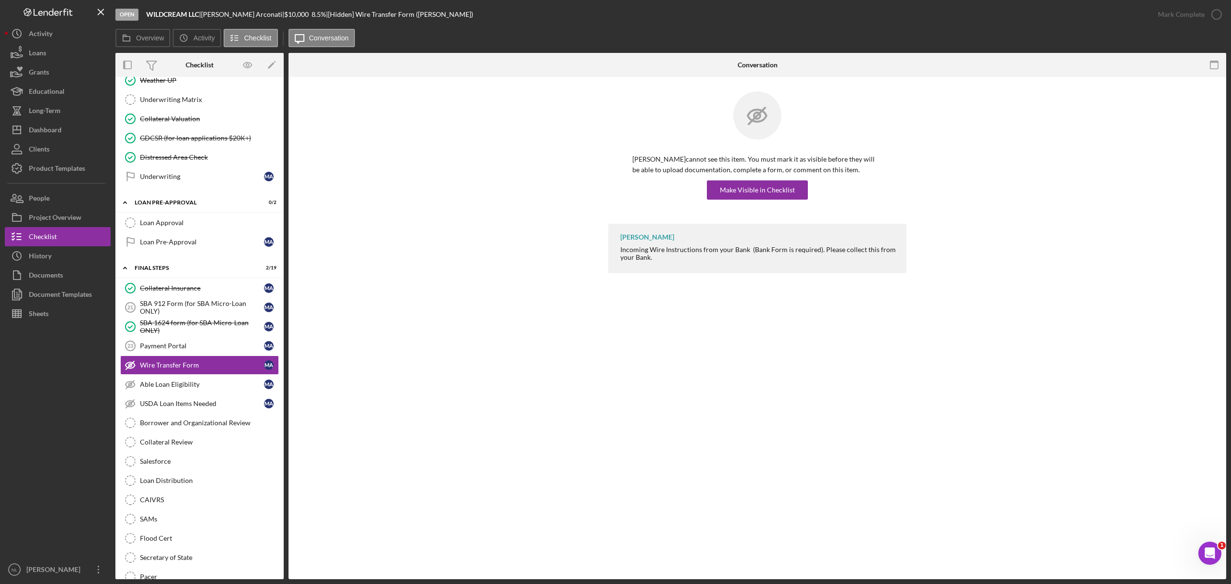
click at [745, 203] on div "[PERSON_NAME] cannot see this item. You must mark it as visible before they wil…" at bounding box center [757, 157] width 298 height 132
click at [743, 194] on div "Make Visible in Checklist" at bounding box center [757, 189] width 75 height 19
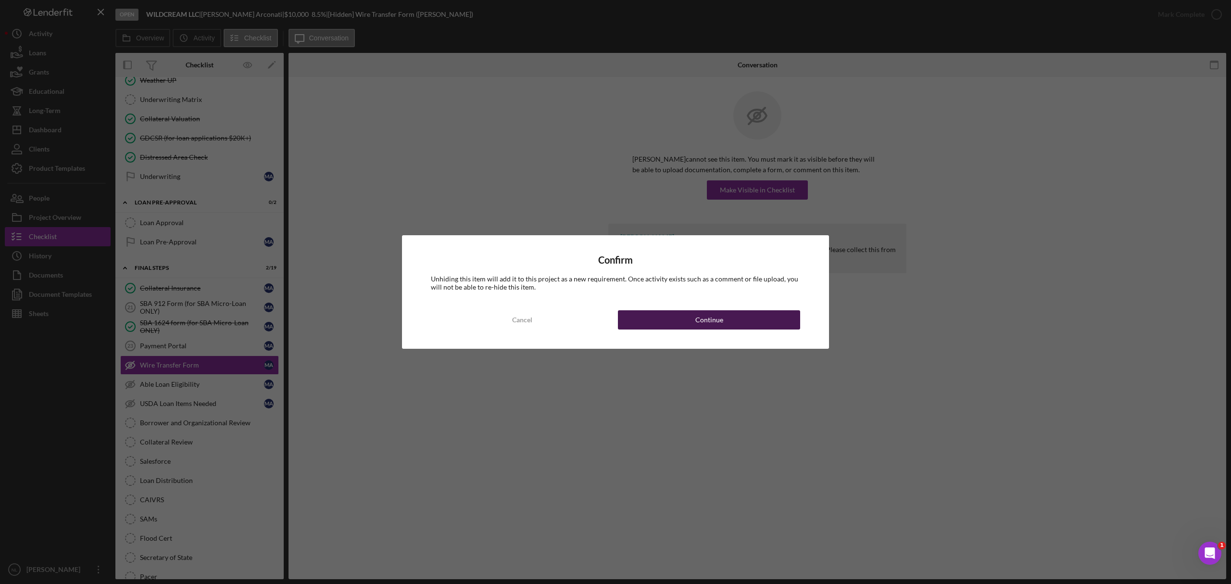
click at [719, 312] on div "Continue" at bounding box center [709, 319] width 28 height 19
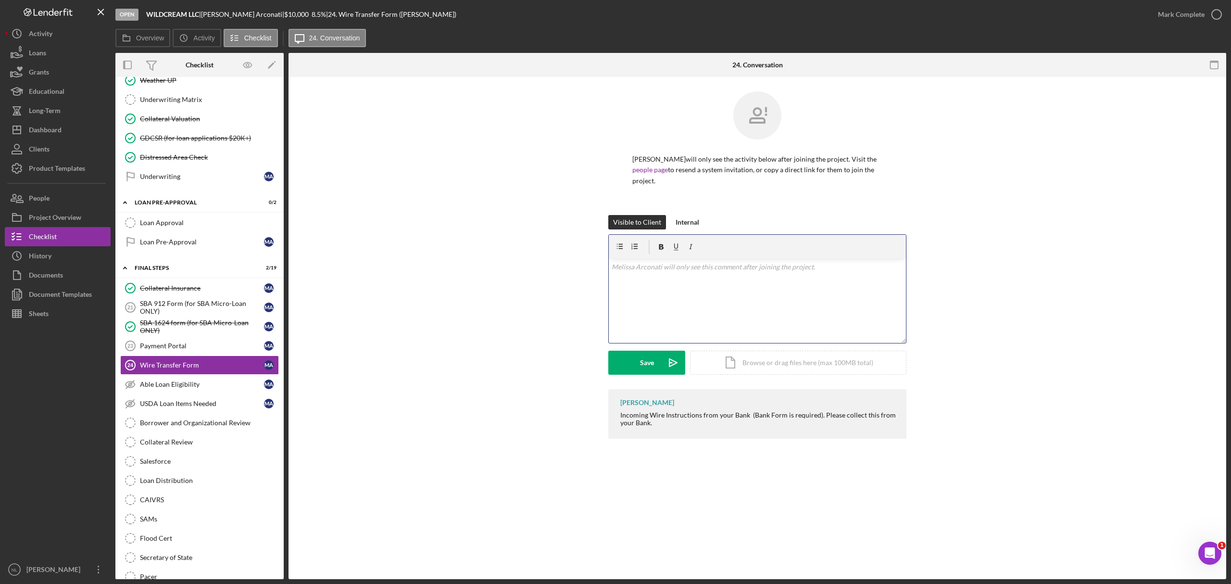
click at [635, 307] on div "v Color teal Color pink Remove color Add row above Add row below Add column bef…" at bounding box center [757, 301] width 297 height 84
click at [626, 360] on button "Save Icon/icon-invite-send" at bounding box center [646, 363] width 77 height 24
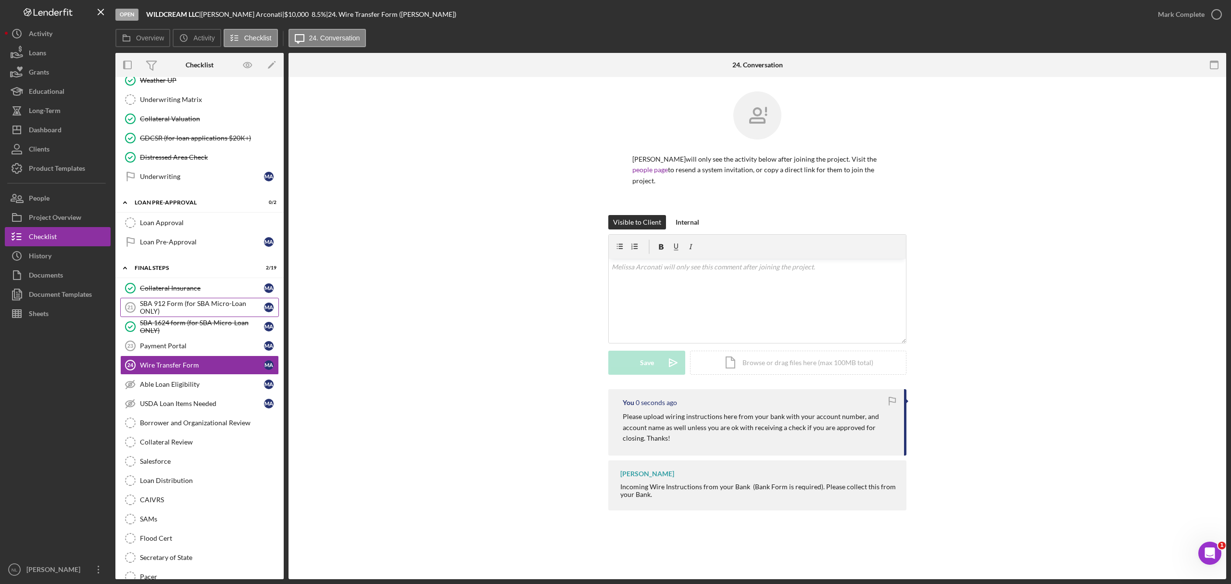
click at [213, 315] on div "SBA 912 Form (for SBA Micro-Loan ONLY)" at bounding box center [202, 307] width 124 height 15
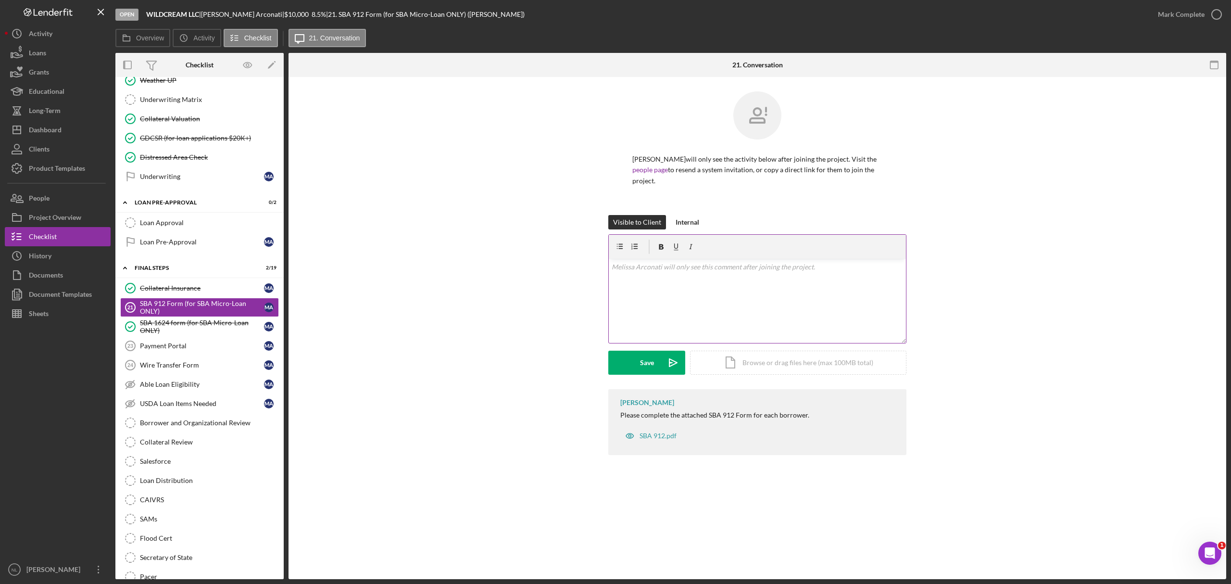
click at [745, 277] on div "v Color teal Color pink Remove color Add row above Add row below Add column bef…" at bounding box center [757, 301] width 297 height 84
click at [667, 366] on icon "Icon/icon-invite-send" at bounding box center [673, 363] width 24 height 24
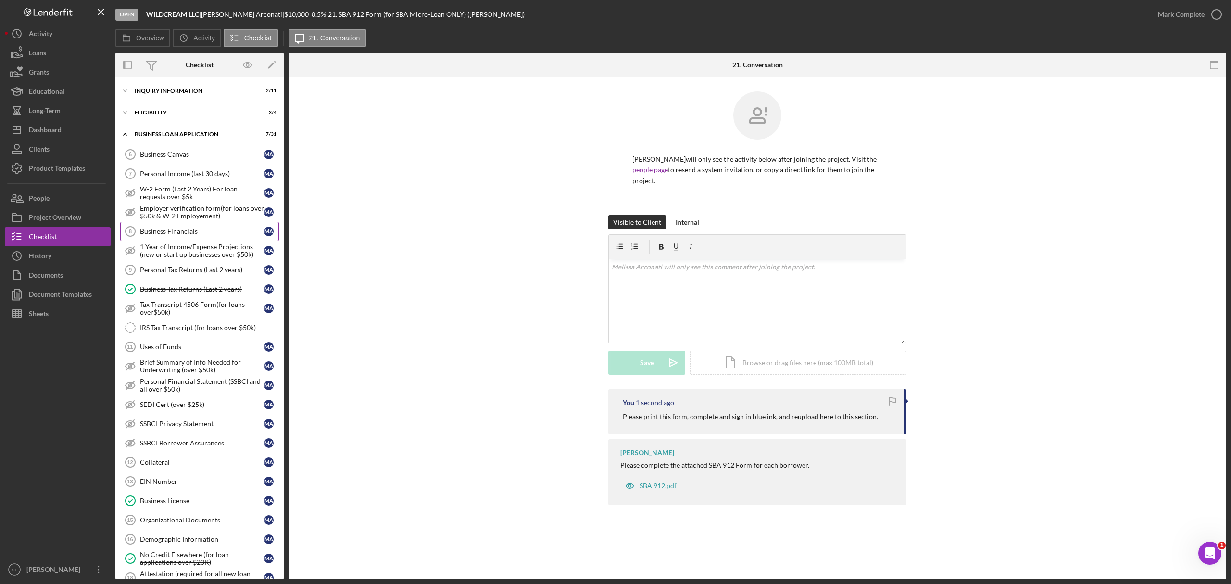
click at [210, 235] on div "Business Financials" at bounding box center [202, 231] width 124 height 8
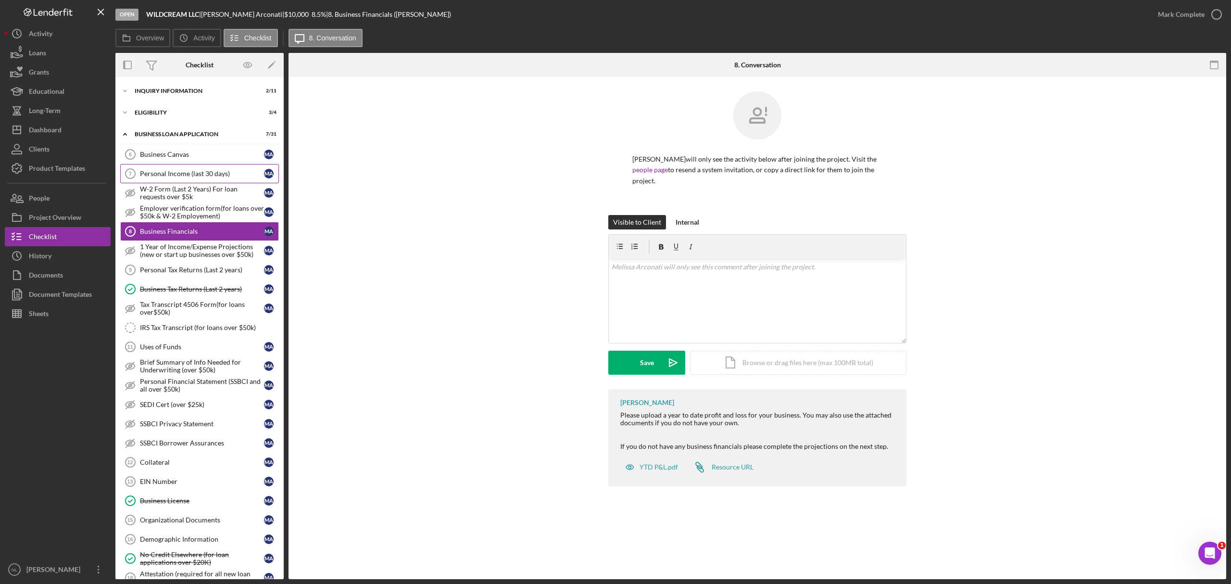
click at [163, 175] on div "Personal Income (last 30 days)" at bounding box center [202, 174] width 124 height 8
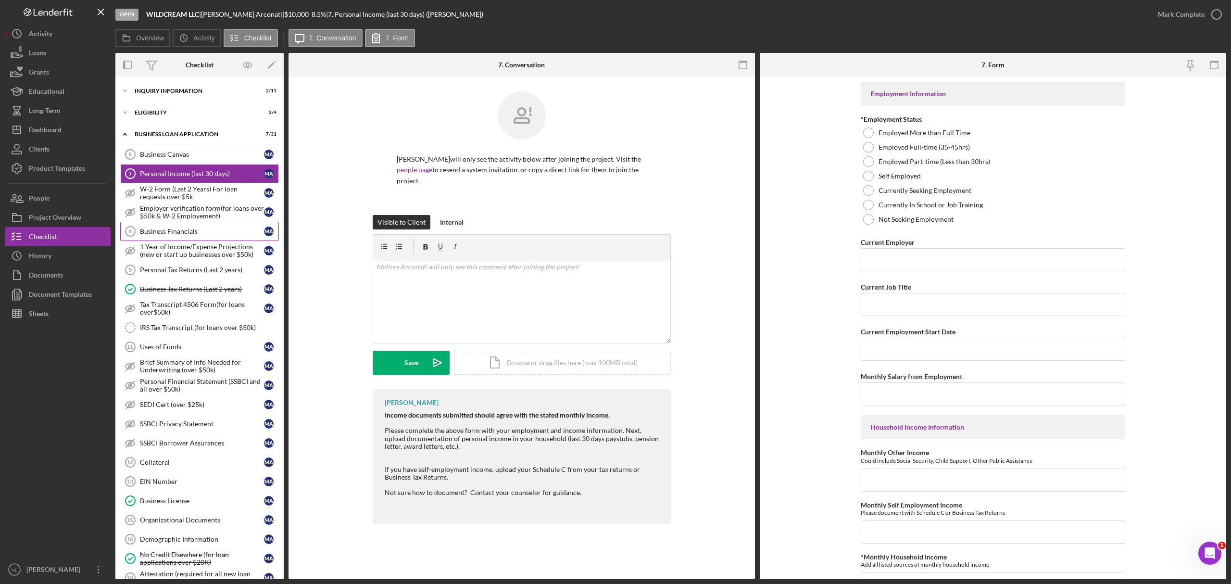
click at [217, 239] on link "Business Financials 8 Business Financials M A" at bounding box center [199, 231] width 159 height 19
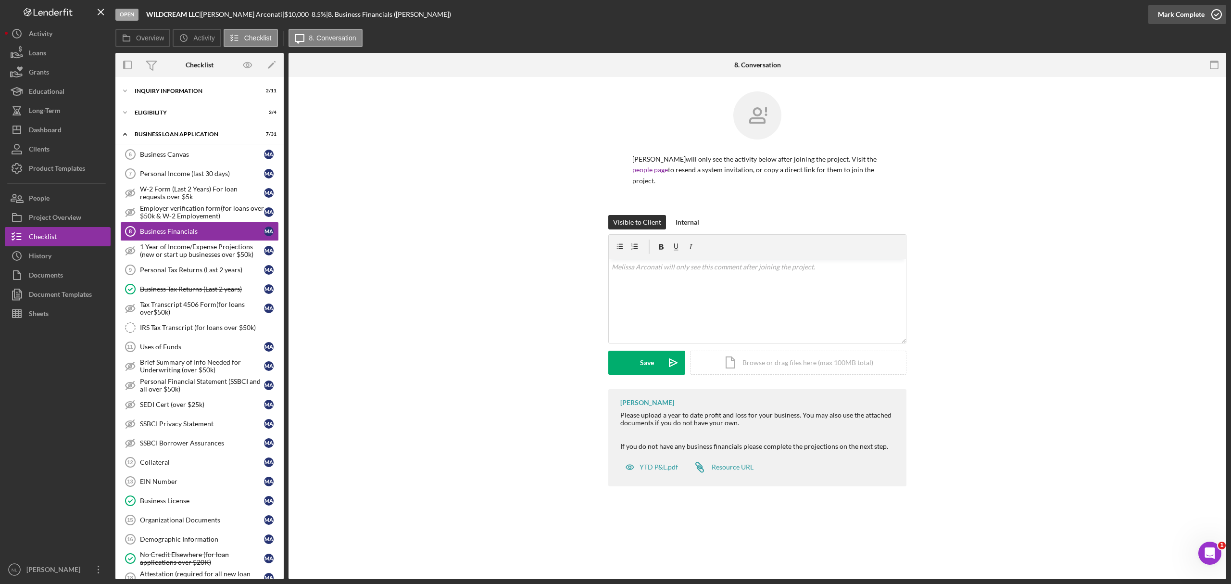
click at [1180, 10] on div "Mark Complete" at bounding box center [1181, 14] width 47 height 19
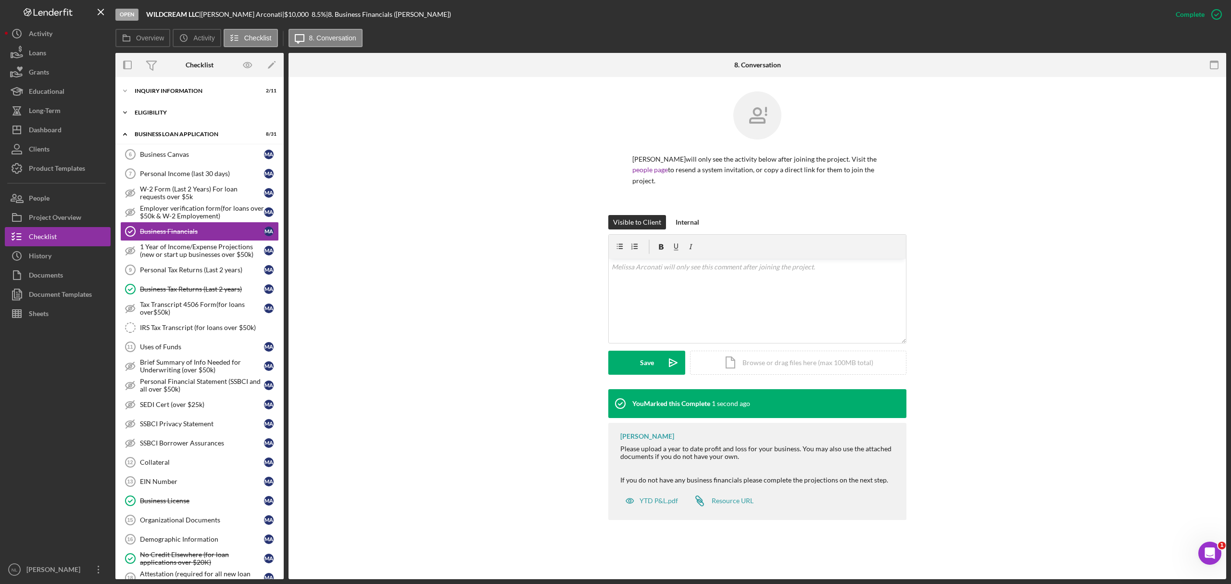
click at [181, 118] on div "Icon/Expander ELIGIBILITY 3 / 4" at bounding box center [199, 112] width 168 height 19
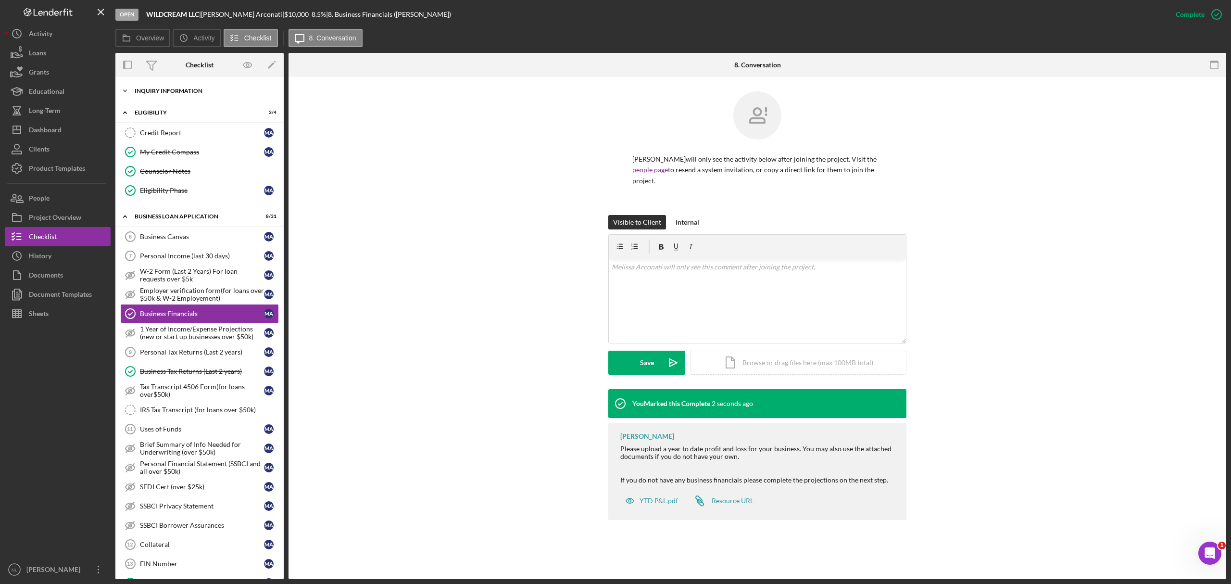
click at [175, 86] on div "Icon/Expander INQUIRY INFORMATION 2 / 11" at bounding box center [199, 90] width 168 height 19
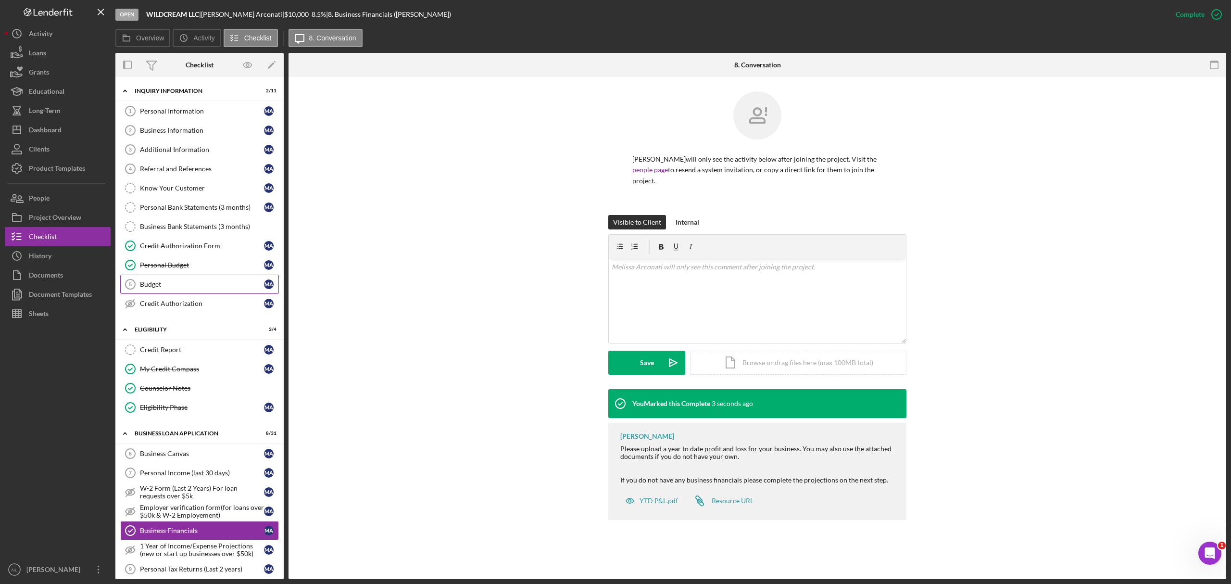
click at [195, 288] on div "Budget" at bounding box center [202, 284] width 124 height 8
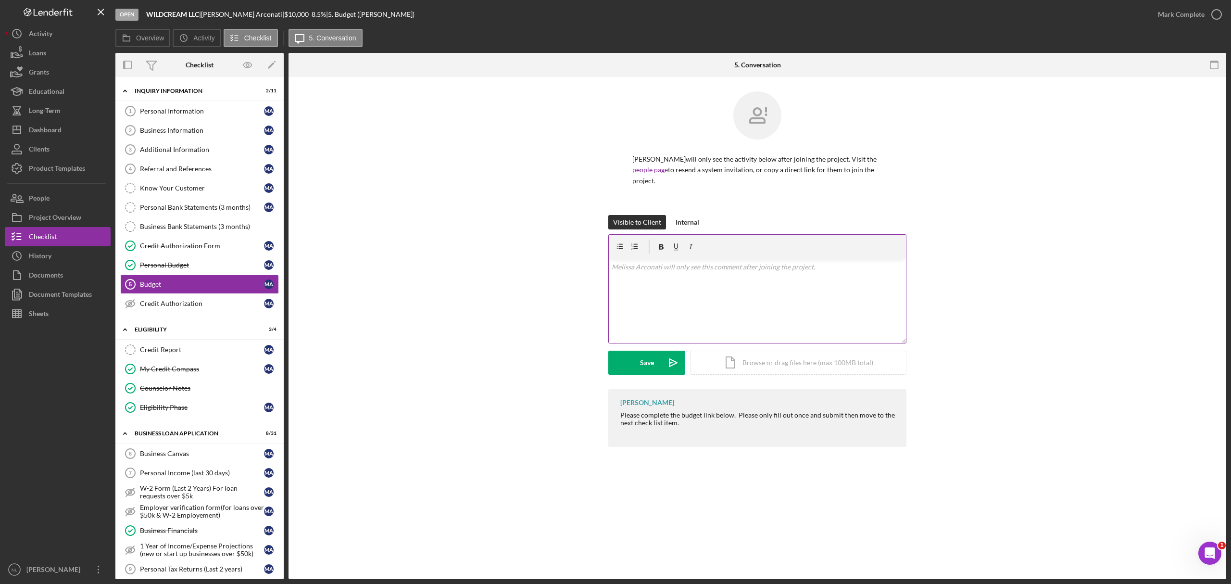
click at [659, 299] on div "v Color teal Color pink Remove color Add row above Add row below Add column bef…" at bounding box center [757, 301] width 297 height 84
click at [646, 356] on div "Save" at bounding box center [647, 363] width 14 height 24
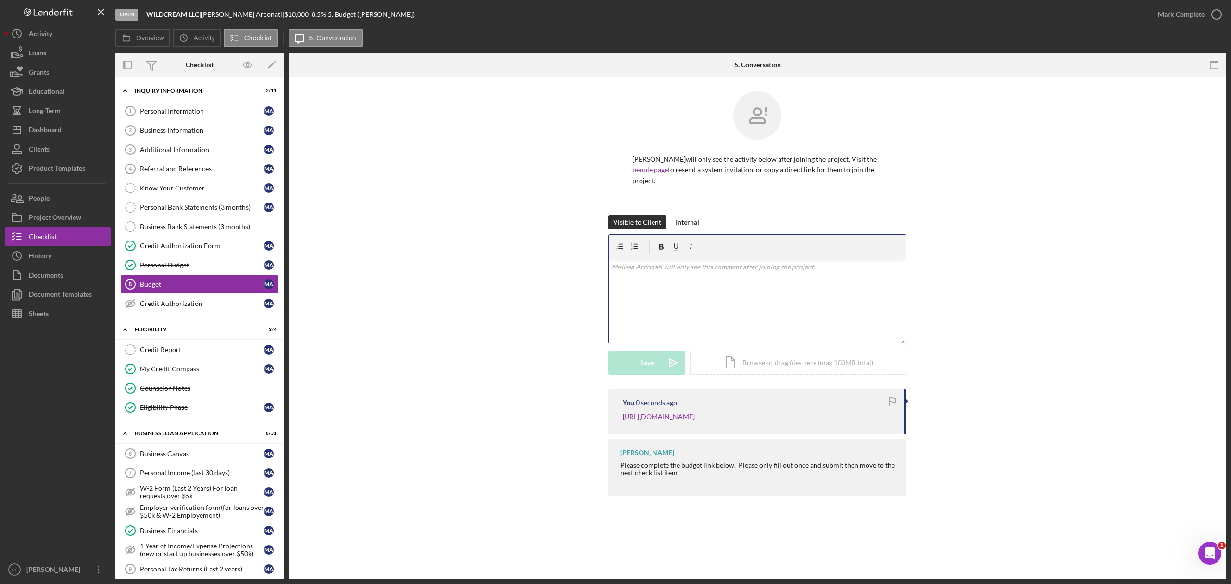
click at [639, 277] on div "v Color teal Color pink Remove color Add row above Add row below Add column bef…" at bounding box center [757, 301] width 297 height 84
click at [638, 378] on div "Visible to Client Internal v Color teal Color pink Remove color Add row above A…" at bounding box center [757, 302] width 298 height 174
click at [637, 373] on button "Save Icon/icon-invite-send" at bounding box center [646, 363] width 77 height 24
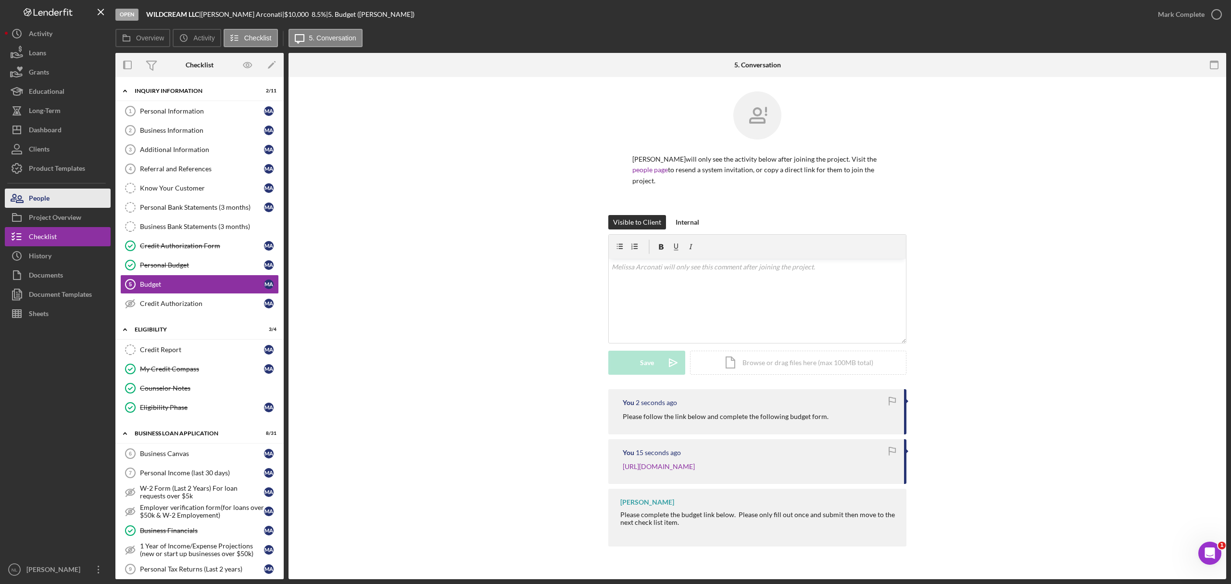
click at [62, 197] on button "People" at bounding box center [58, 198] width 106 height 19
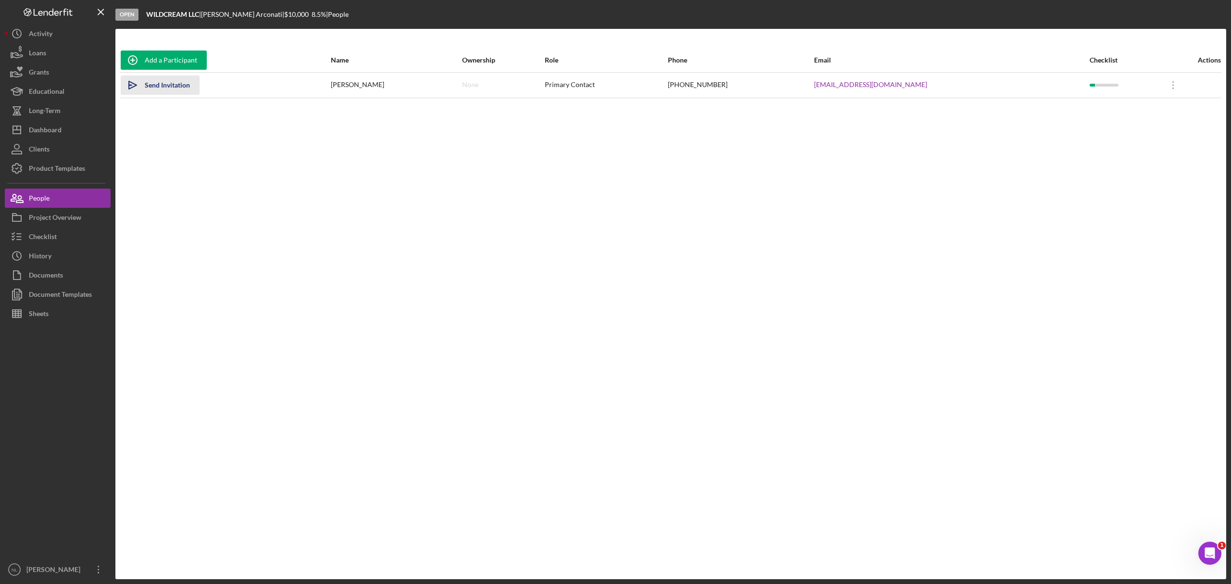
click at [186, 88] on div "Send Invitation" at bounding box center [167, 85] width 45 height 19
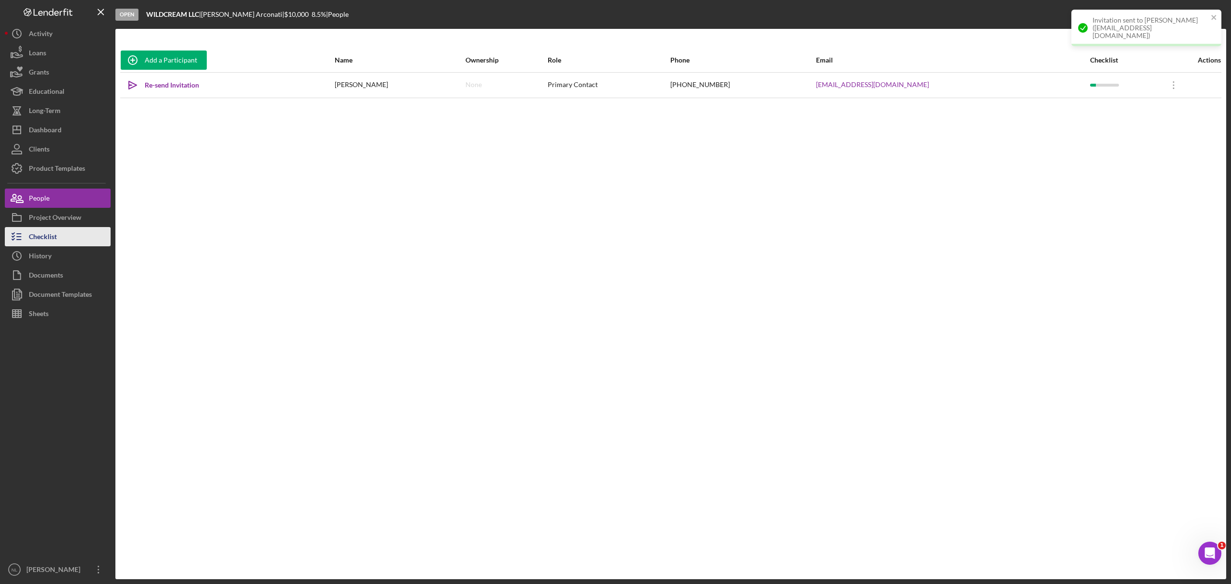
click at [64, 231] on button "Checklist" at bounding box center [58, 236] width 106 height 19
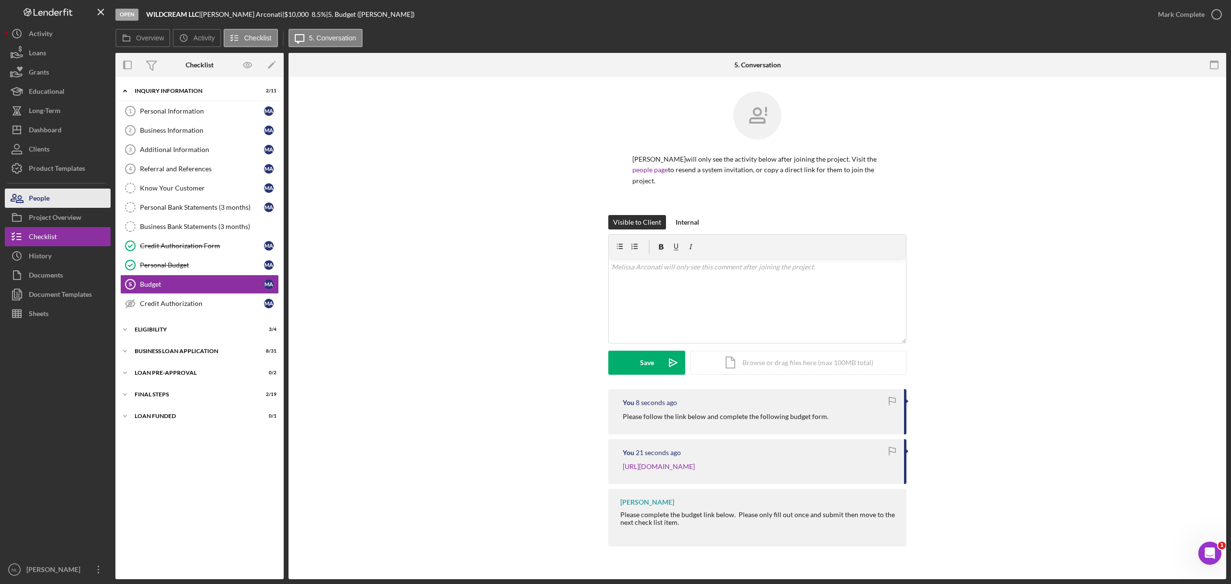
click at [55, 200] on button "People" at bounding box center [58, 198] width 106 height 19
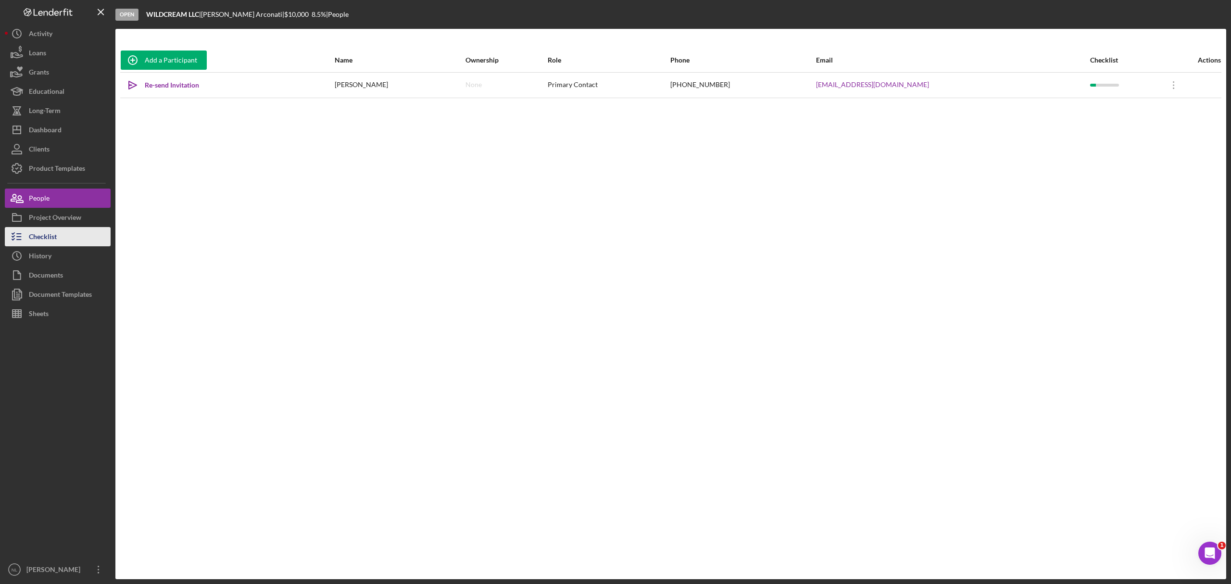
click at [62, 243] on button "Checklist" at bounding box center [58, 236] width 106 height 19
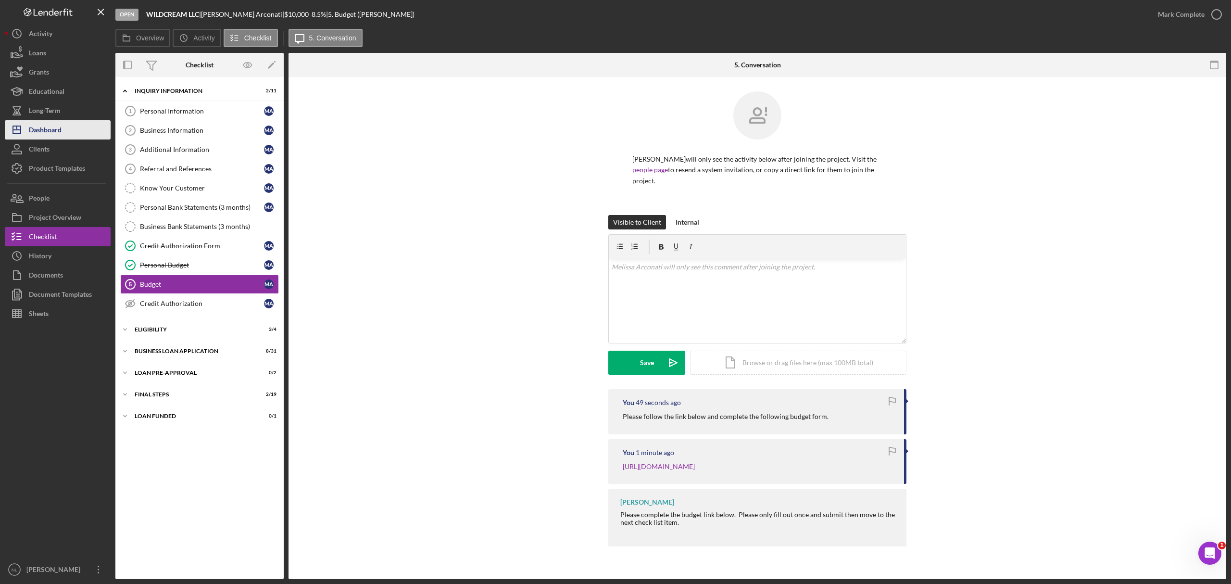
click at [76, 131] on button "Icon/Dashboard Dashboard" at bounding box center [58, 129] width 106 height 19
